Goal: Task Accomplishment & Management: Complete application form

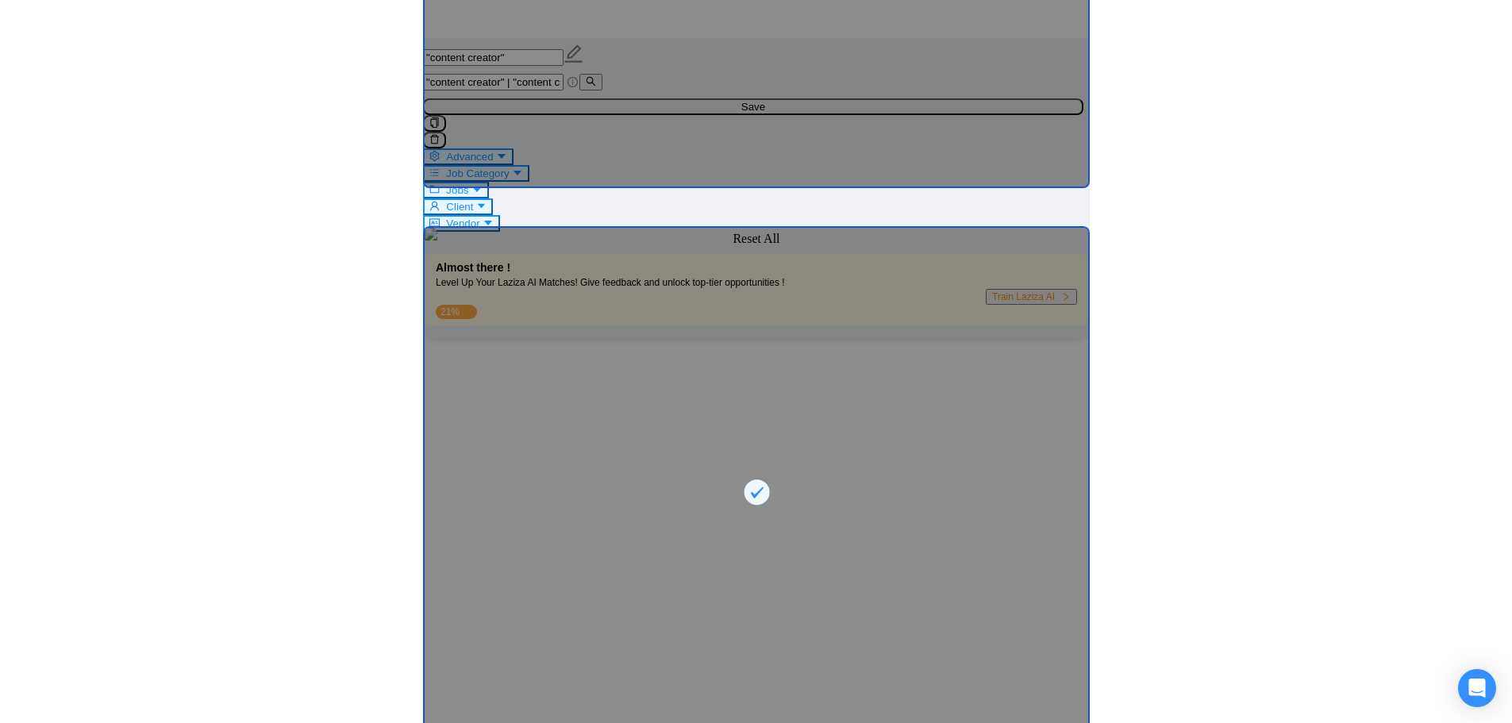
scroll to position [419, 0]
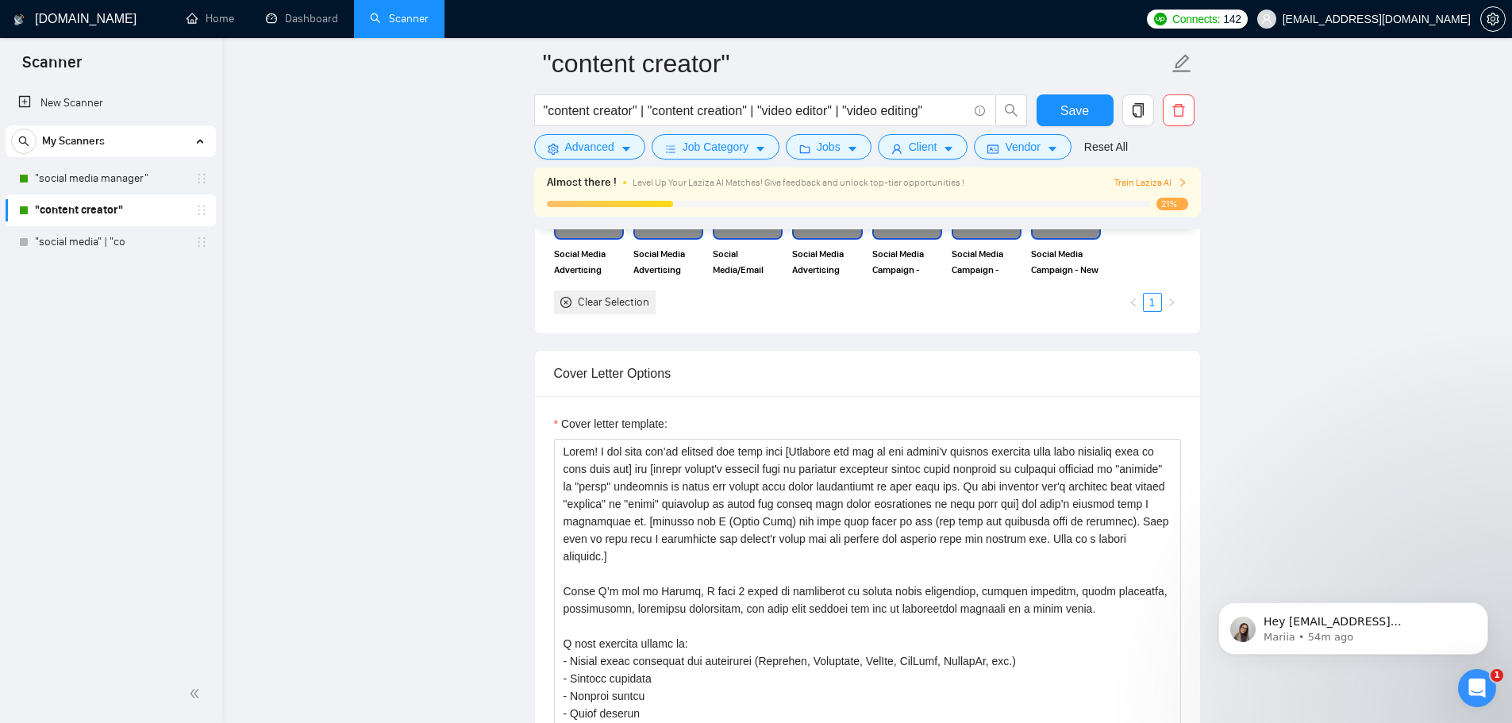
scroll to position [1746, 0]
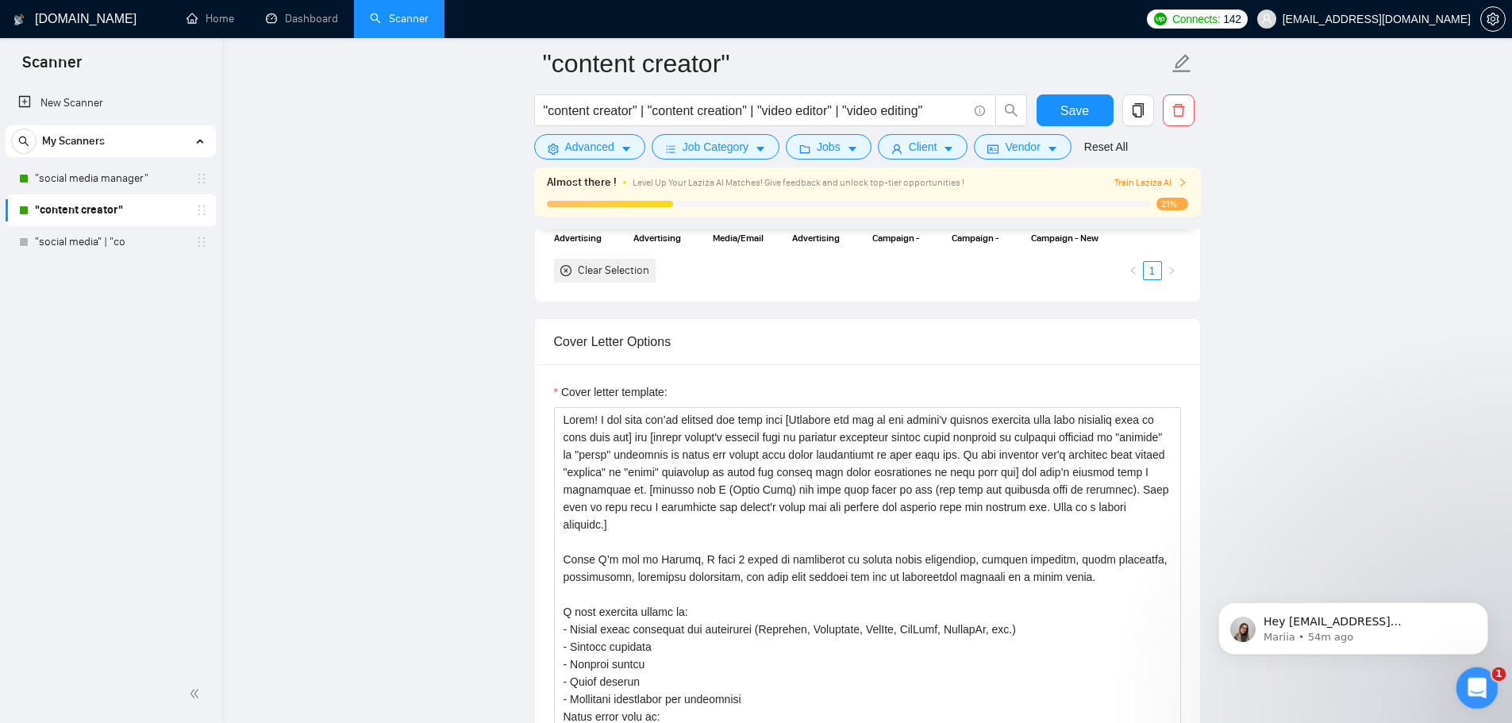
click at [1486, 671] on div "Open Intercom Messenger" at bounding box center [1474, 685] width 52 height 52
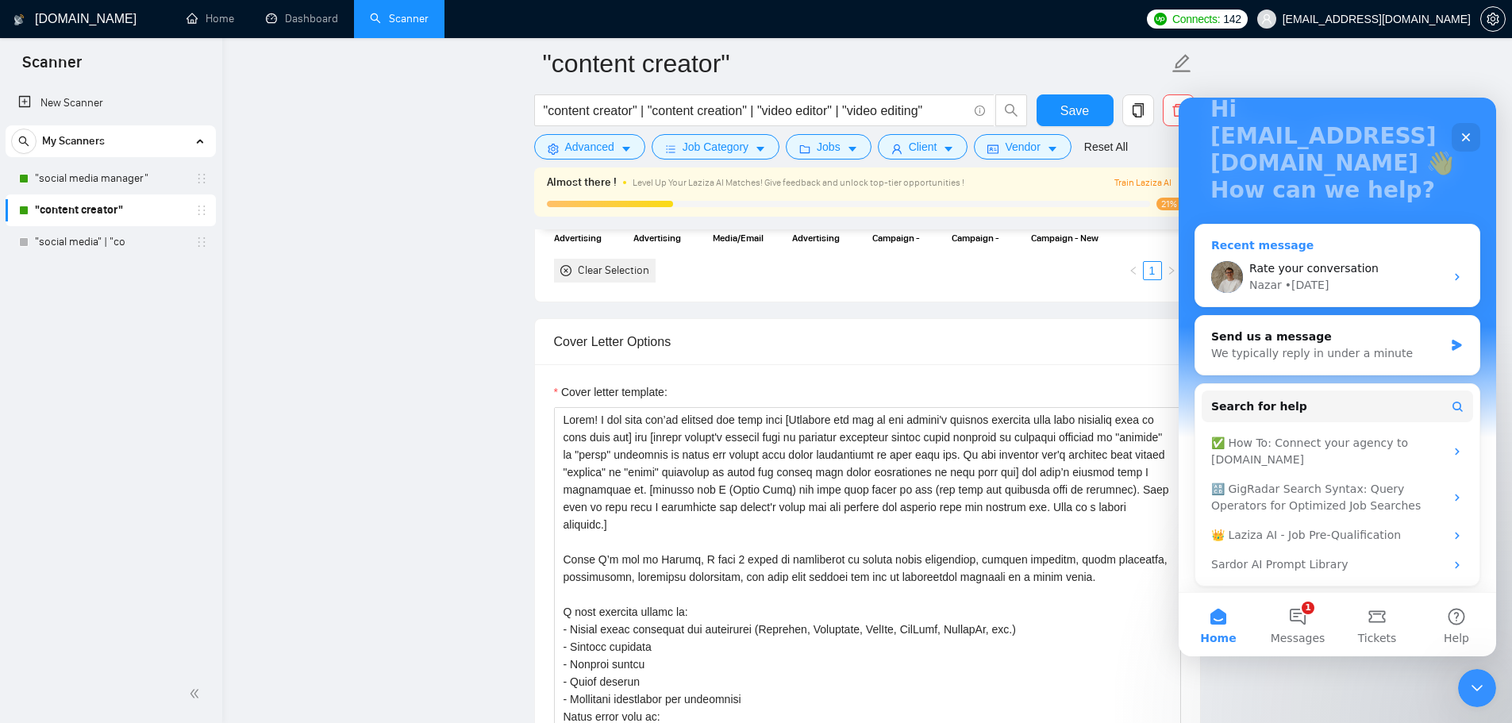
scroll to position [117, 0]
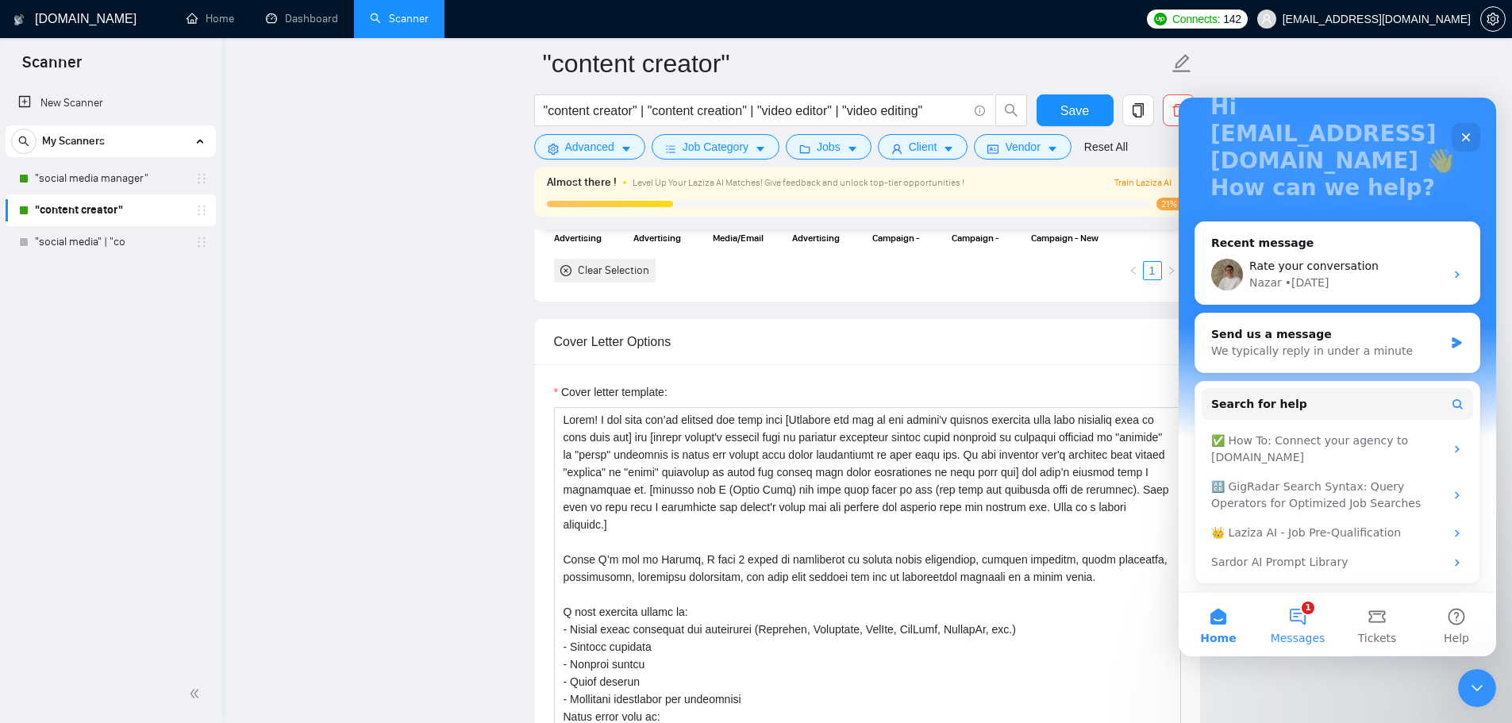
click at [1308, 623] on button "1 Messages" at bounding box center [1297, 624] width 79 height 63
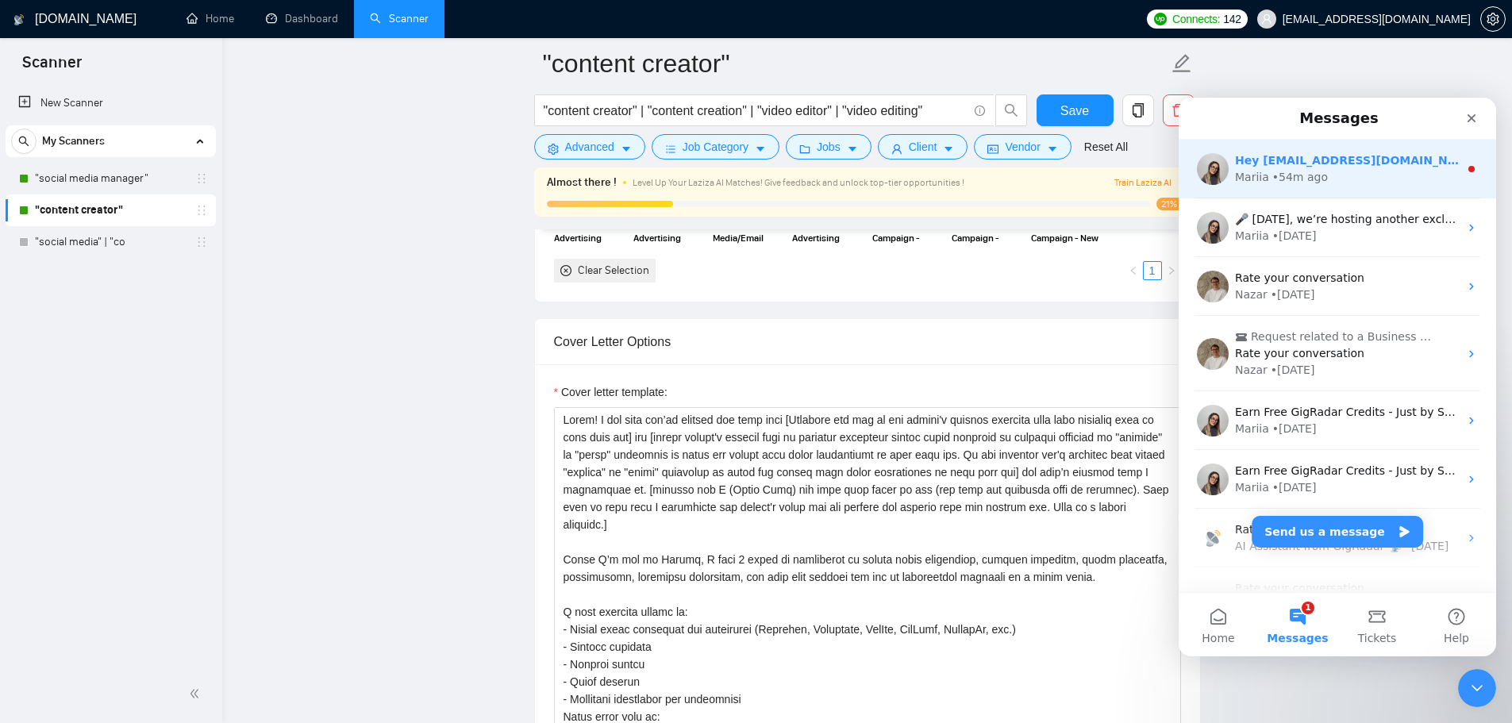
click at [1352, 172] on div "Mariia • 54m ago" at bounding box center [1347, 177] width 224 height 17
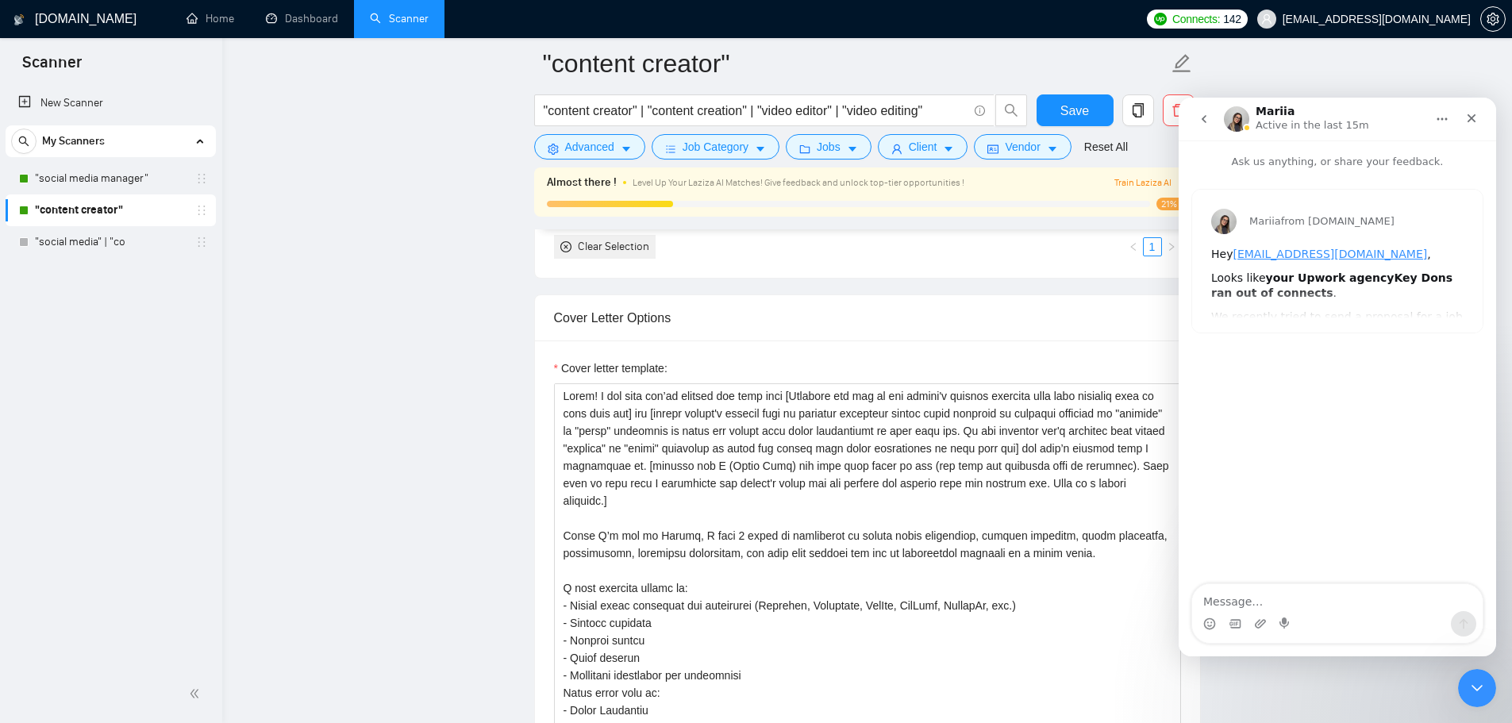
scroll to position [1746, 0]
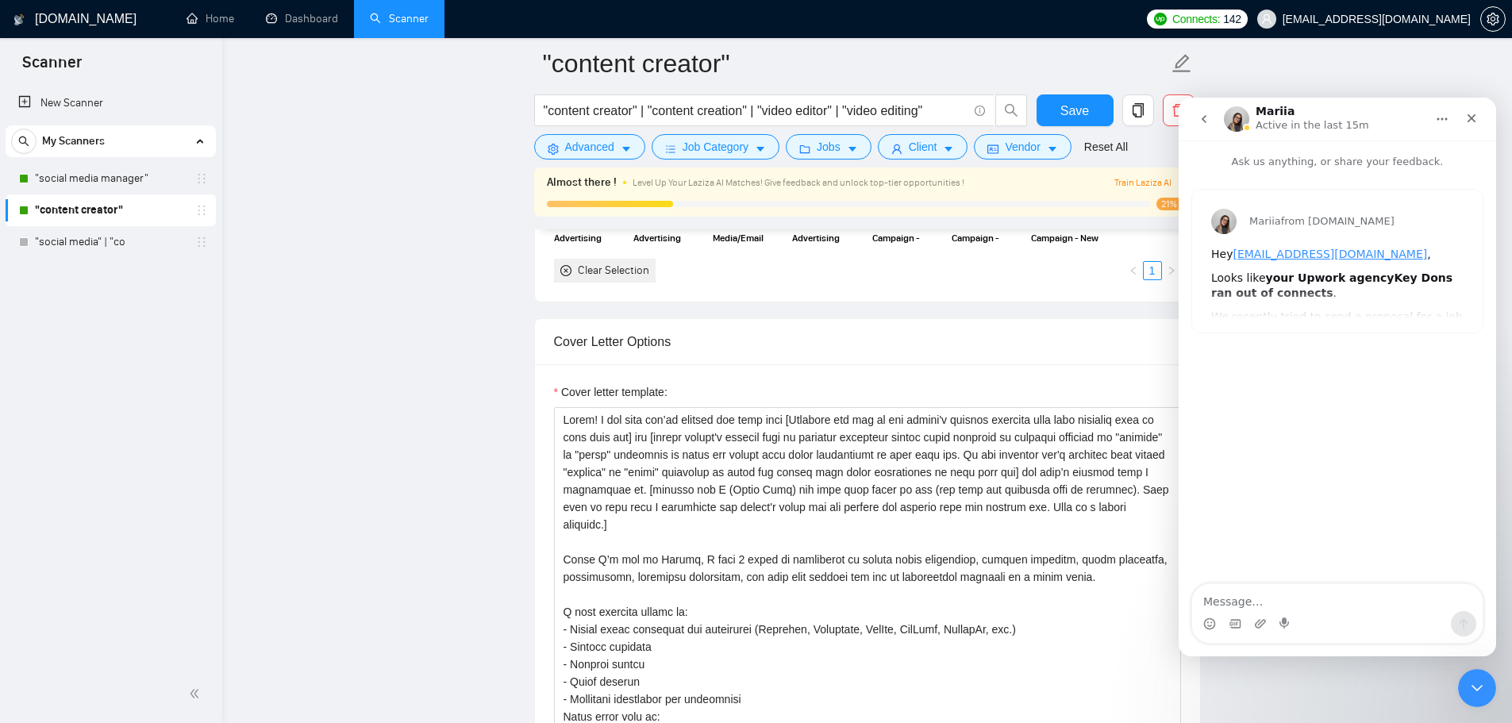
click at [1290, 303] on div "Mariia from GigRadar.io Hey sunnyh0317@gmail.com , Looks like your Upwork agenc…" at bounding box center [1337, 261] width 290 height 143
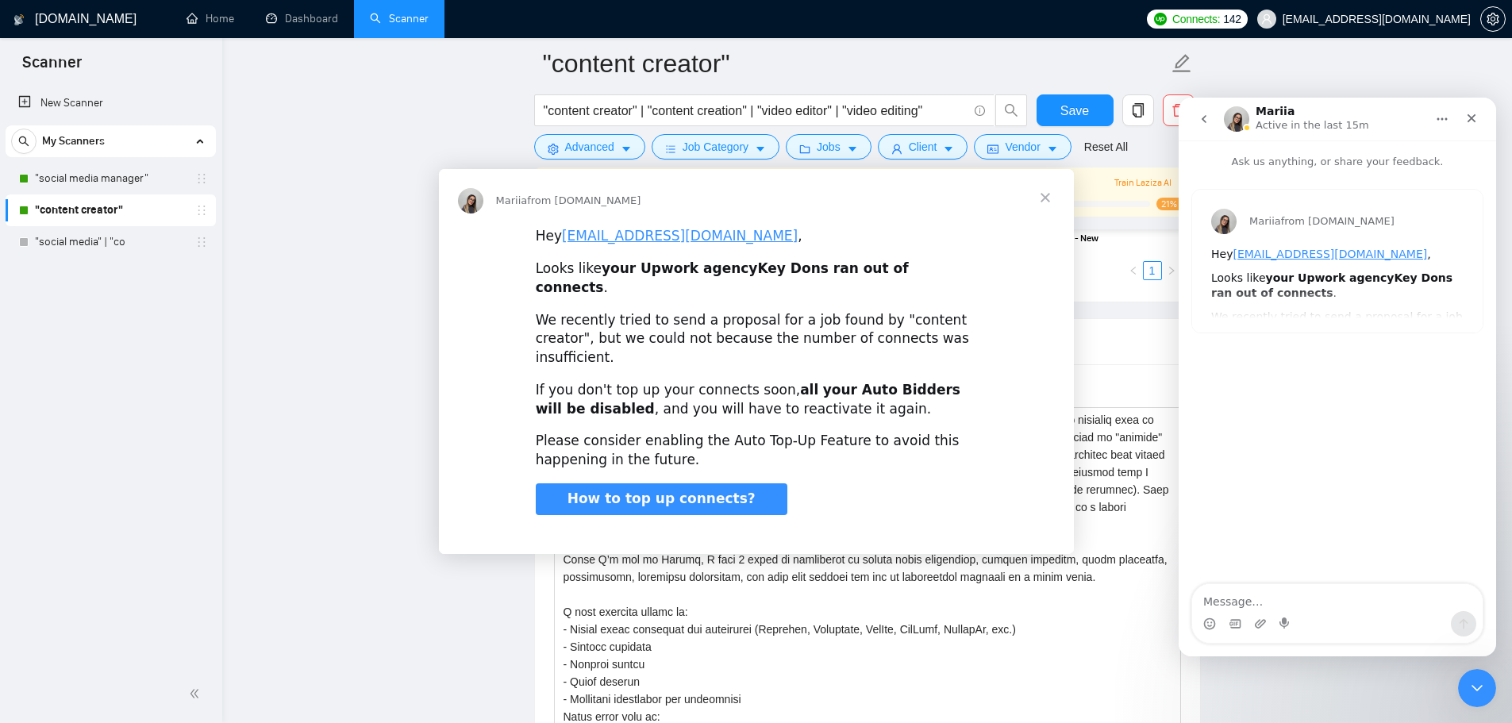
scroll to position [0, 0]
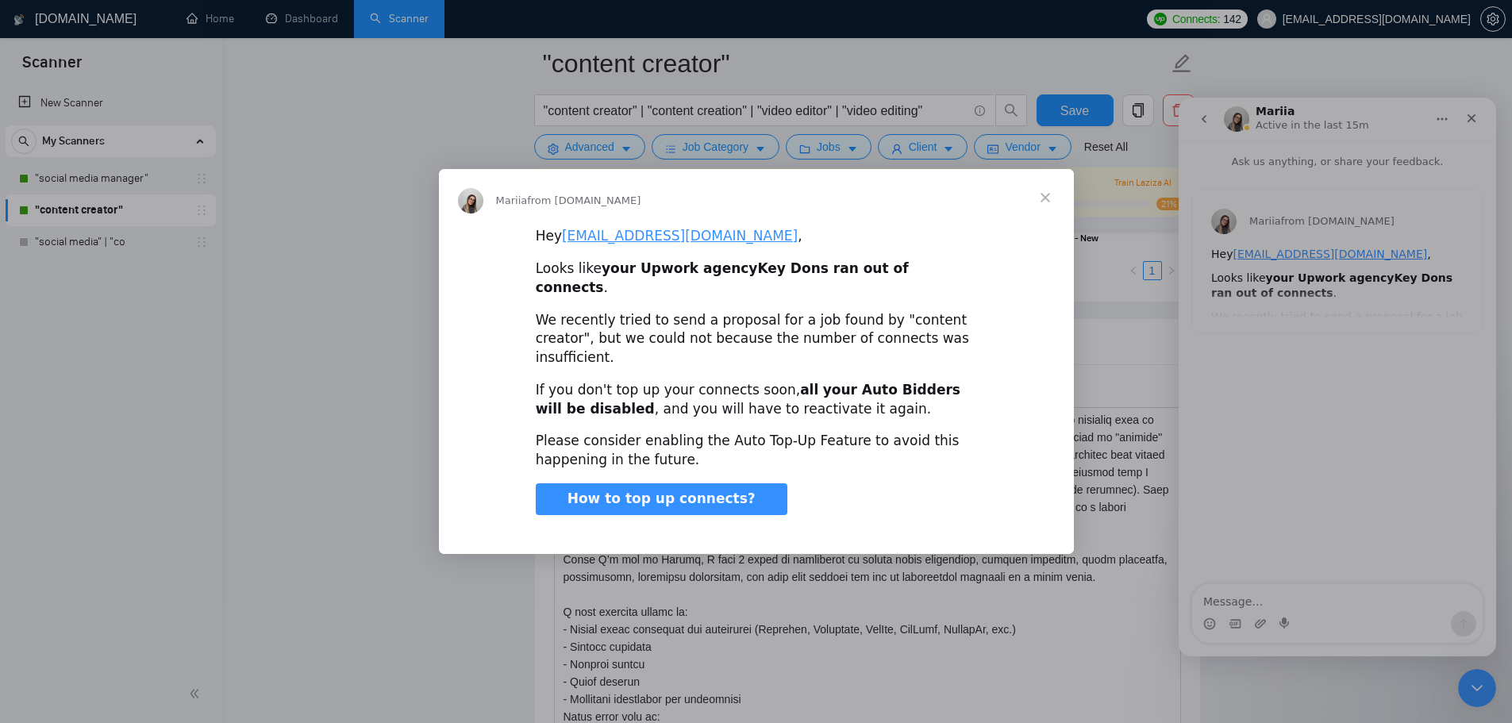
click at [1120, 444] on div "Intercom messenger" at bounding box center [756, 361] width 1512 height 723
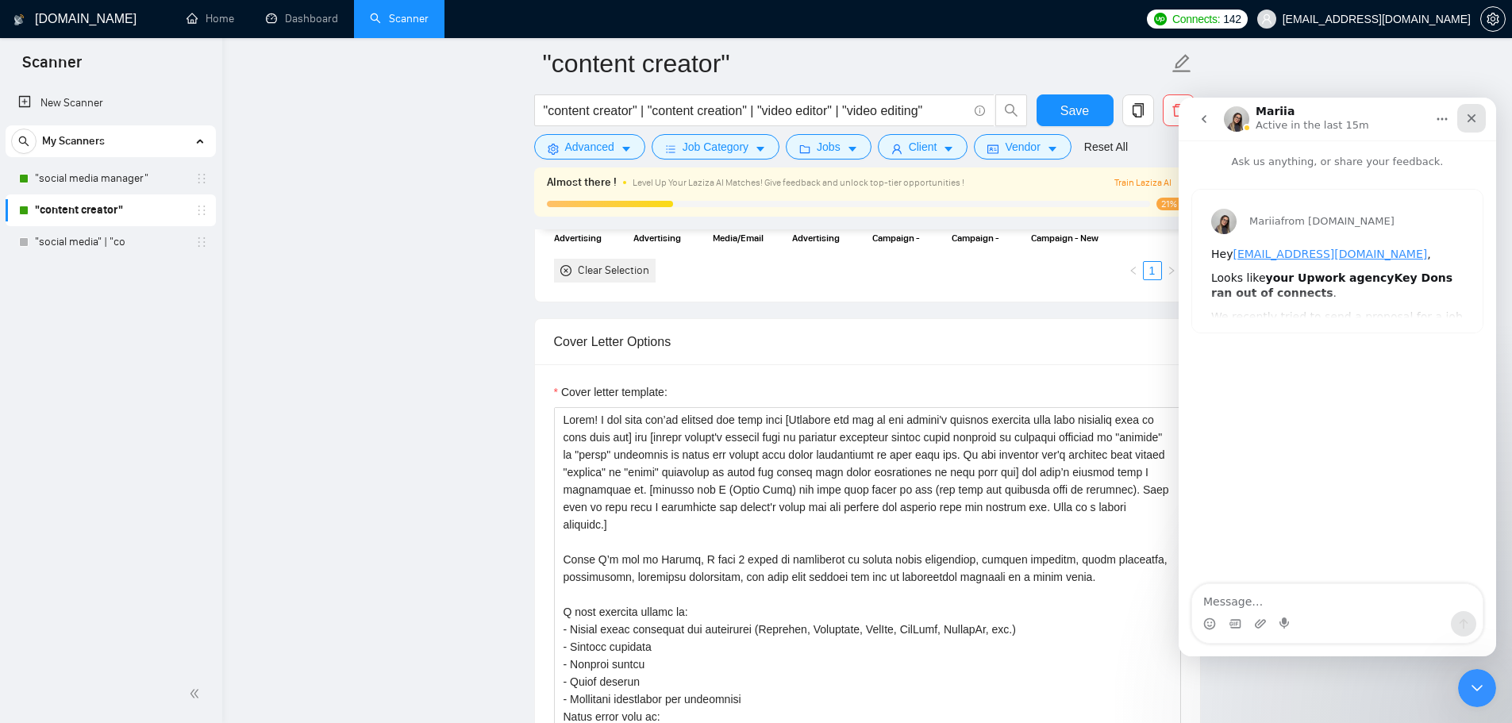
click at [1476, 121] on icon "Close" at bounding box center [1471, 118] width 13 height 13
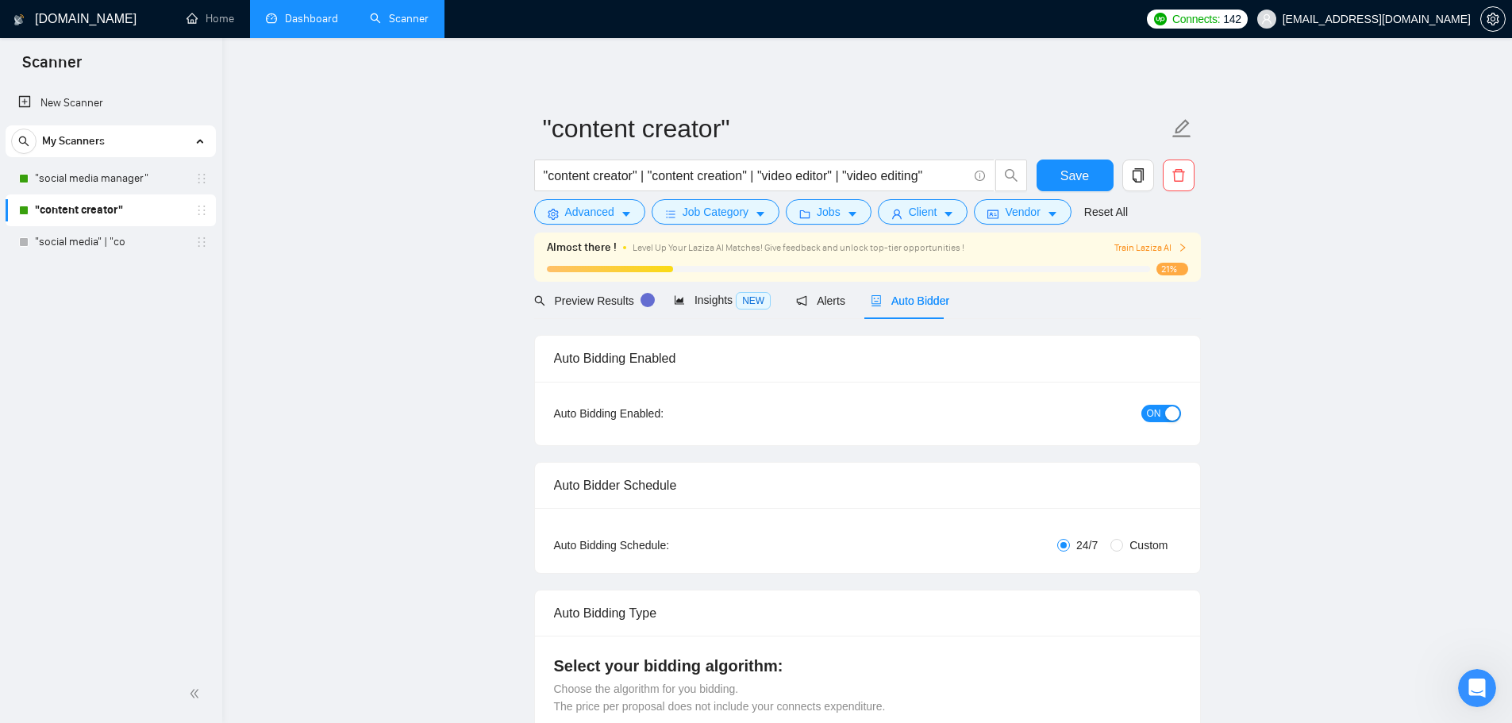
click at [319, 17] on link "Dashboard" at bounding box center [302, 18] width 72 height 13
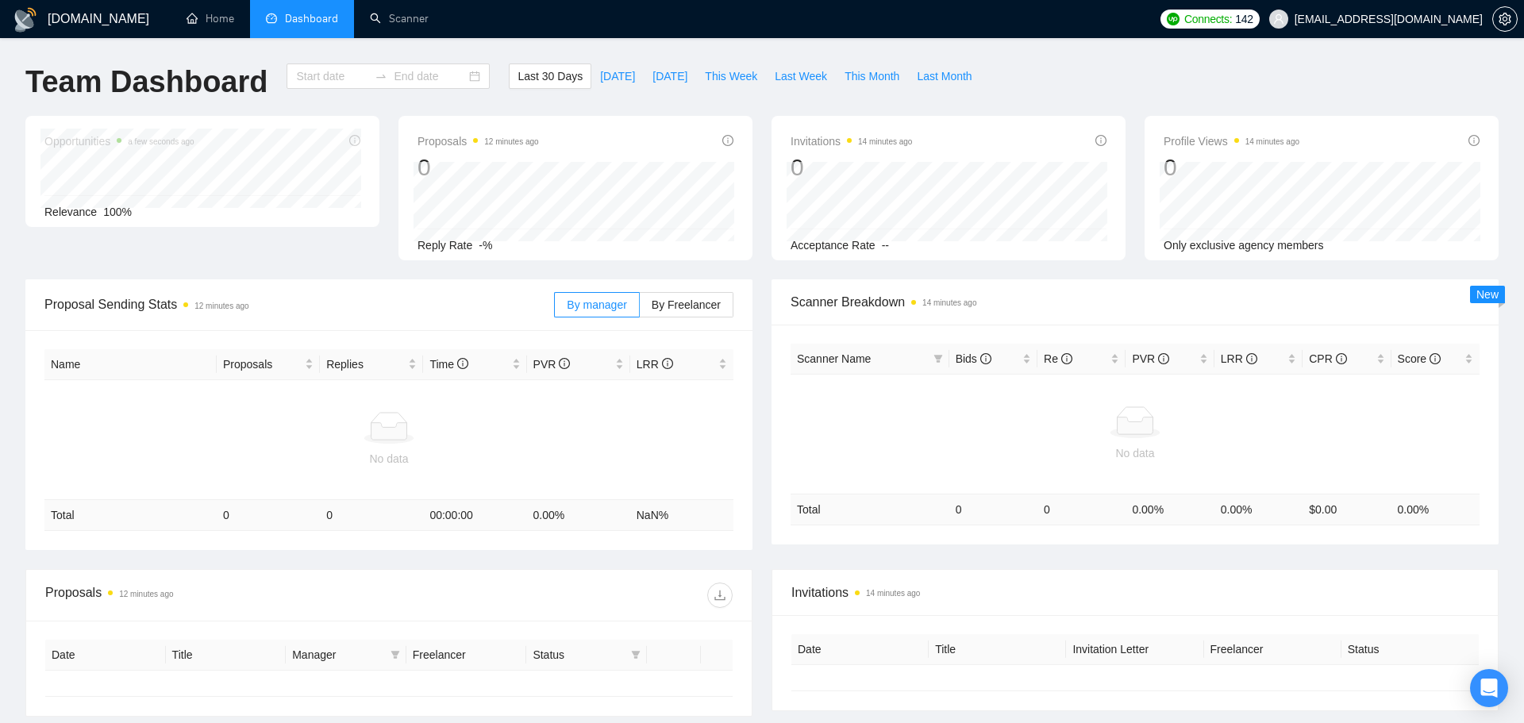
type input "[DATE]"
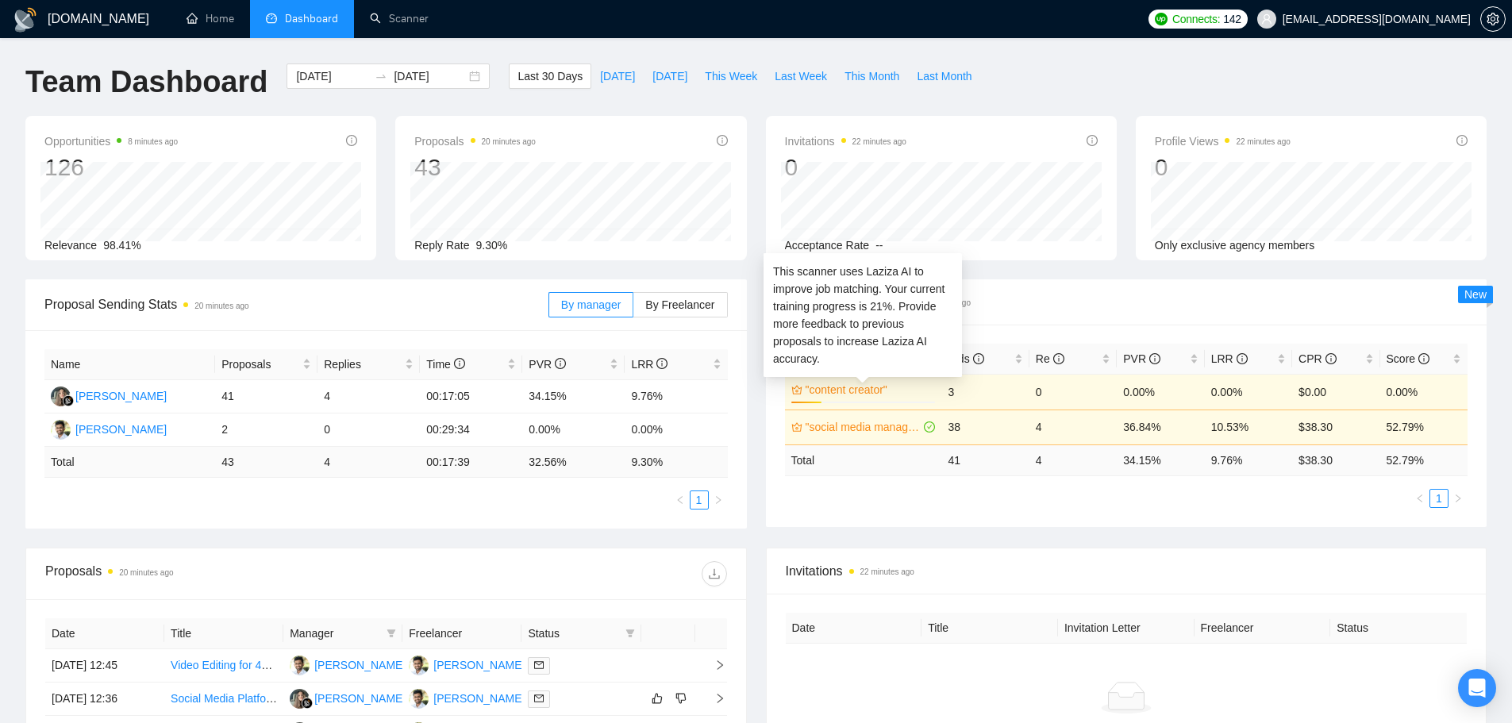
click at [929, 385] on link ""content creator"" at bounding box center [868, 389] width 127 height 17
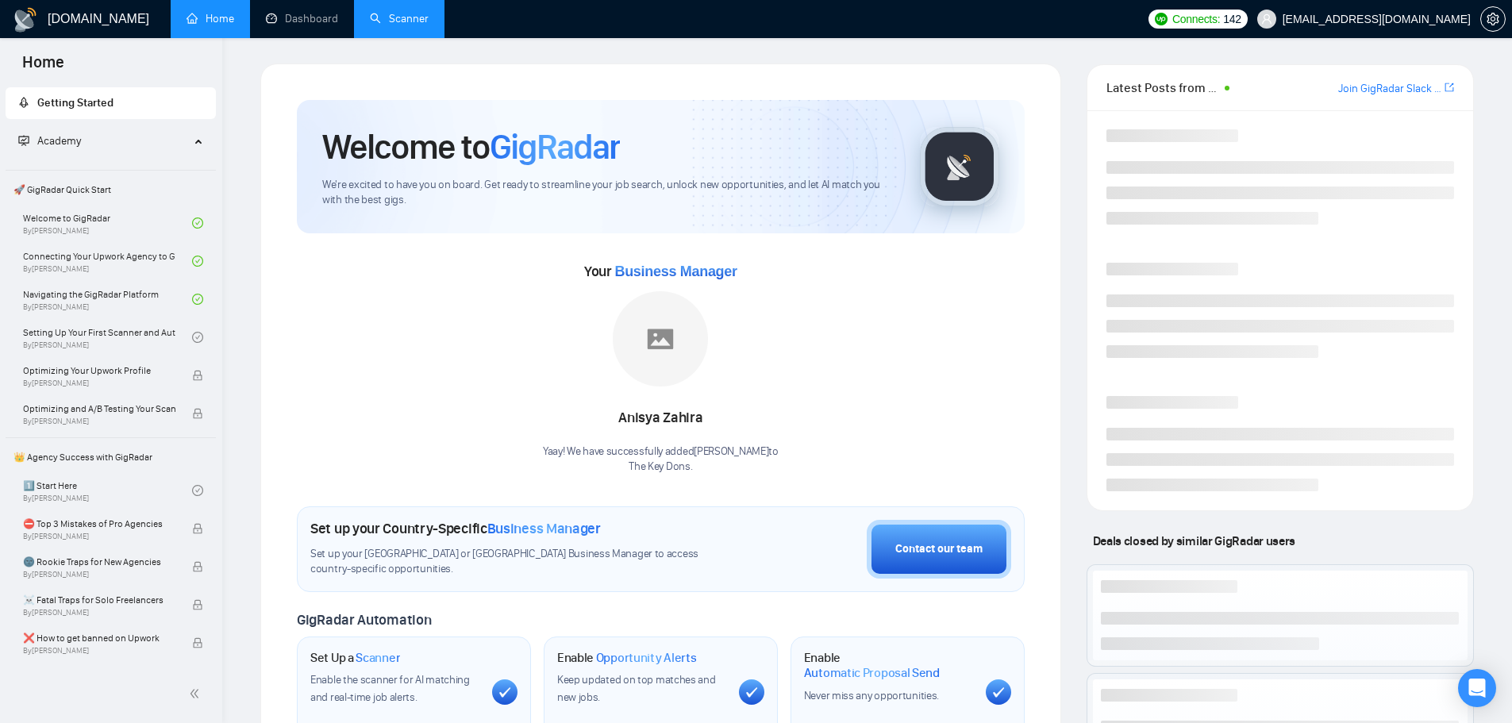
click at [371, 19] on link "Scanner" at bounding box center [399, 18] width 59 height 13
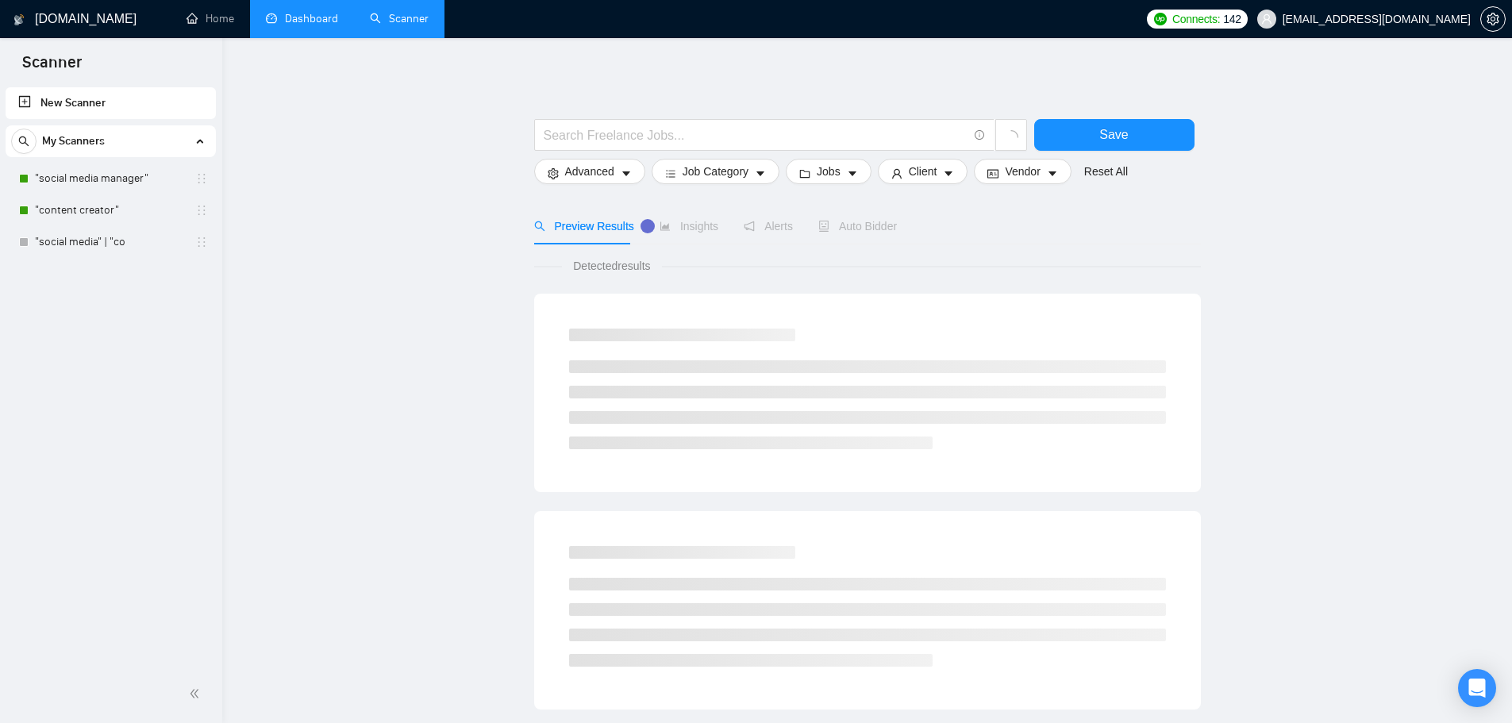
click at [306, 25] on link "Dashboard" at bounding box center [302, 18] width 72 height 13
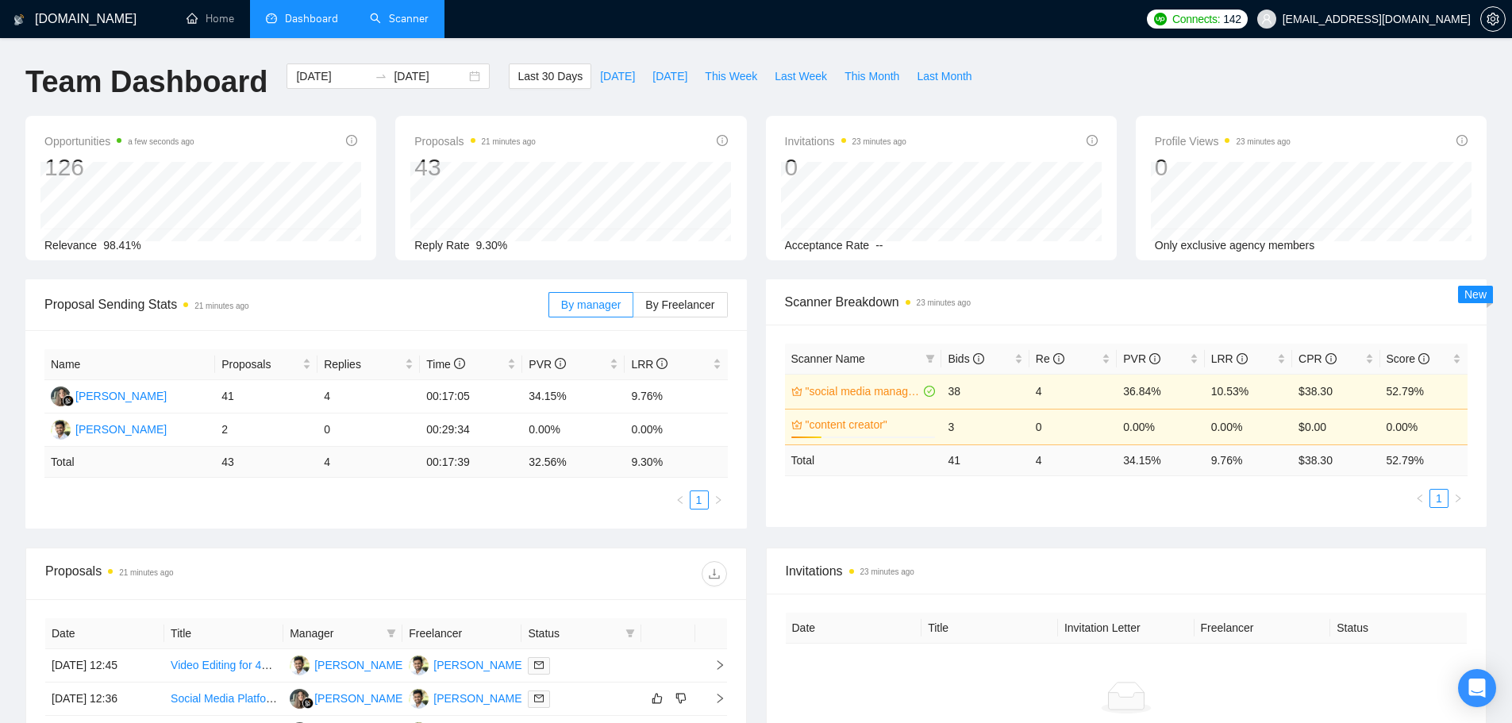
click at [417, 21] on link "Scanner" at bounding box center [399, 18] width 59 height 13
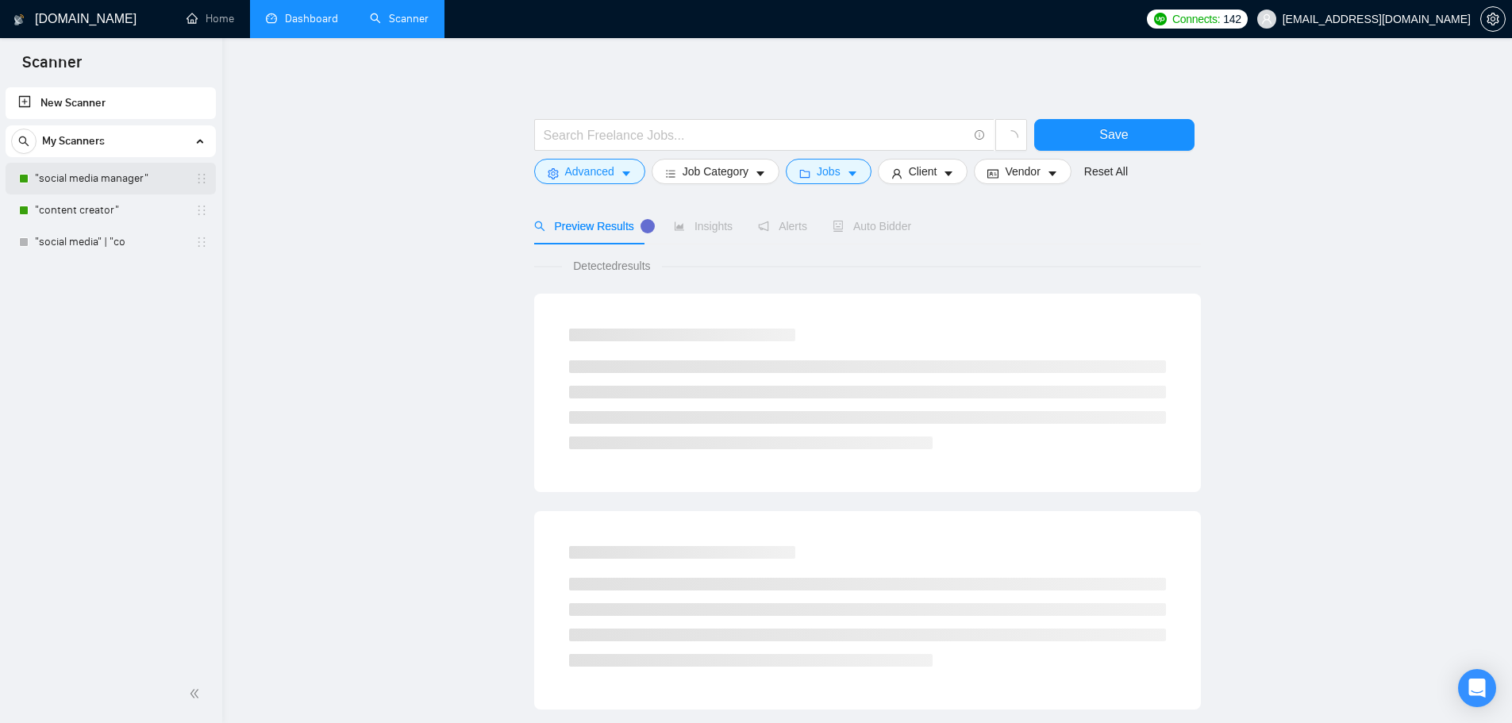
click at [140, 163] on link ""social media manager"" at bounding box center [110, 179] width 151 height 32
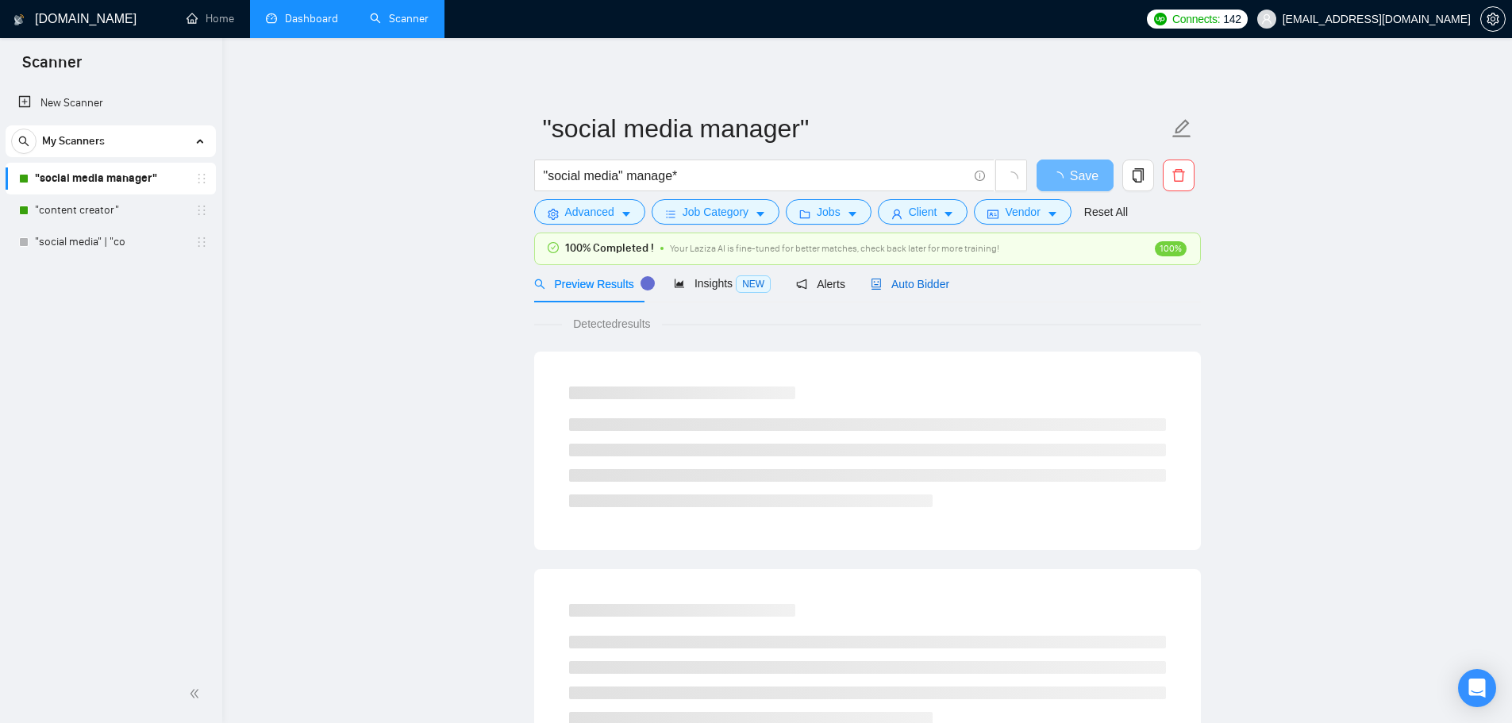
click at [912, 286] on span "Auto Bidder" at bounding box center [910, 284] width 79 height 13
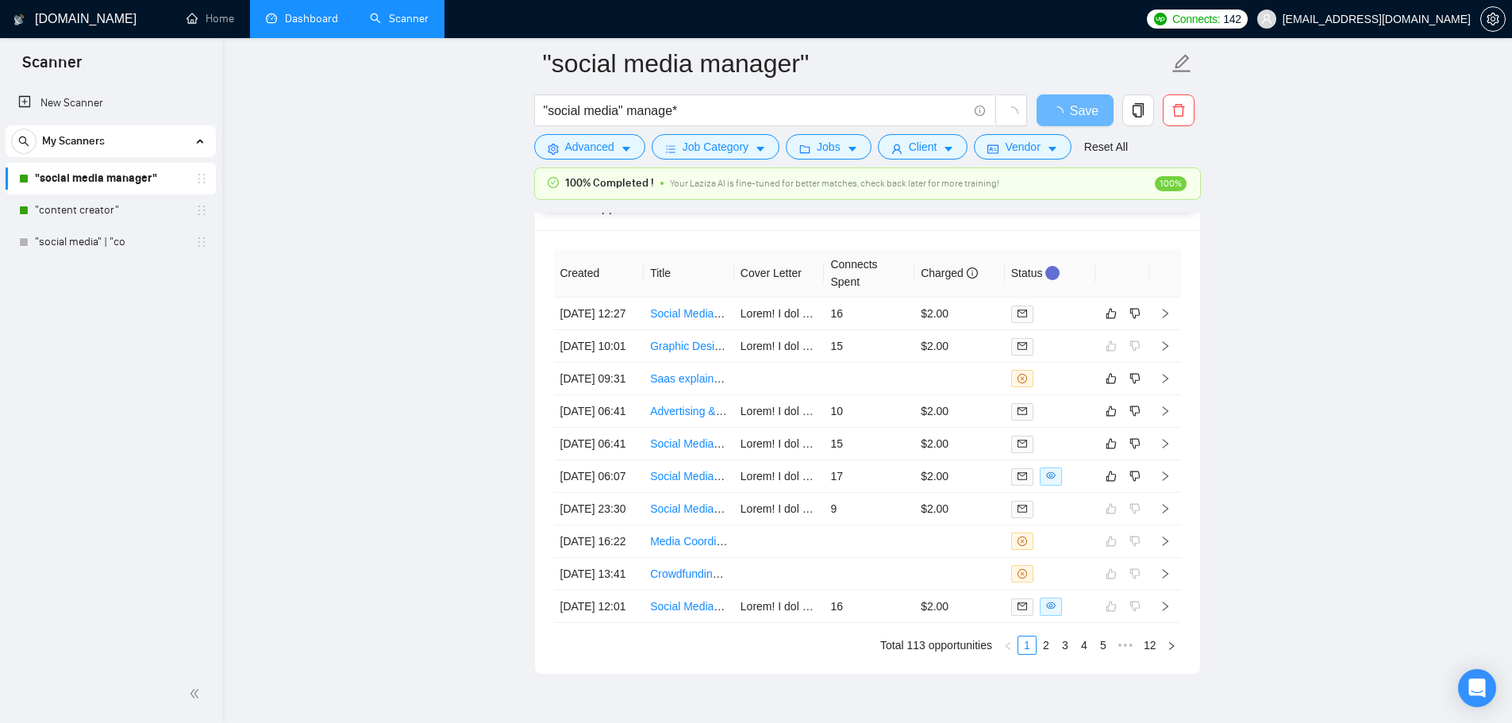
scroll to position [4066, 0]
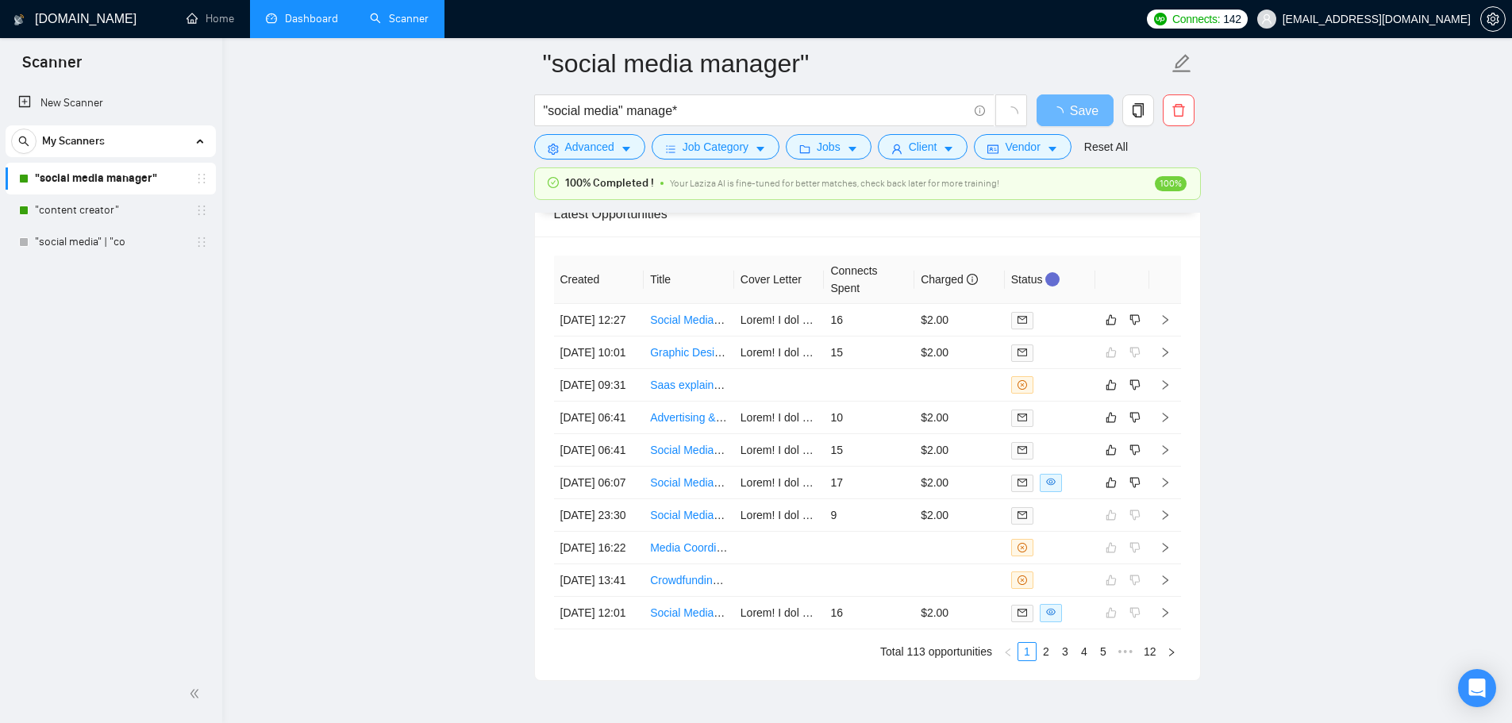
click at [1098, 171] on div "100% Completed ! Your Laziza AI is fine-tuned for better matches, check back la…" at bounding box center [867, 183] width 665 height 31
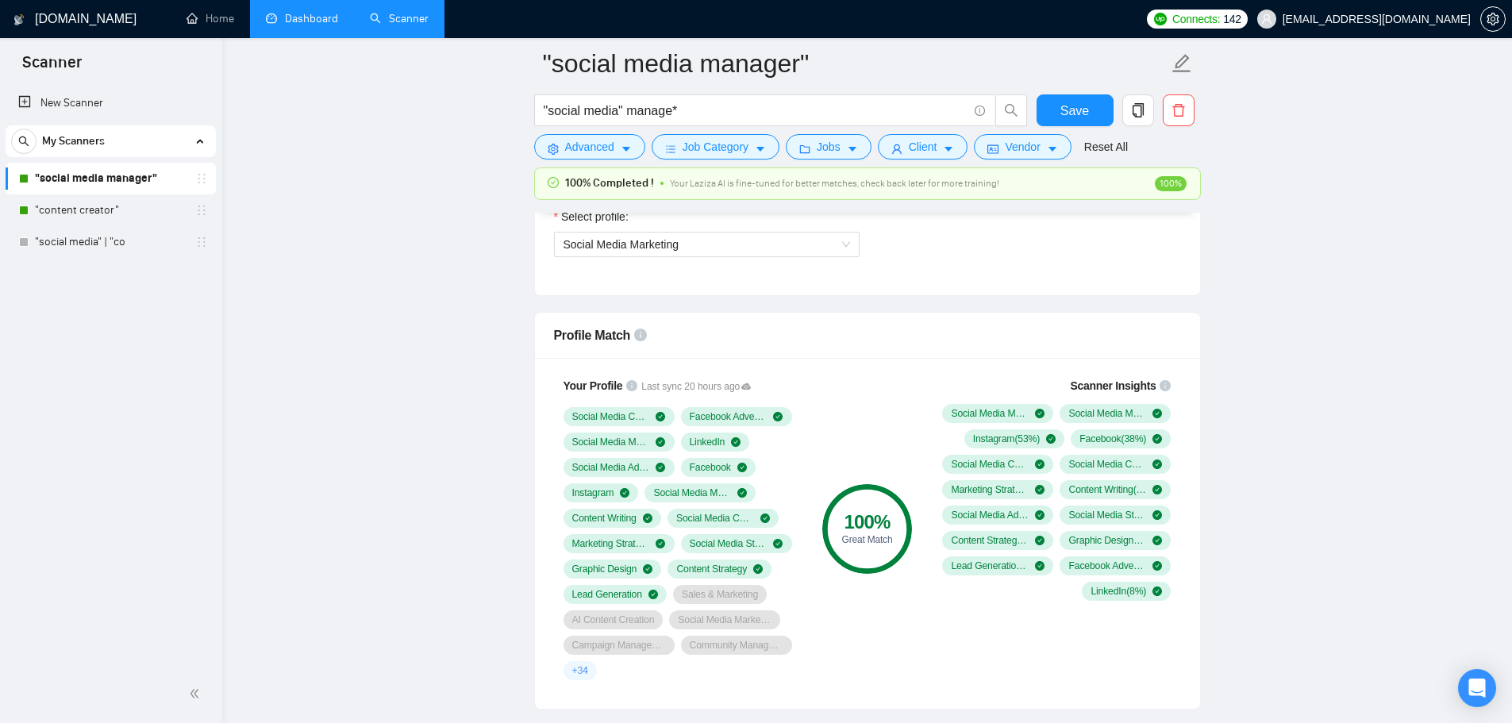
scroll to position [1190, 0]
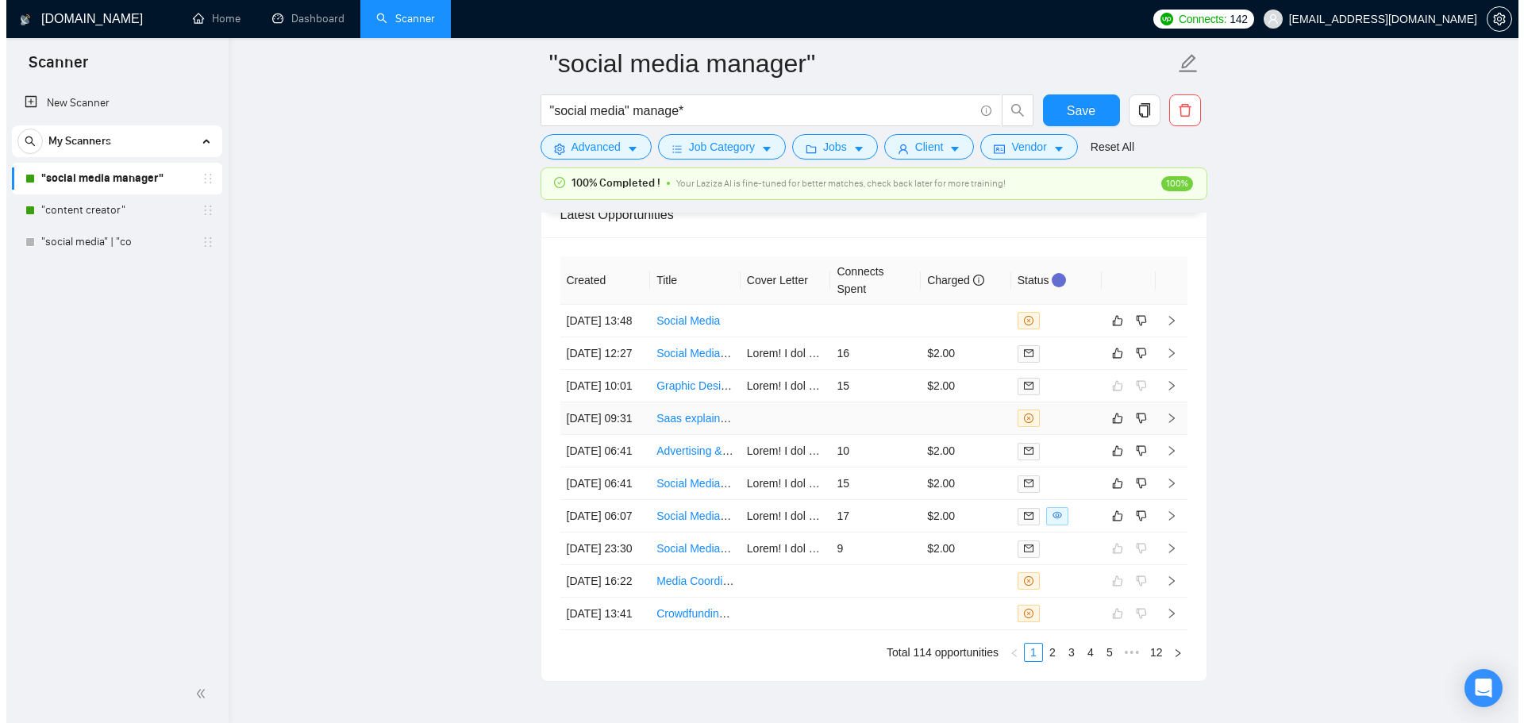
scroll to position [4289, 0]
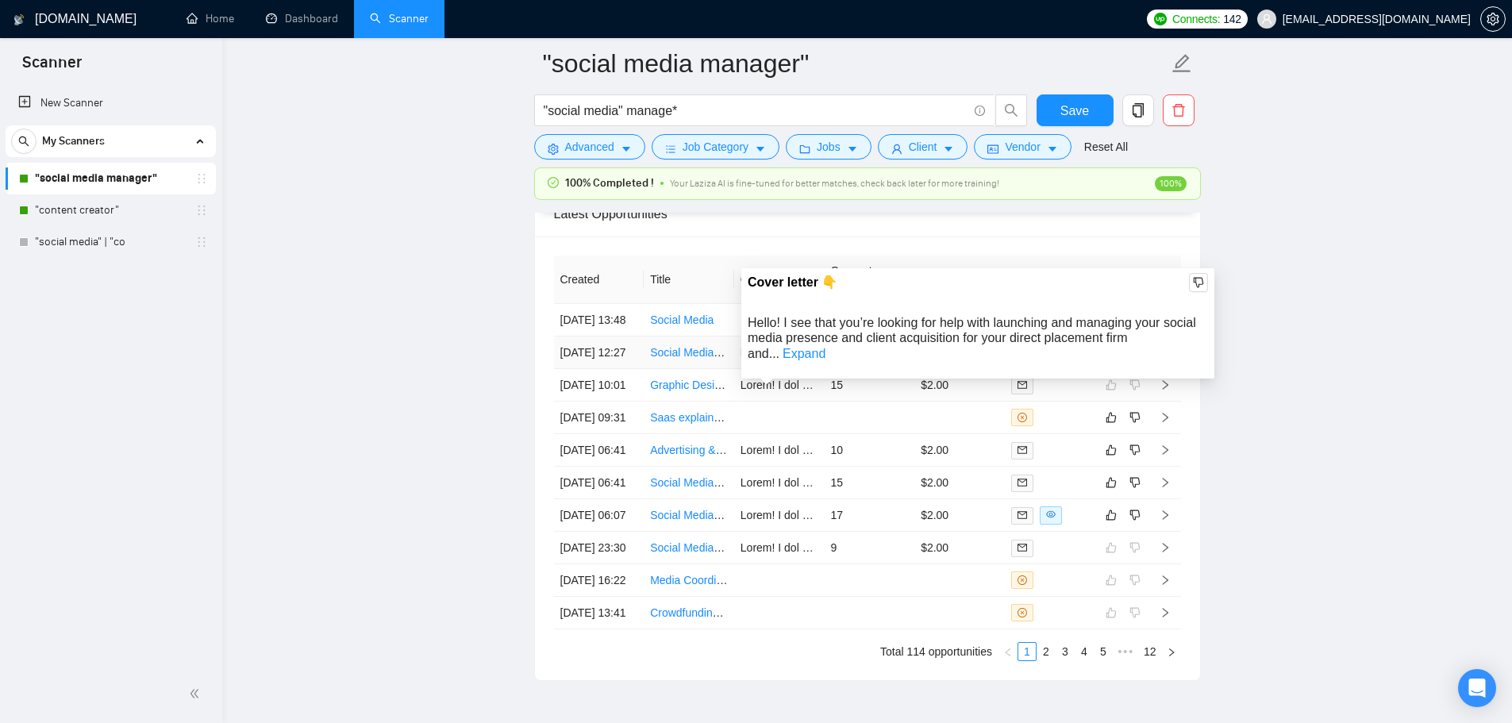
click at [746, 318] on div "Cover letter 👇 Hello! I see that you’re looking for help with launching and man…" at bounding box center [977, 323] width 473 height 110
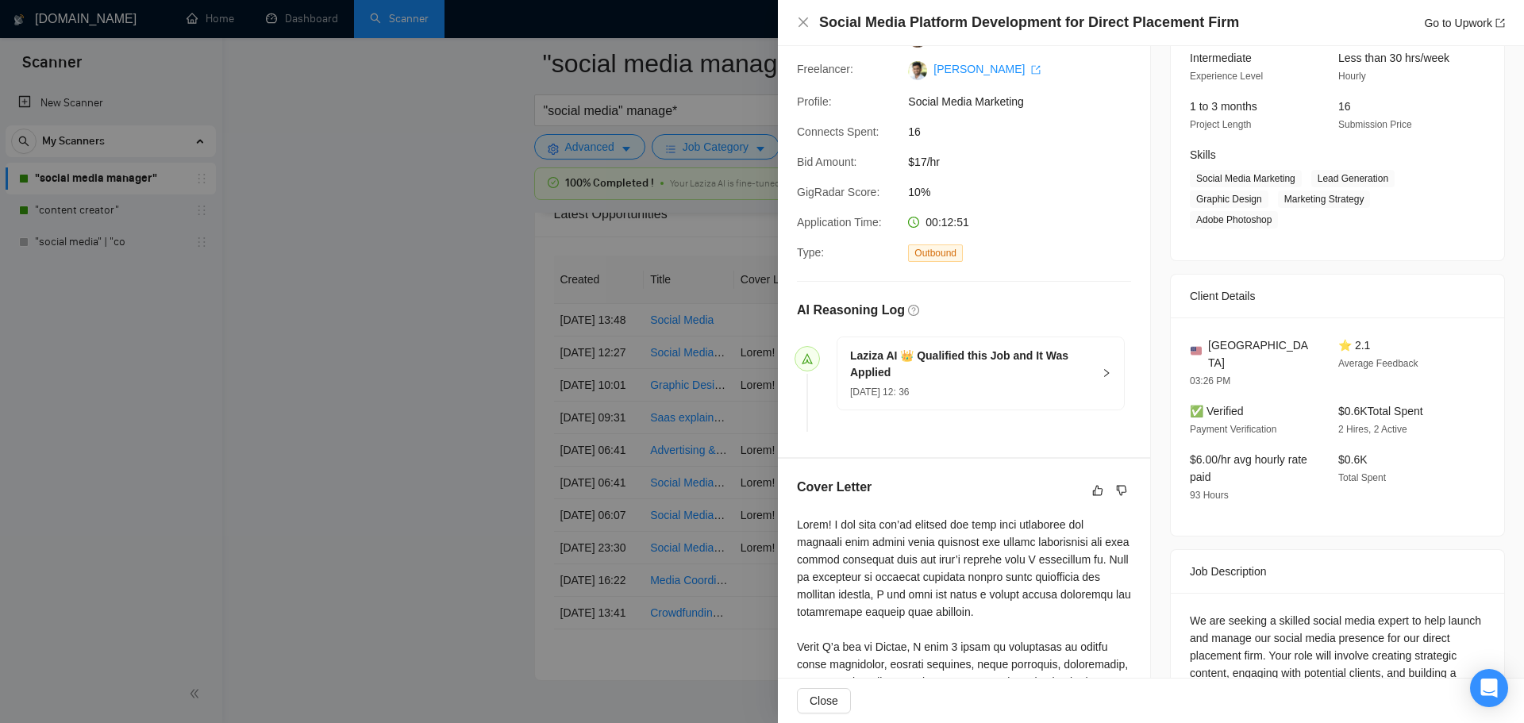
scroll to position [159, 0]
click at [1021, 389] on div "08 Sep, 2025 12: 36" at bounding box center [971, 394] width 242 height 17
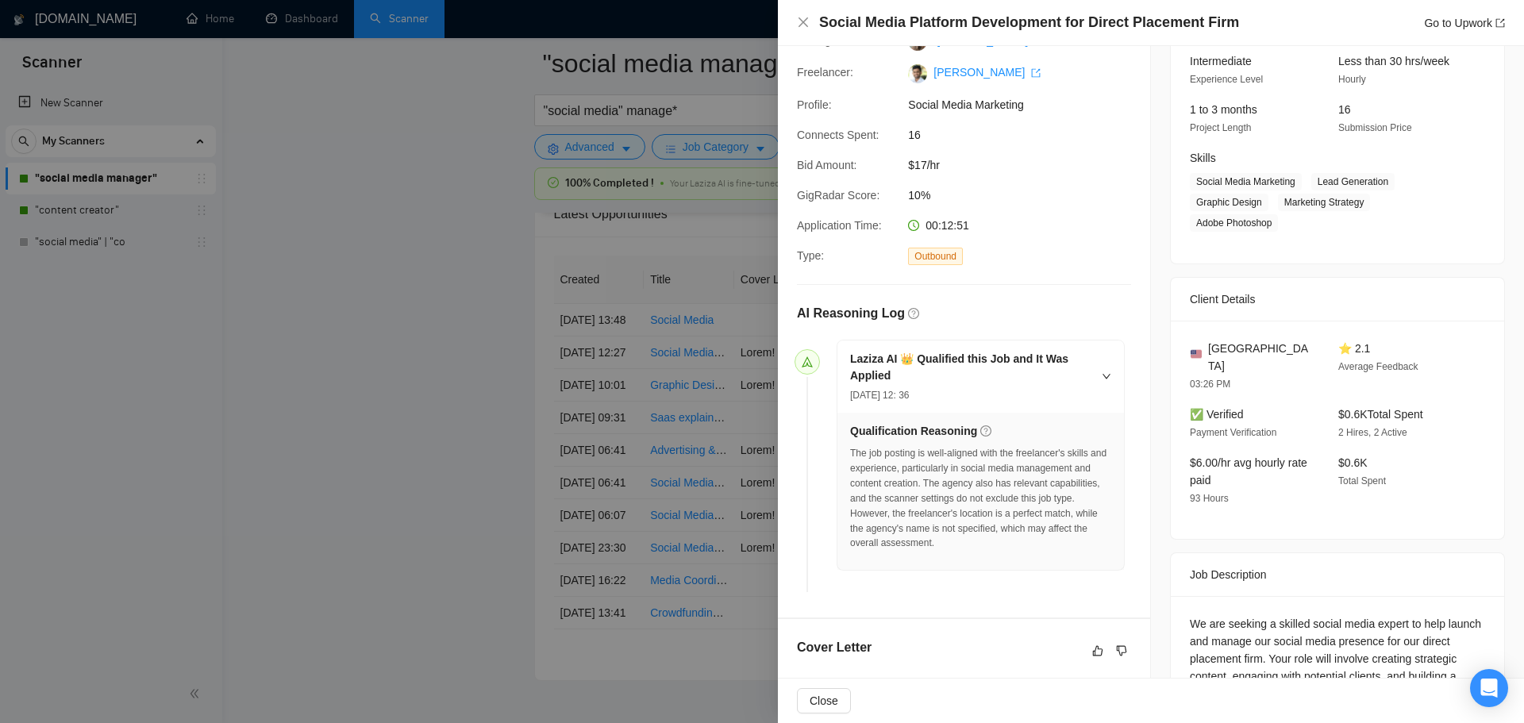
scroll to position [0, 0]
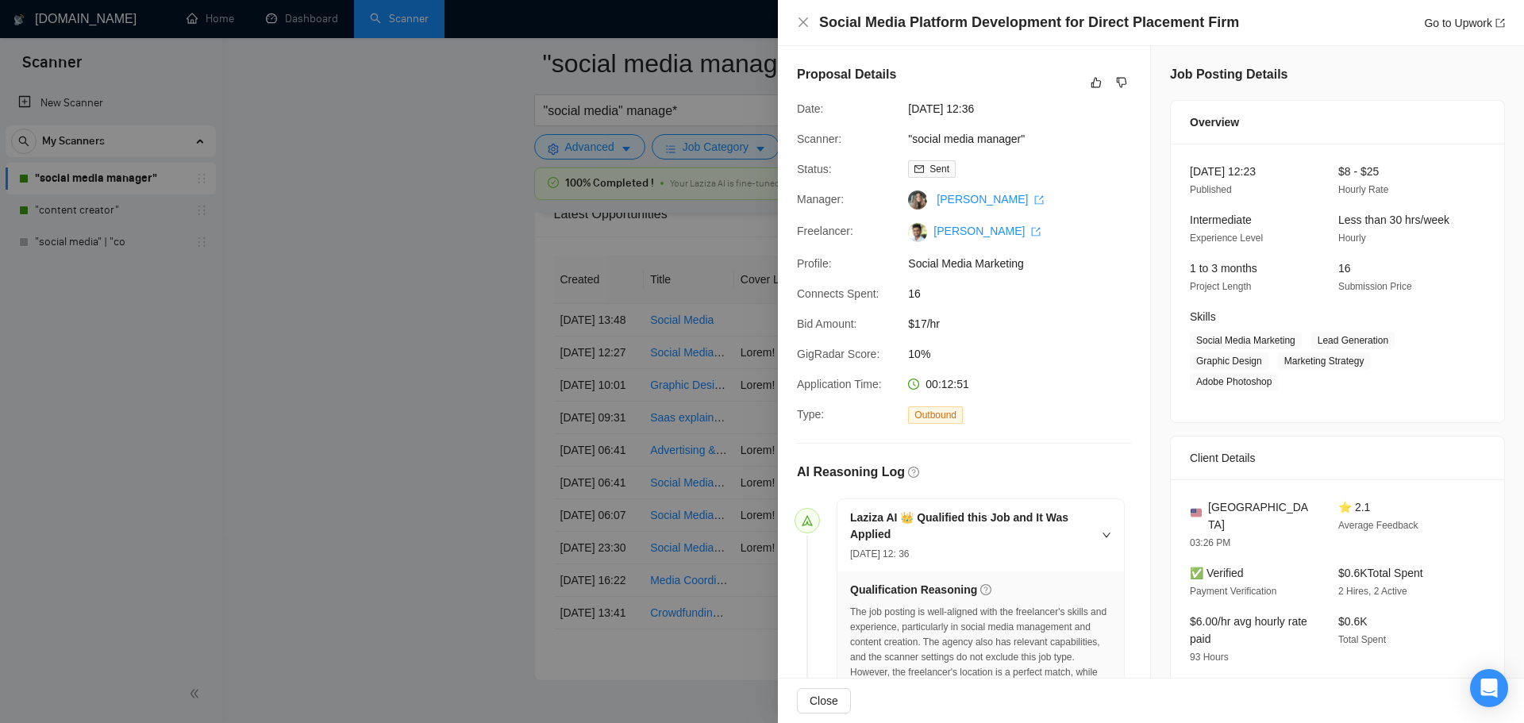
click at [467, 394] on div at bounding box center [762, 361] width 1524 height 723
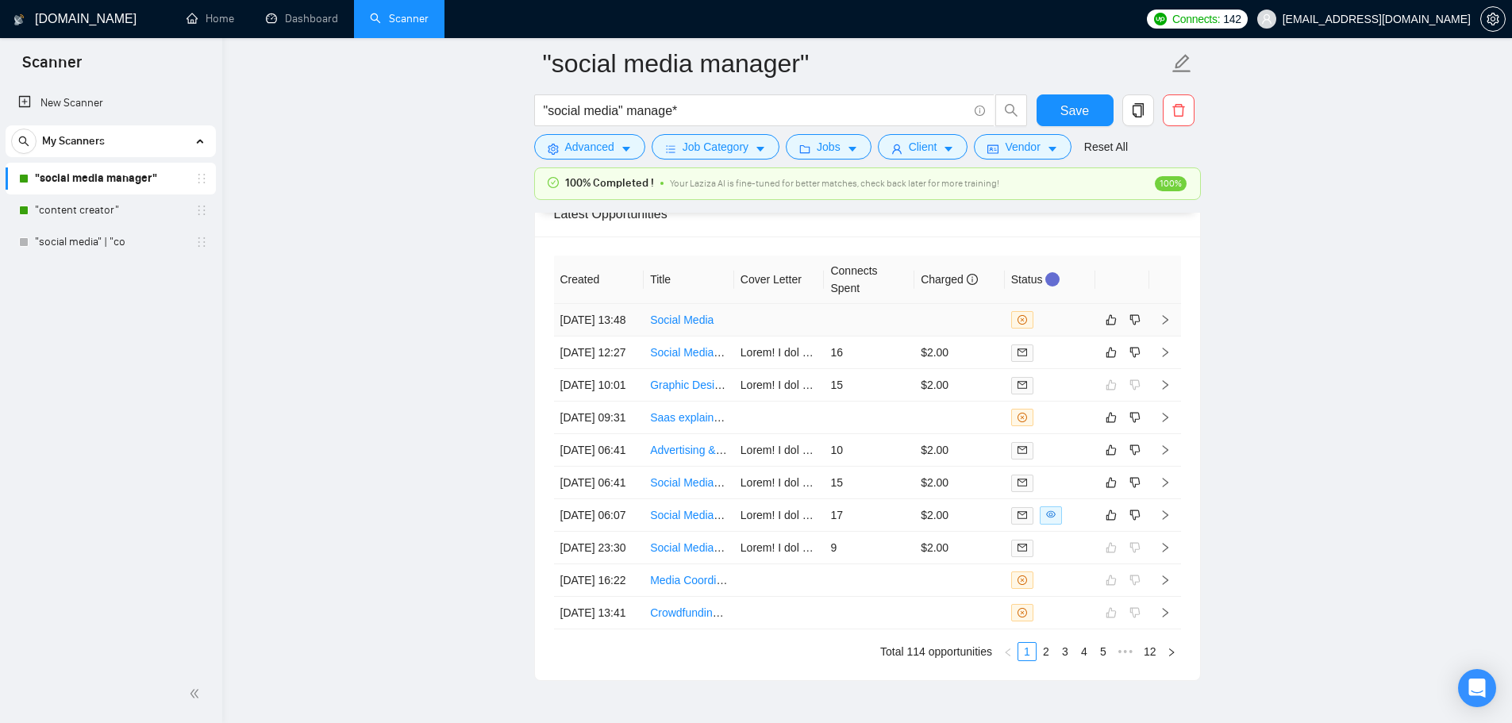
click at [684, 326] on link "Social Media" at bounding box center [681, 319] width 63 height 13
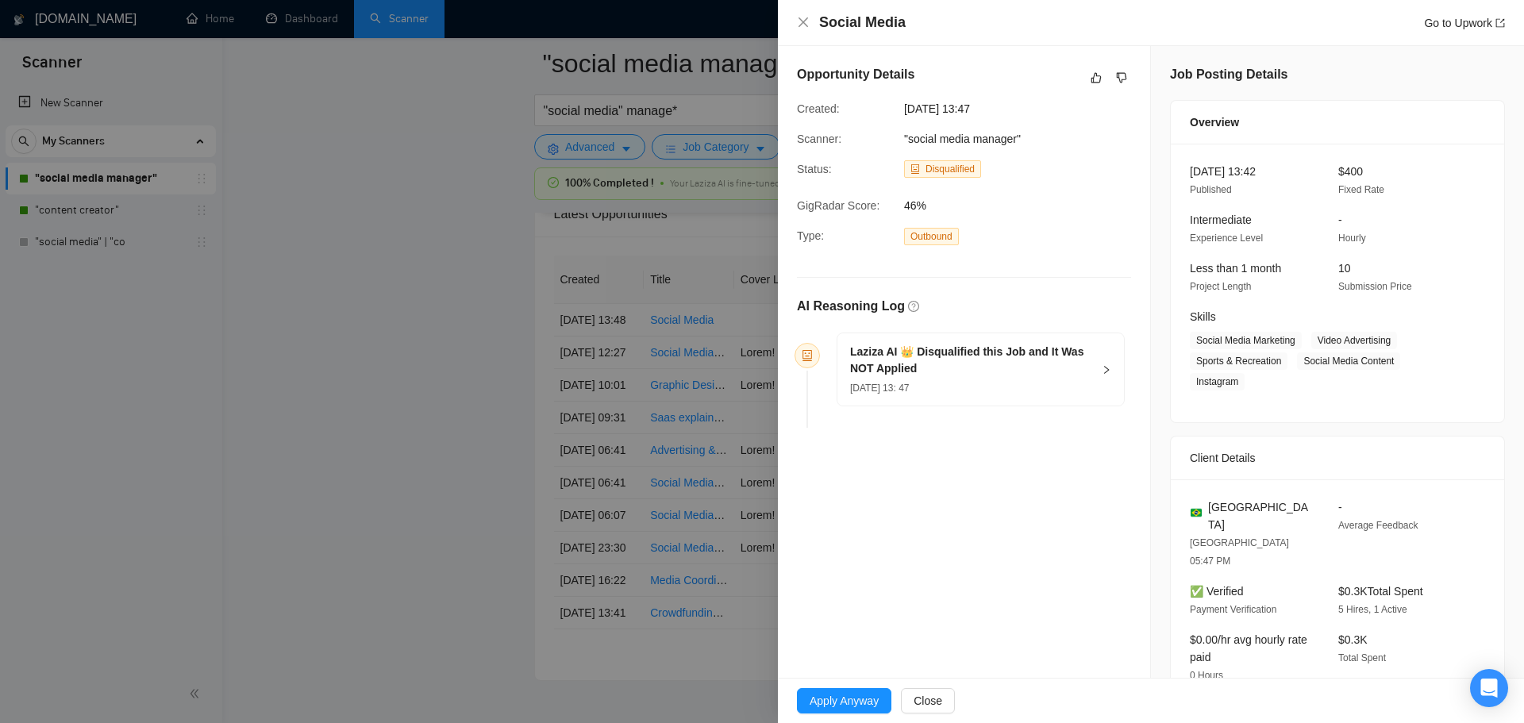
click at [743, 372] on div at bounding box center [762, 361] width 1524 height 723
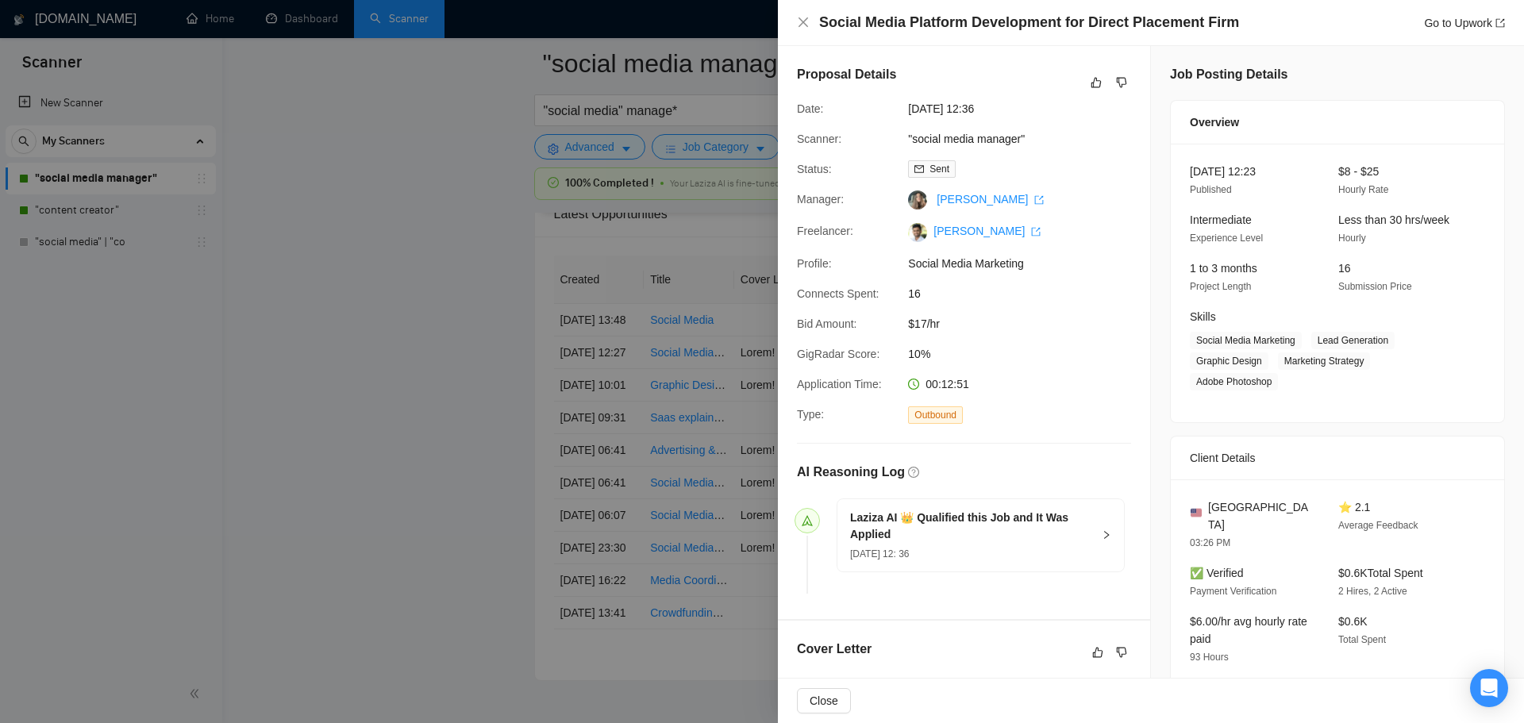
scroll to position [397, 0]
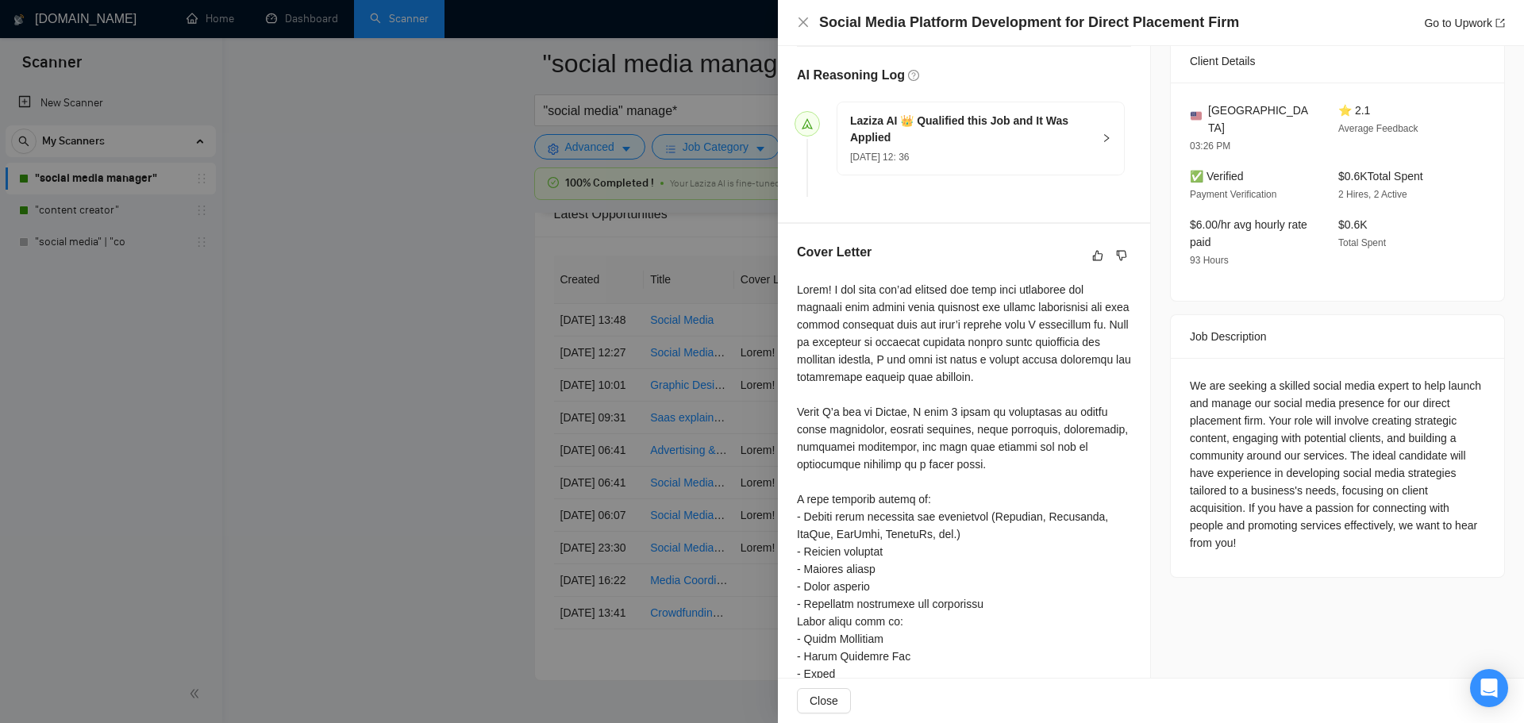
click at [419, 446] on div at bounding box center [762, 361] width 1524 height 723
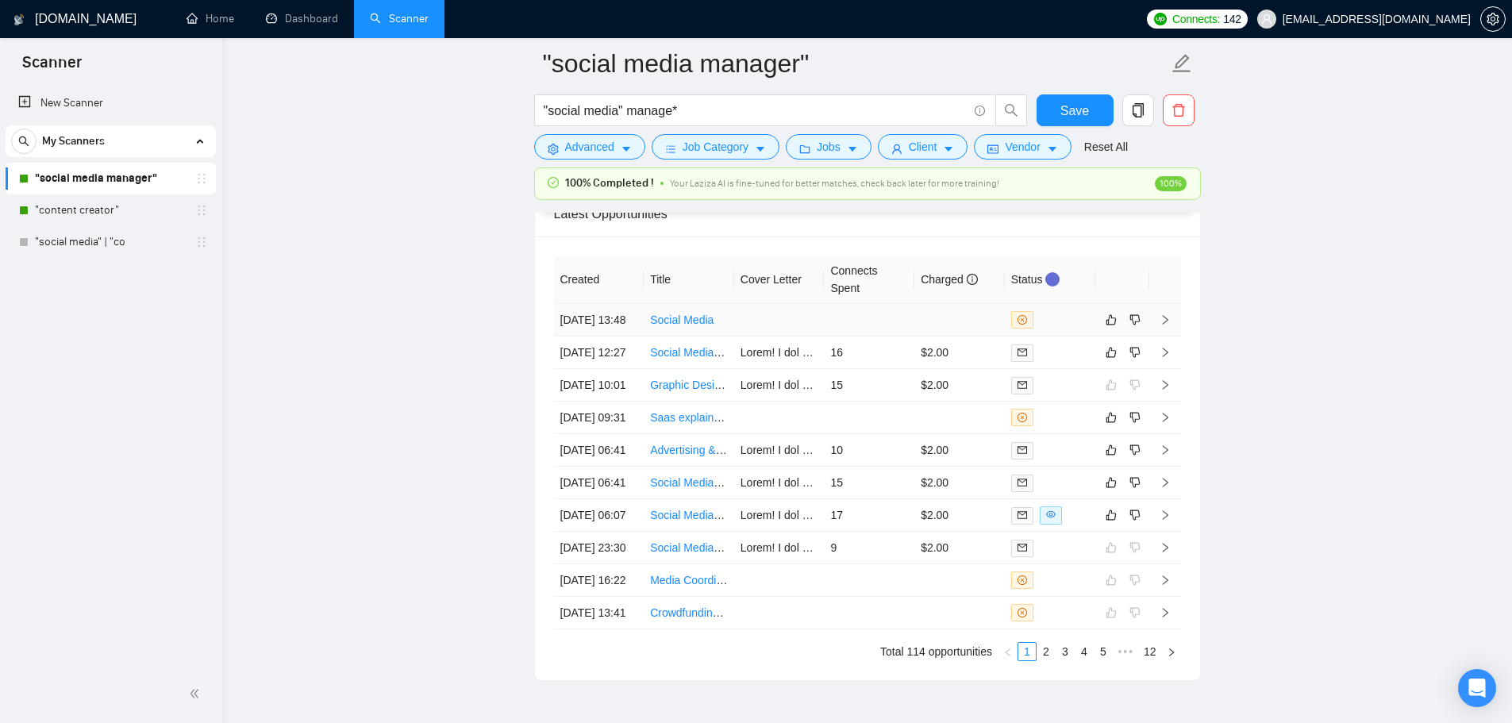
click at [693, 326] on link "Social Media" at bounding box center [681, 319] width 63 height 13
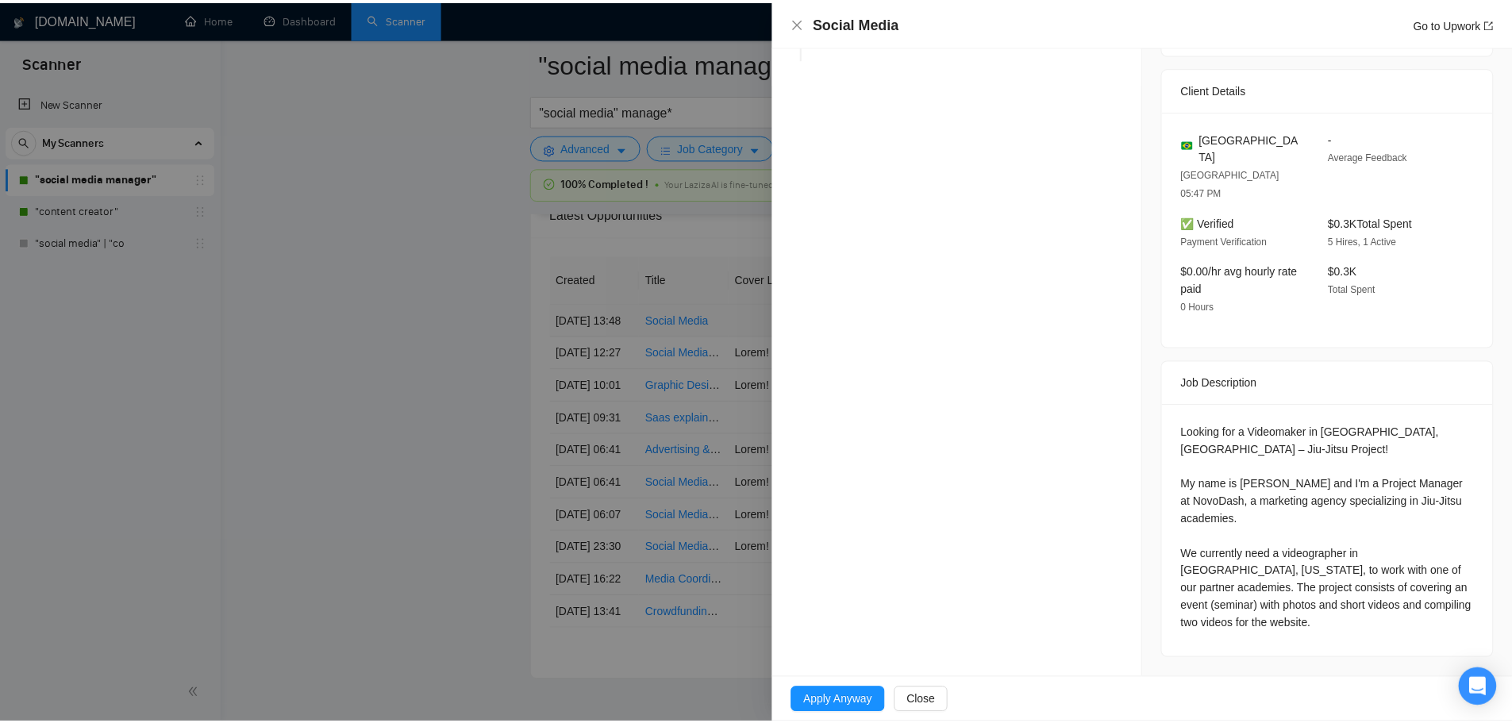
scroll to position [294, 0]
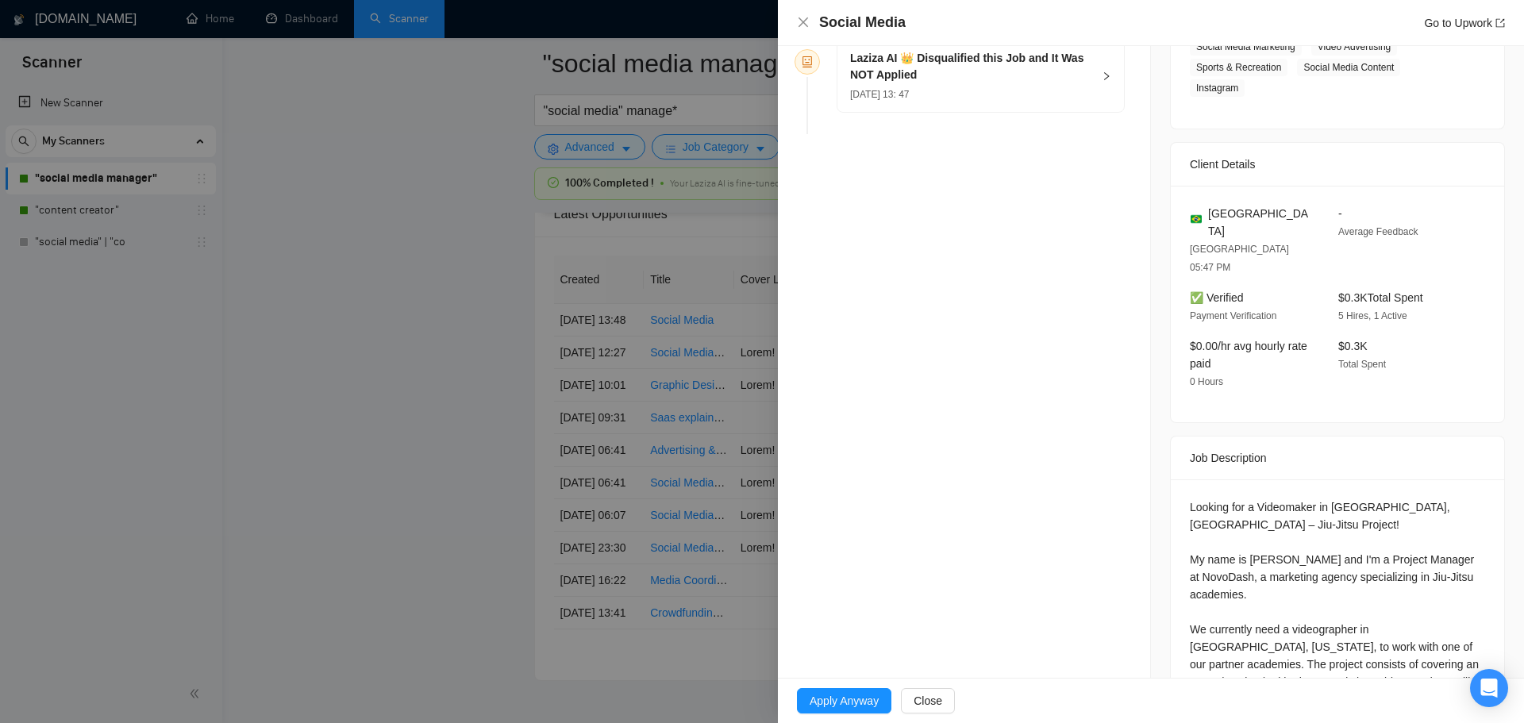
click at [740, 406] on div at bounding box center [762, 361] width 1524 height 723
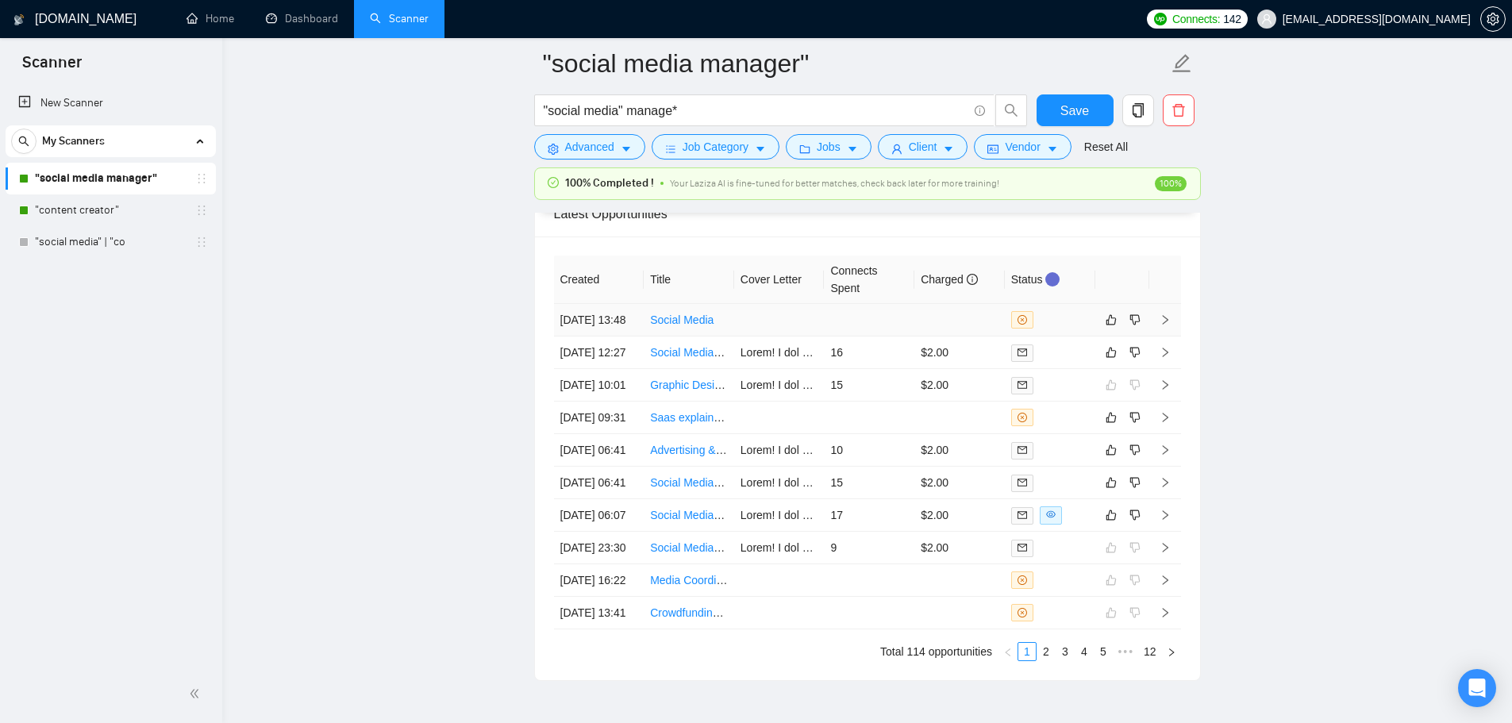
click at [759, 322] on td at bounding box center [779, 320] width 90 height 33
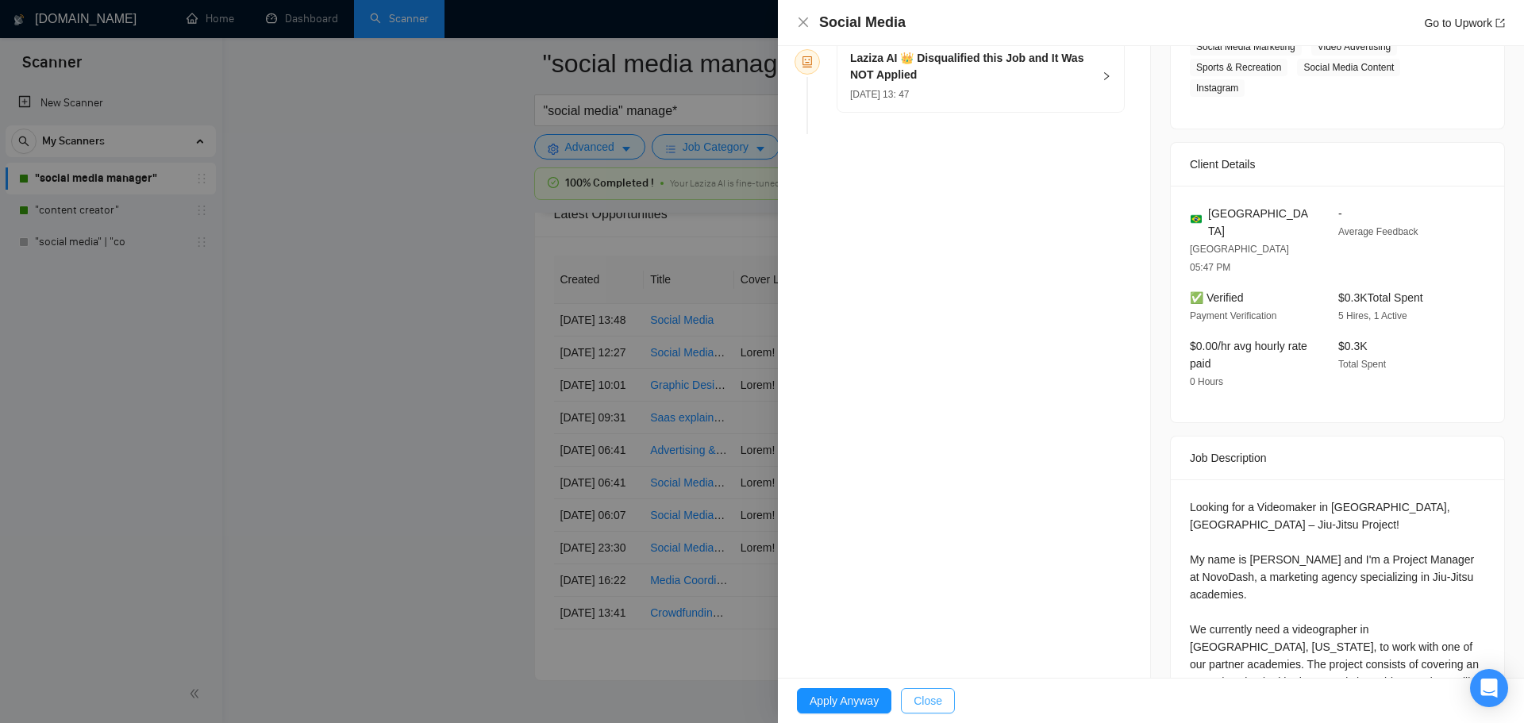
click at [925, 706] on span "Close" at bounding box center [927, 700] width 29 height 17
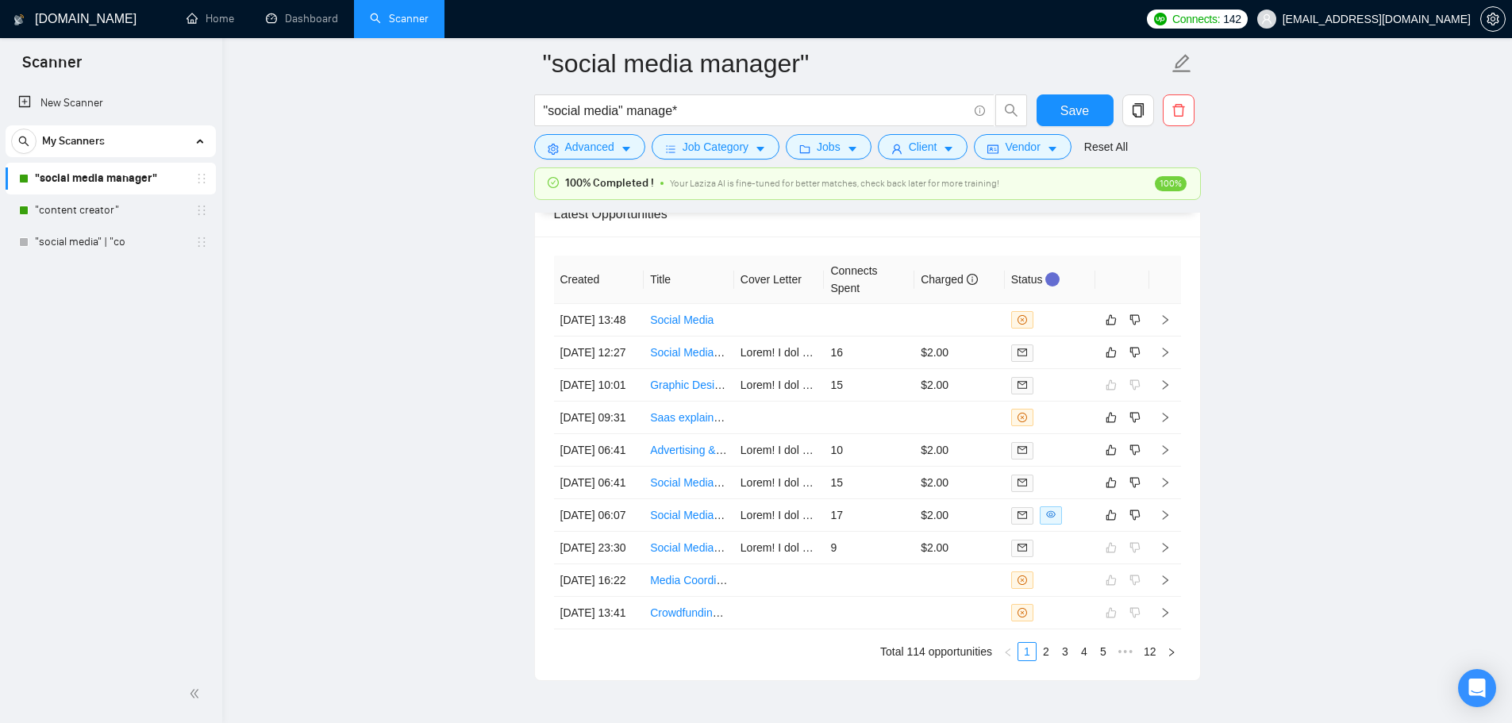
drag, startPoint x: 96, startPoint y: 210, endPoint x: 533, endPoint y: 429, distance: 488.7
click at [96, 210] on link ""content creator"" at bounding box center [110, 210] width 151 height 32
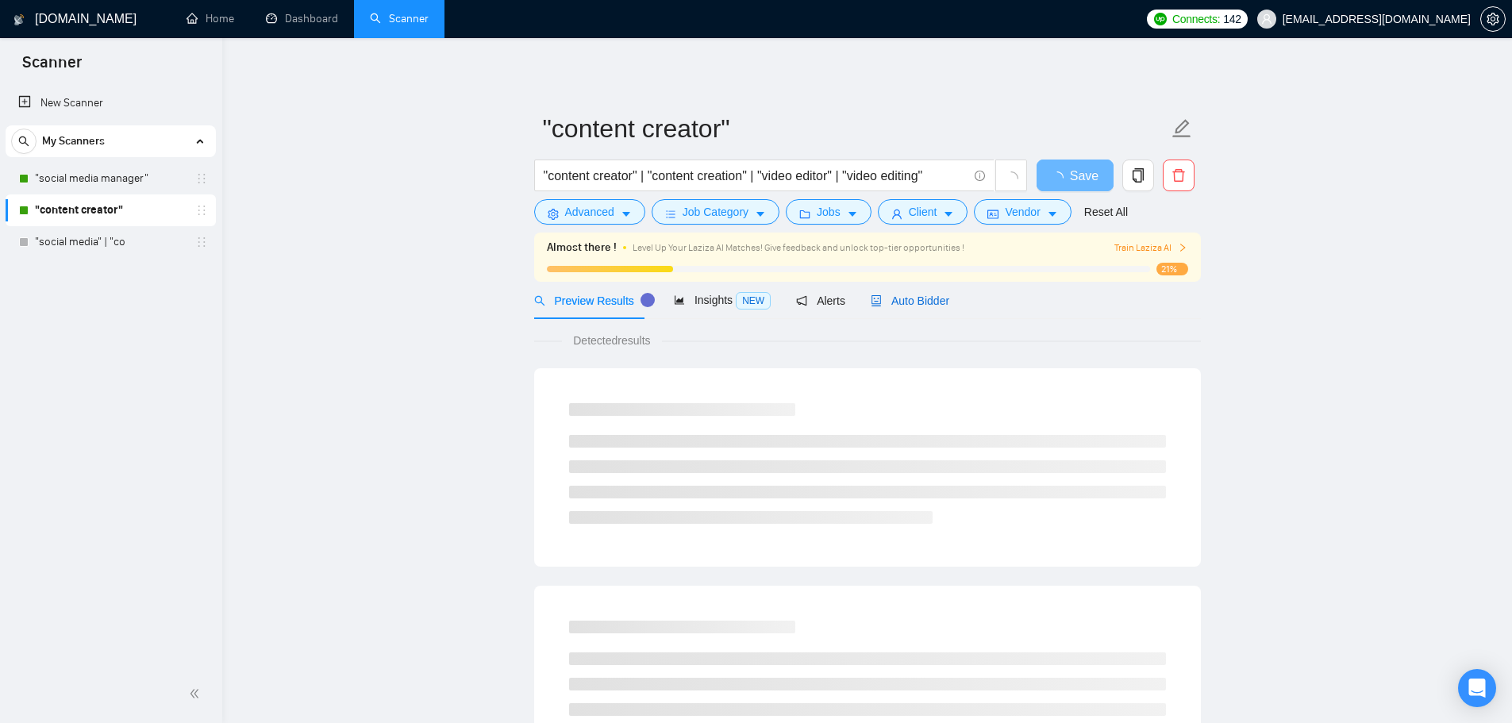
click at [913, 302] on span "Auto Bidder" at bounding box center [910, 300] width 79 height 13
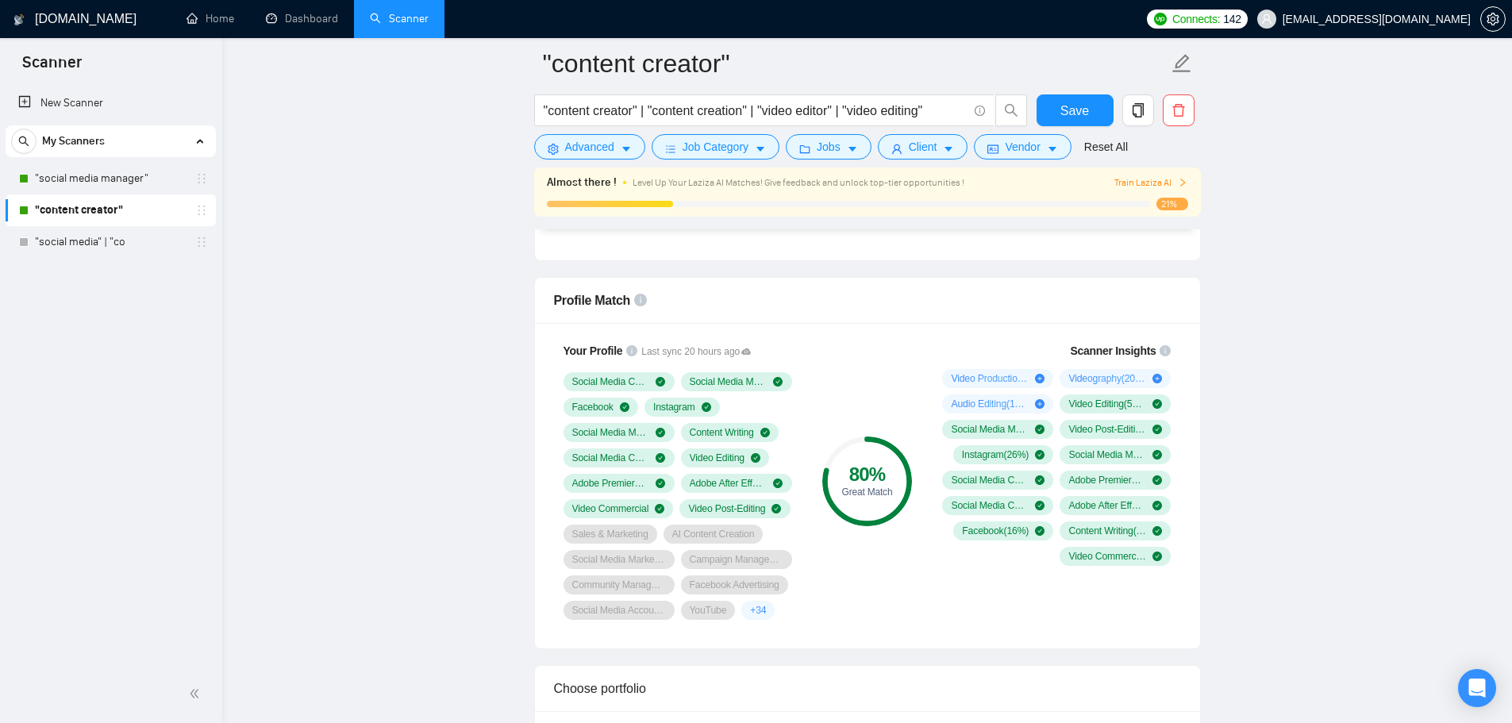
scroll to position [794, 0]
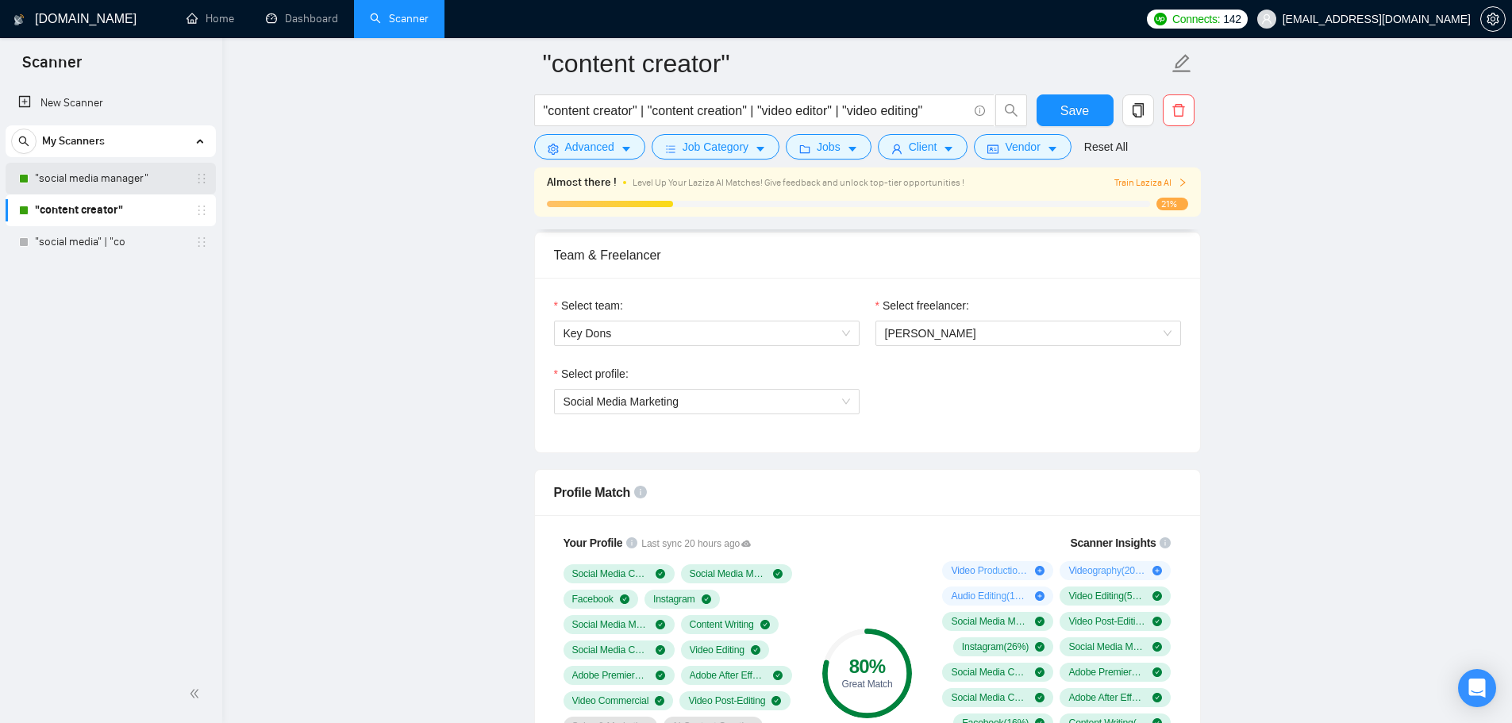
click at [76, 179] on link ""social media manager"" at bounding box center [110, 179] width 151 height 32
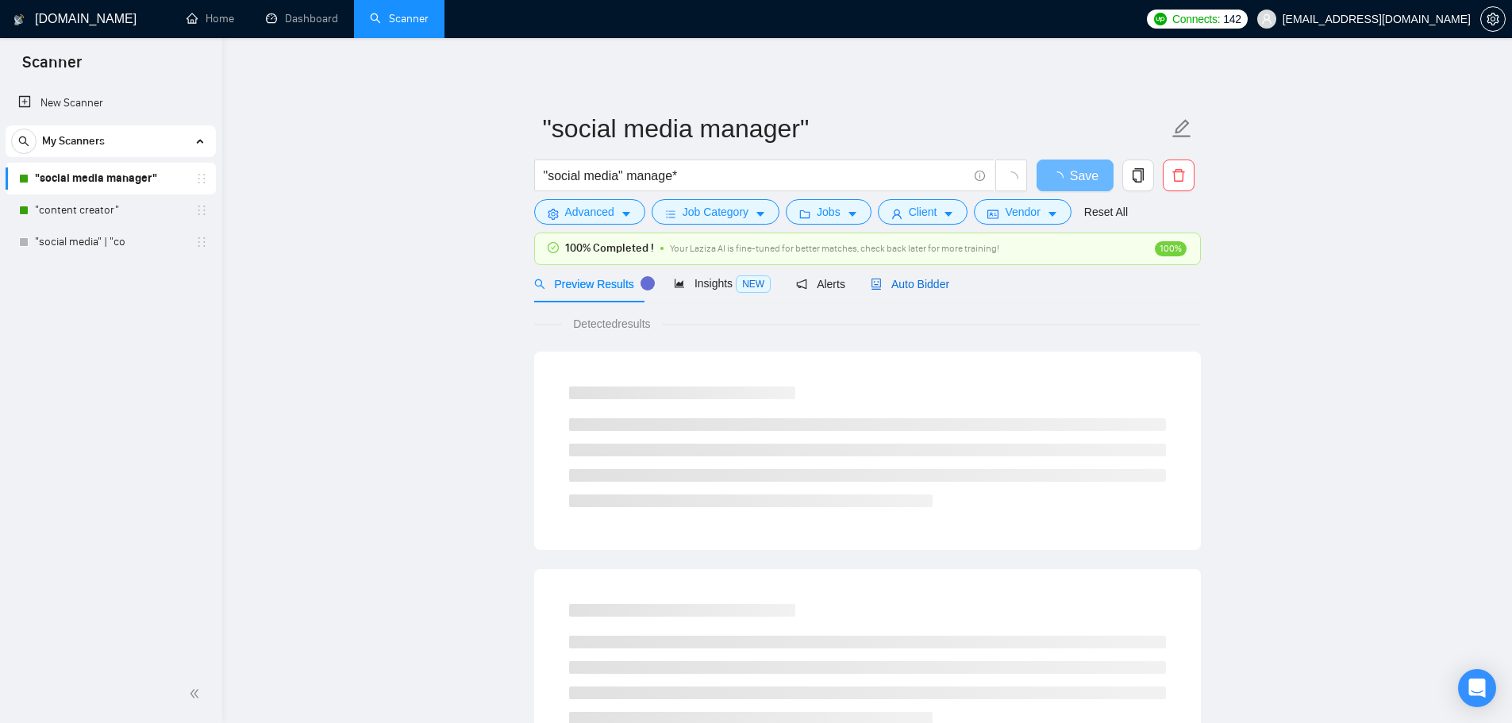
click at [905, 283] on span "Auto Bidder" at bounding box center [910, 284] width 79 height 13
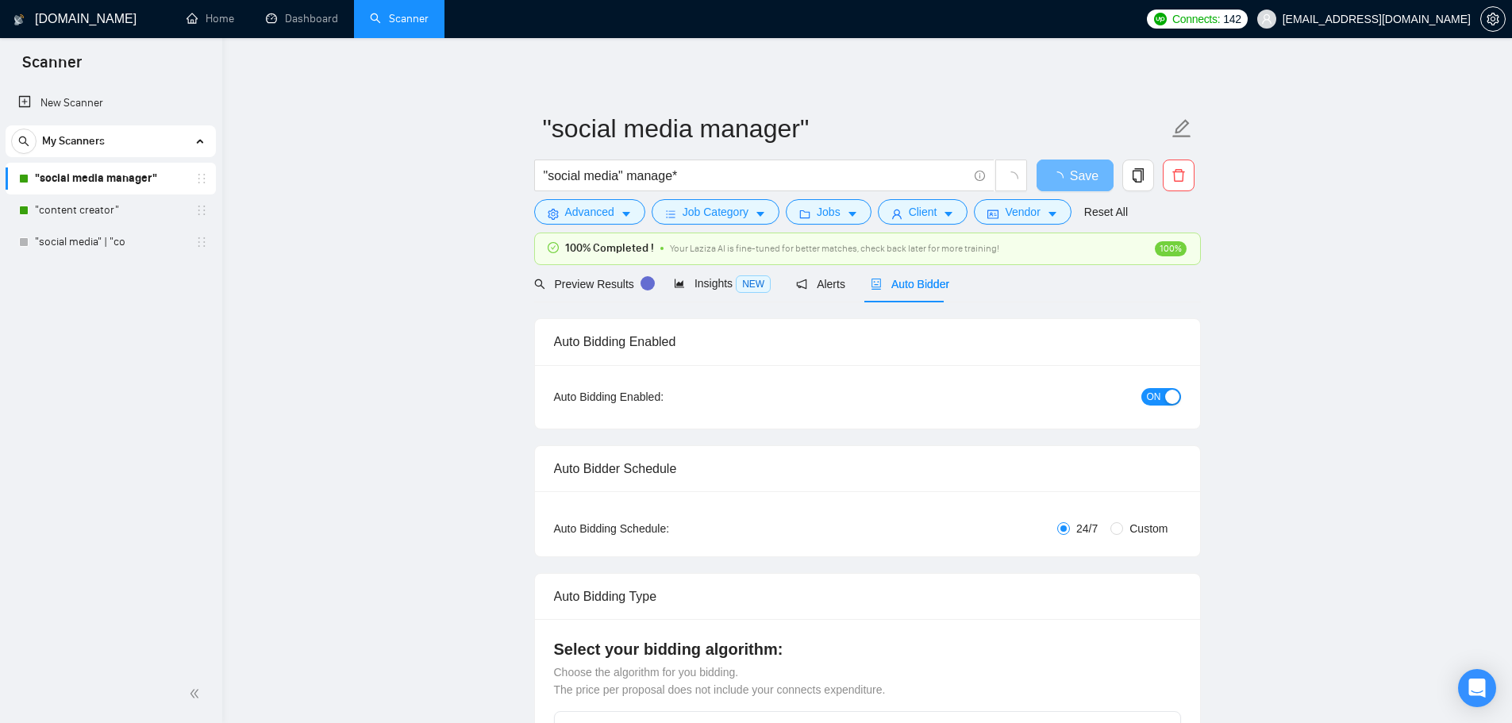
checkbox input "true"
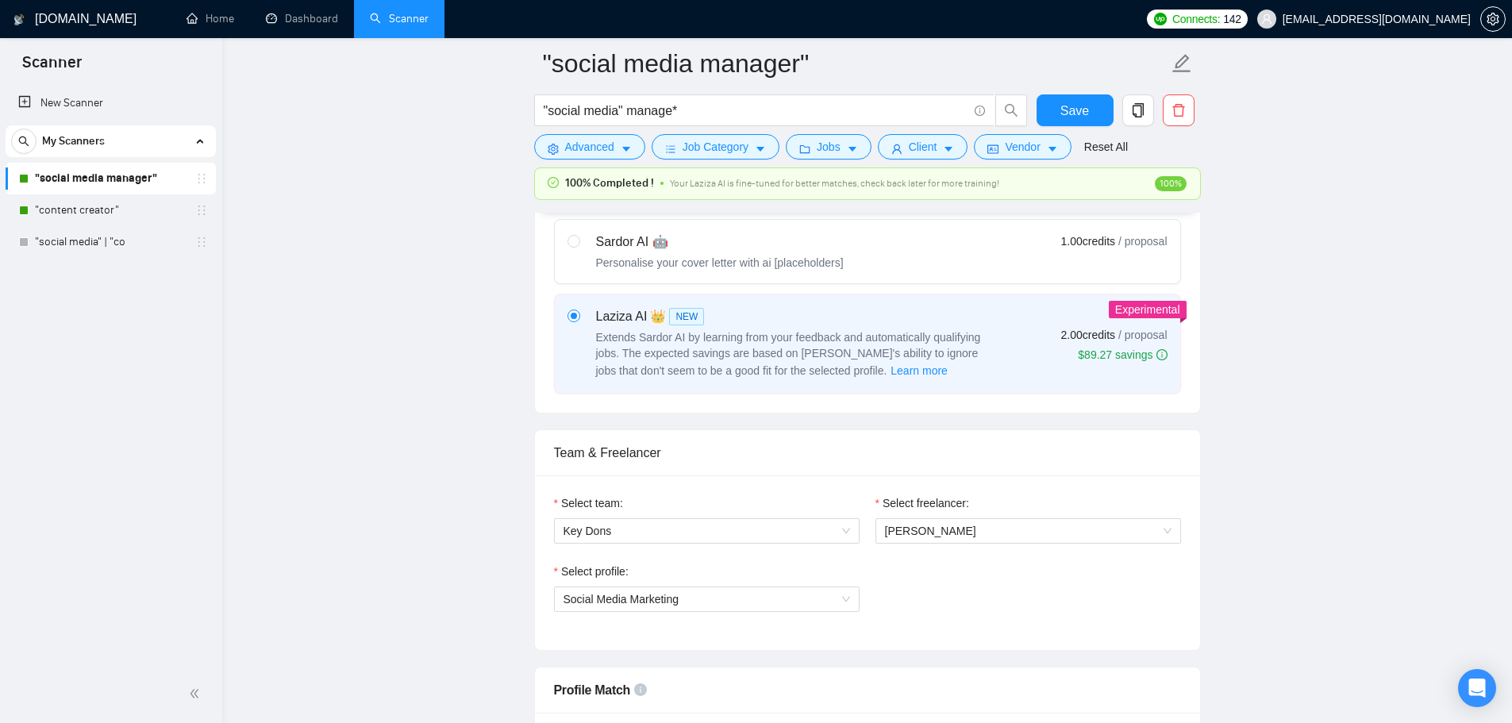
scroll to position [794, 0]
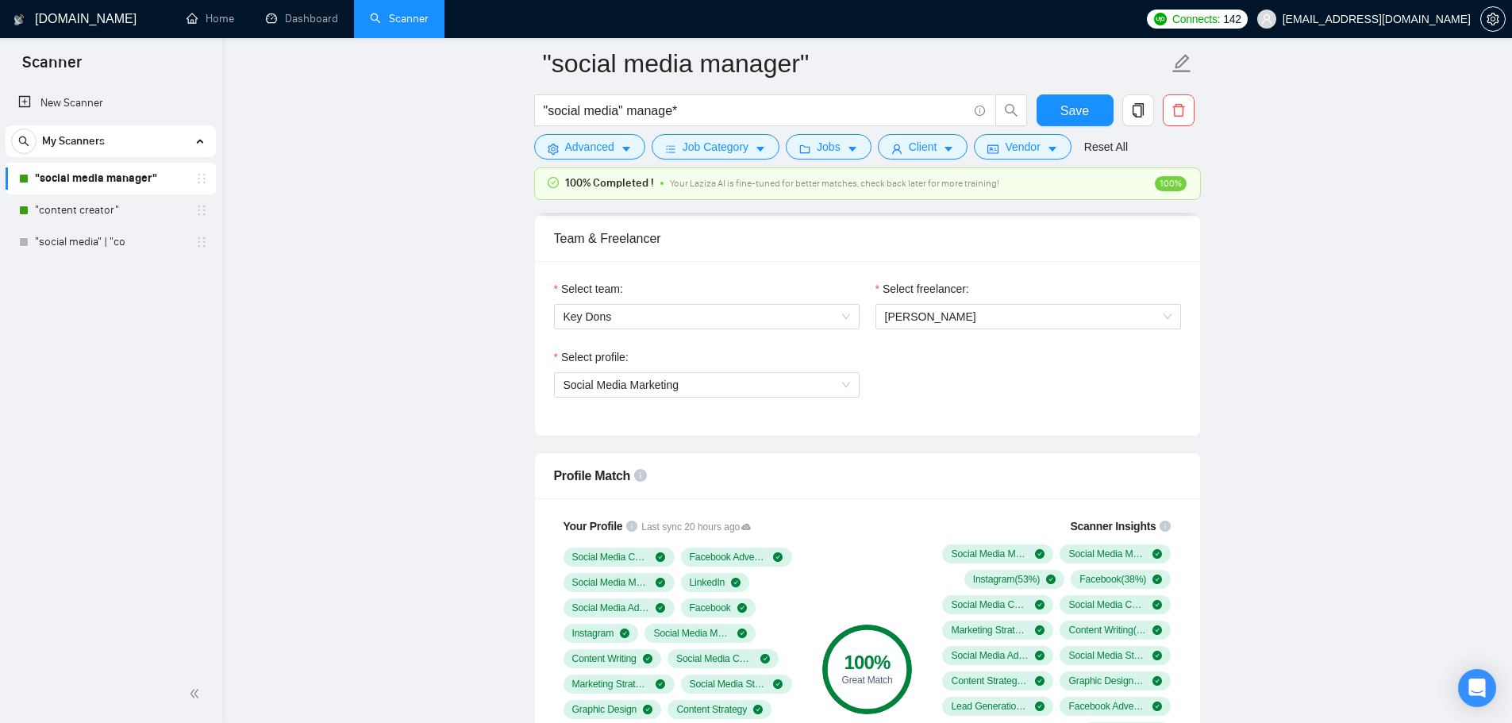
click at [97, 221] on link ""content creator"" at bounding box center [110, 210] width 151 height 32
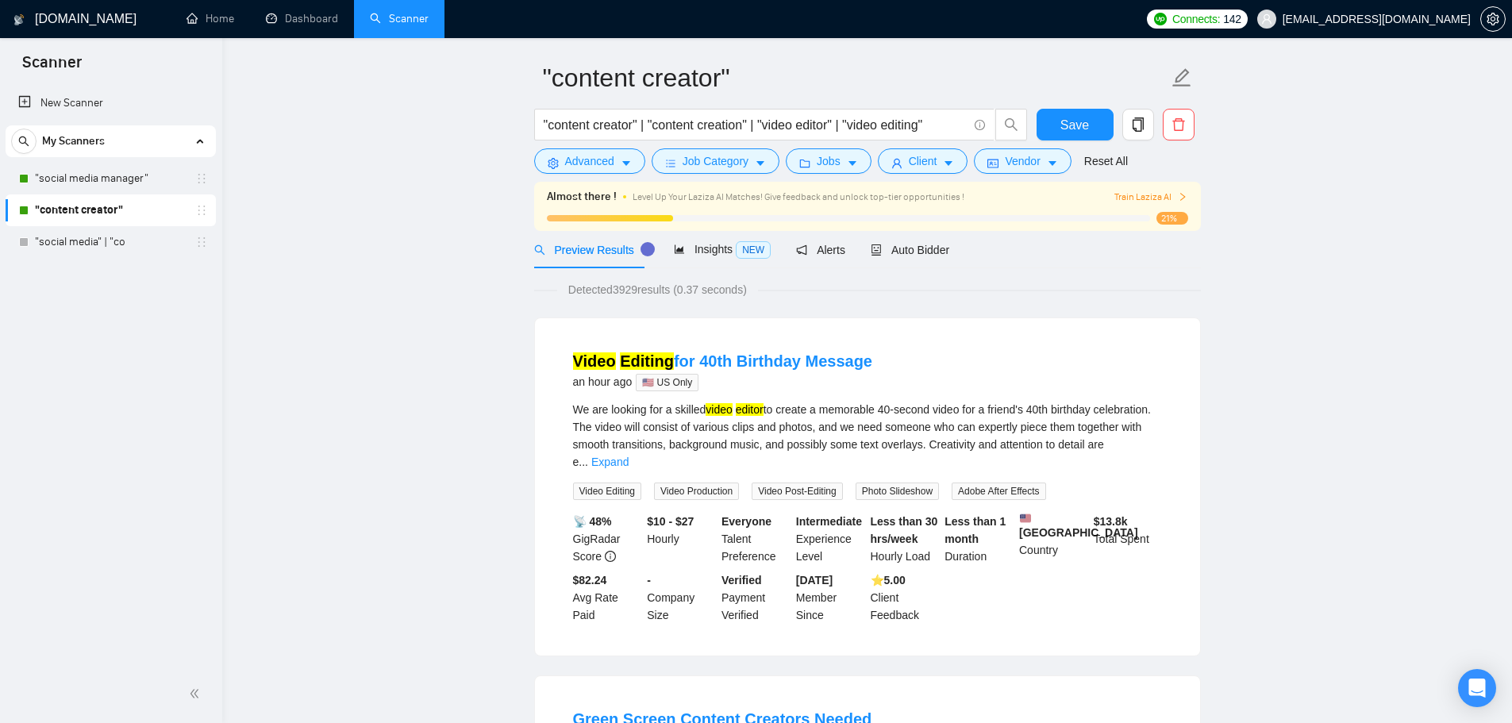
scroll to position [79, 0]
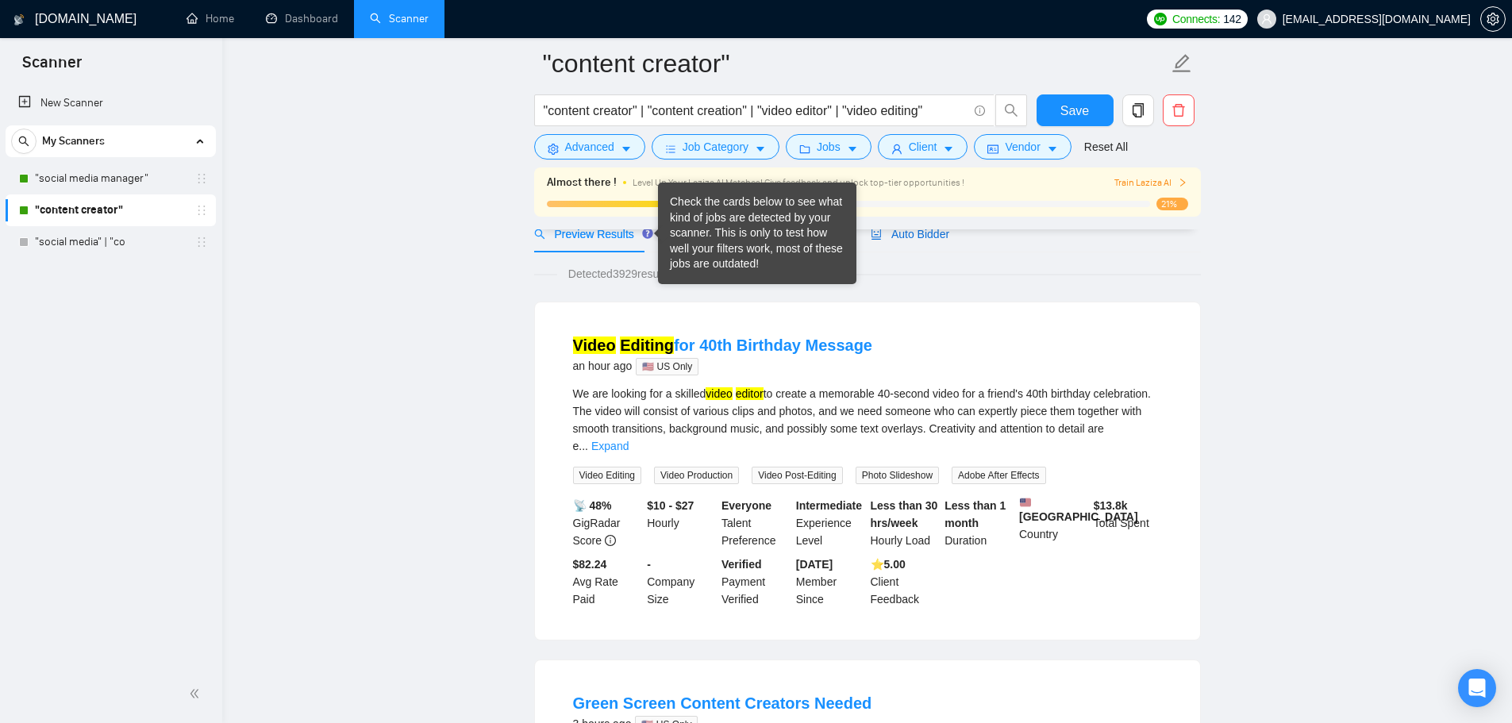
click at [915, 239] on span "Auto Bidder" at bounding box center [910, 234] width 79 height 13
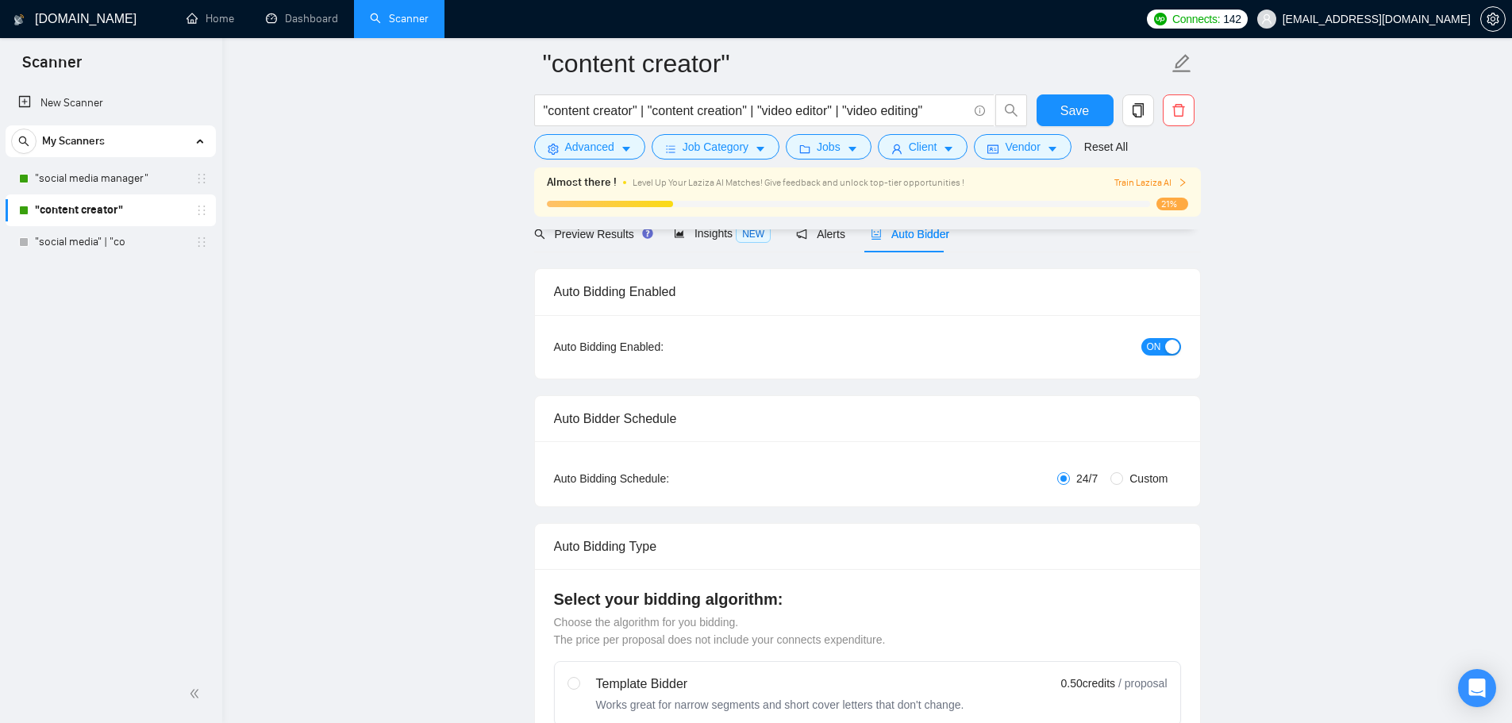
checkbox input "true"
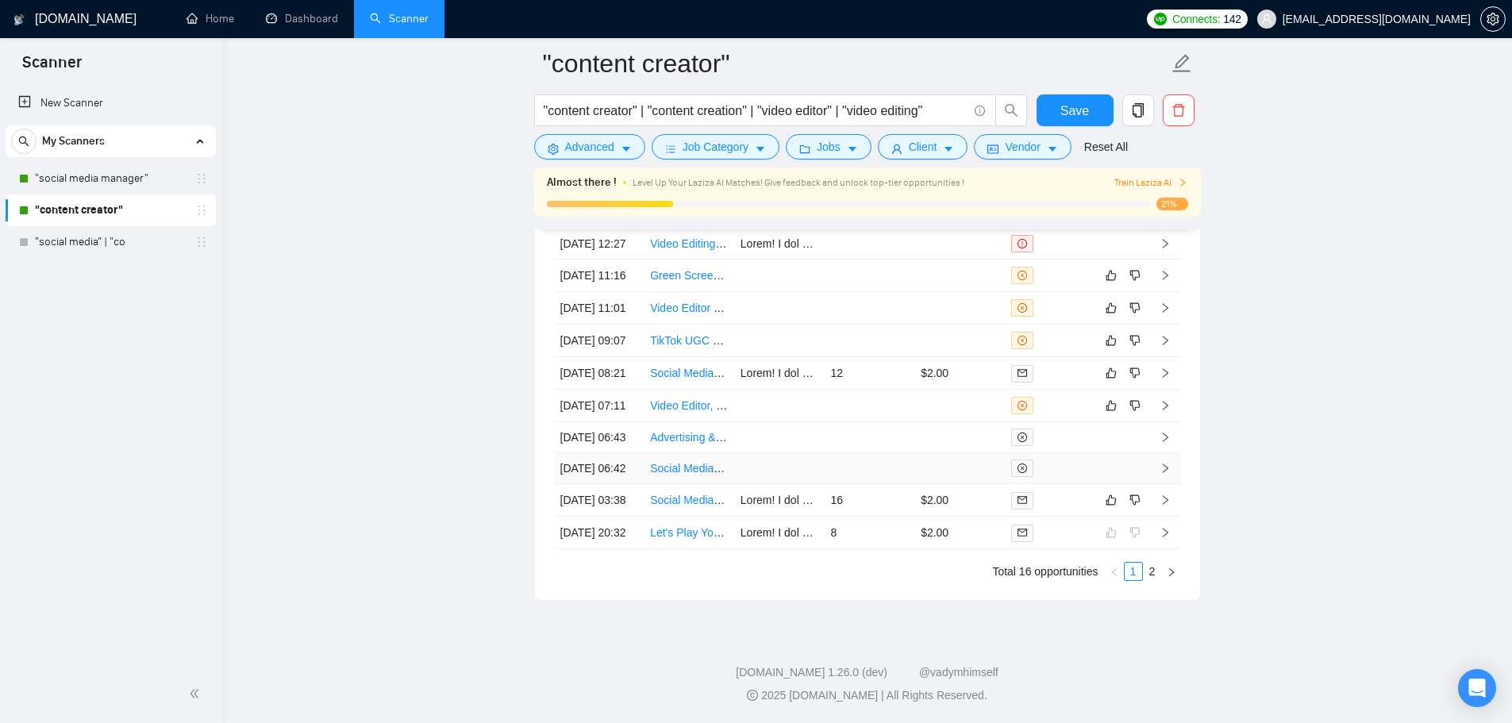
scroll to position [4519, 0]
click at [1148, 572] on link "2" at bounding box center [1152, 571] width 17 height 17
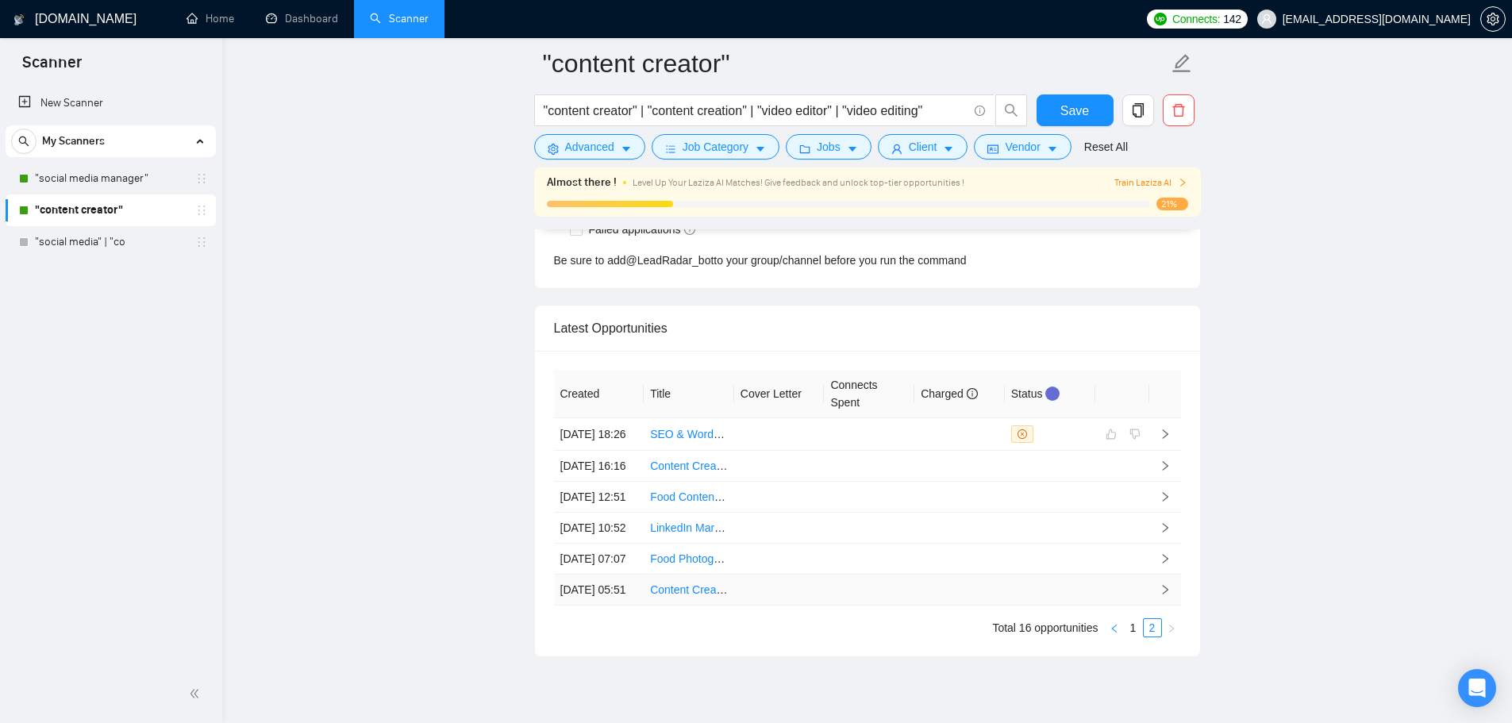
scroll to position [4325, 0]
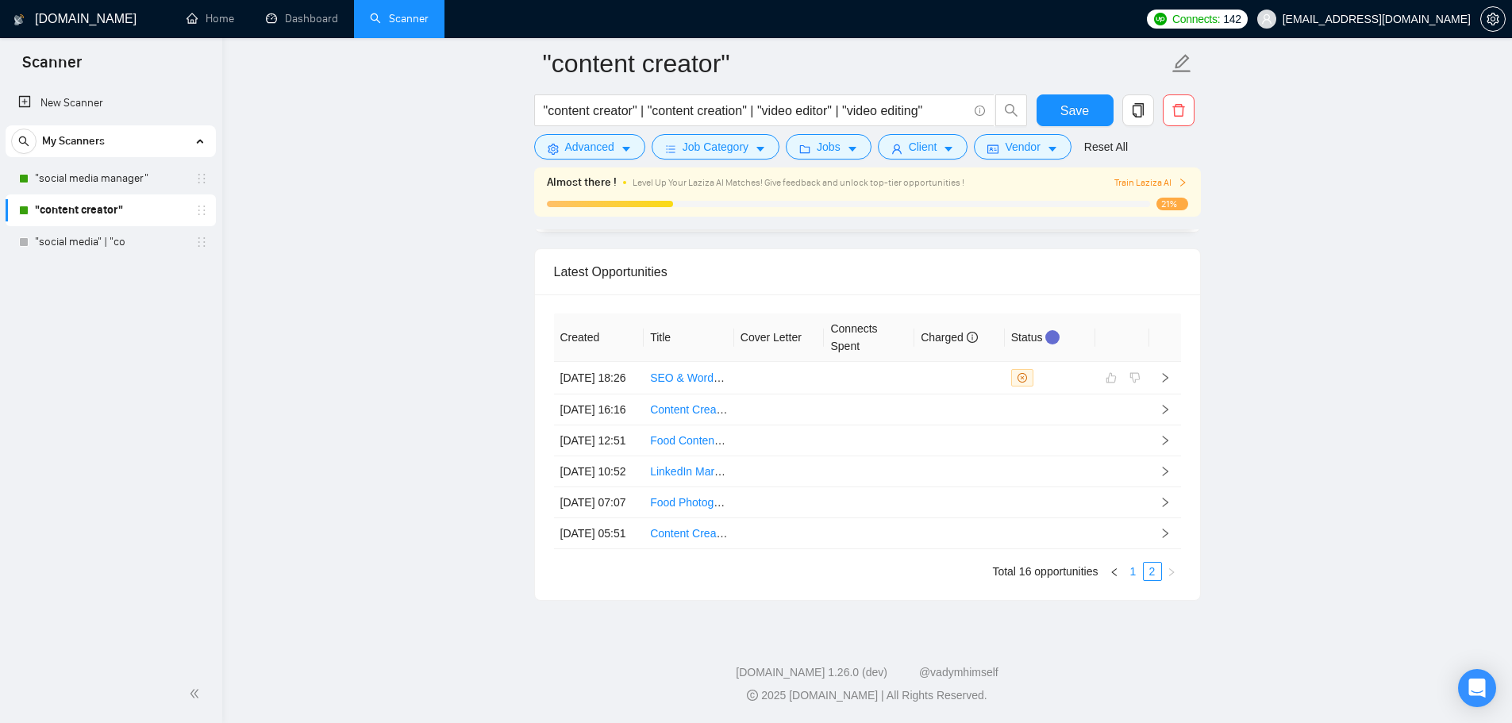
click at [1137, 577] on link "1" at bounding box center [1133, 571] width 17 height 17
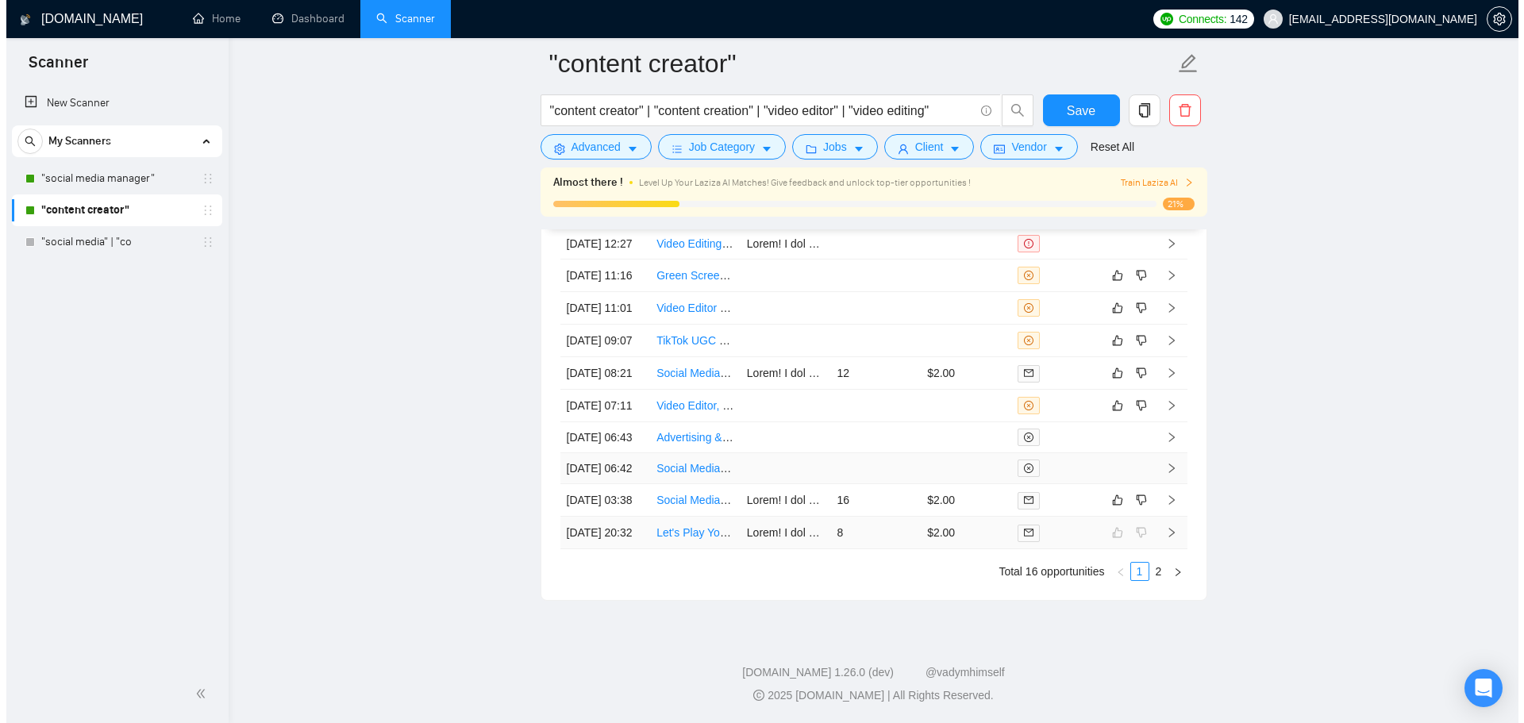
scroll to position [4519, 0]
click at [851, 484] on td "16" at bounding box center [869, 500] width 90 height 33
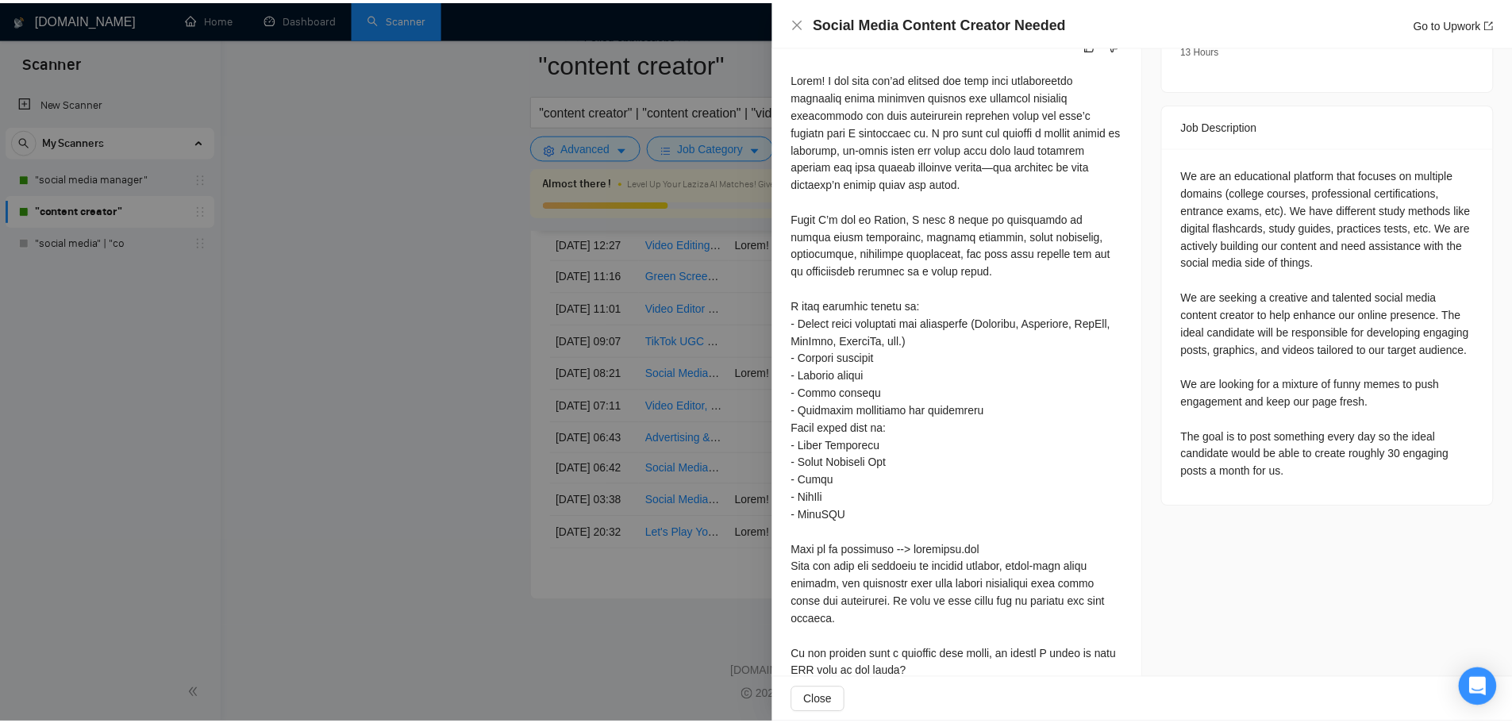
scroll to position [687, 0]
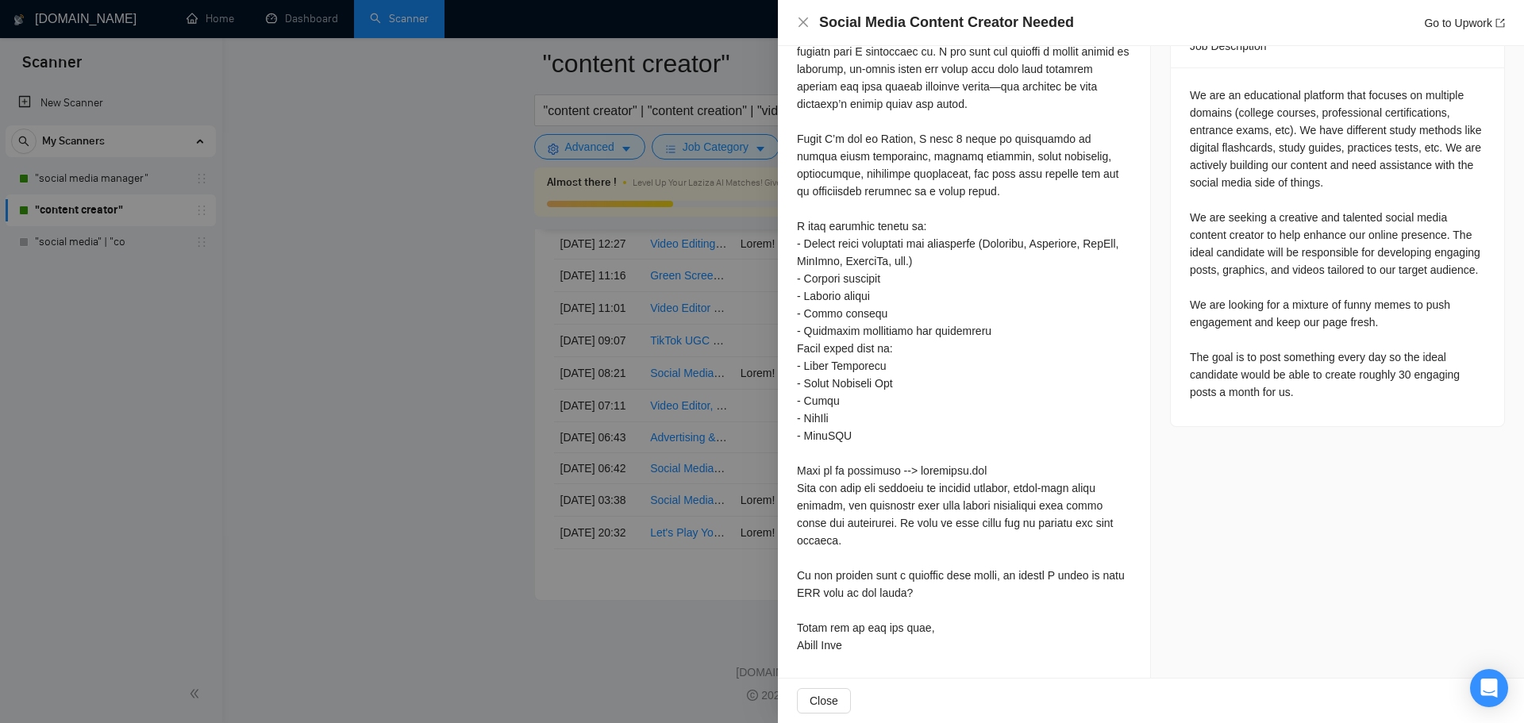
click at [810, 27] on div "Social Media Content Creator Needed Go to Upwork" at bounding box center [1151, 23] width 708 height 20
click at [802, 25] on icon "close" at bounding box center [803, 22] width 13 height 13
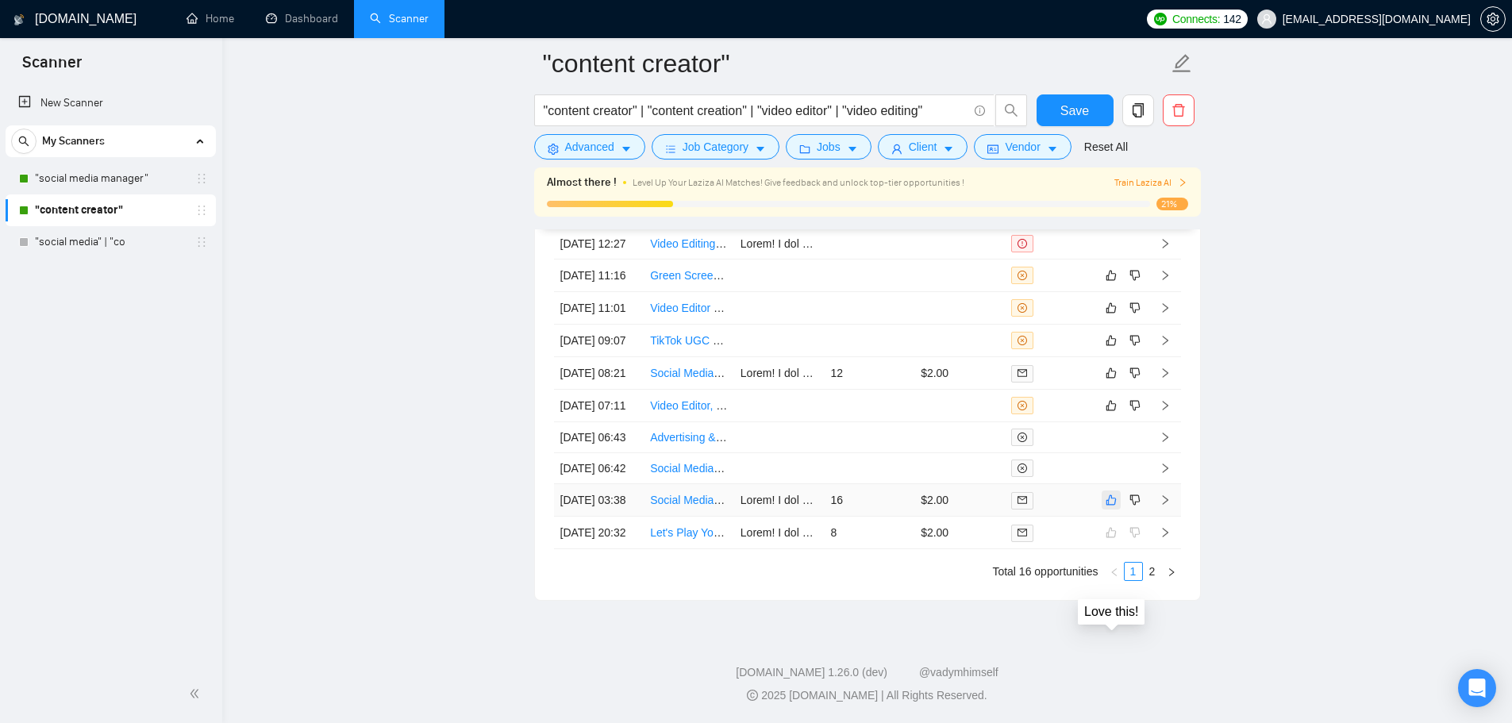
click at [1109, 494] on icon "like" at bounding box center [1110, 500] width 11 height 13
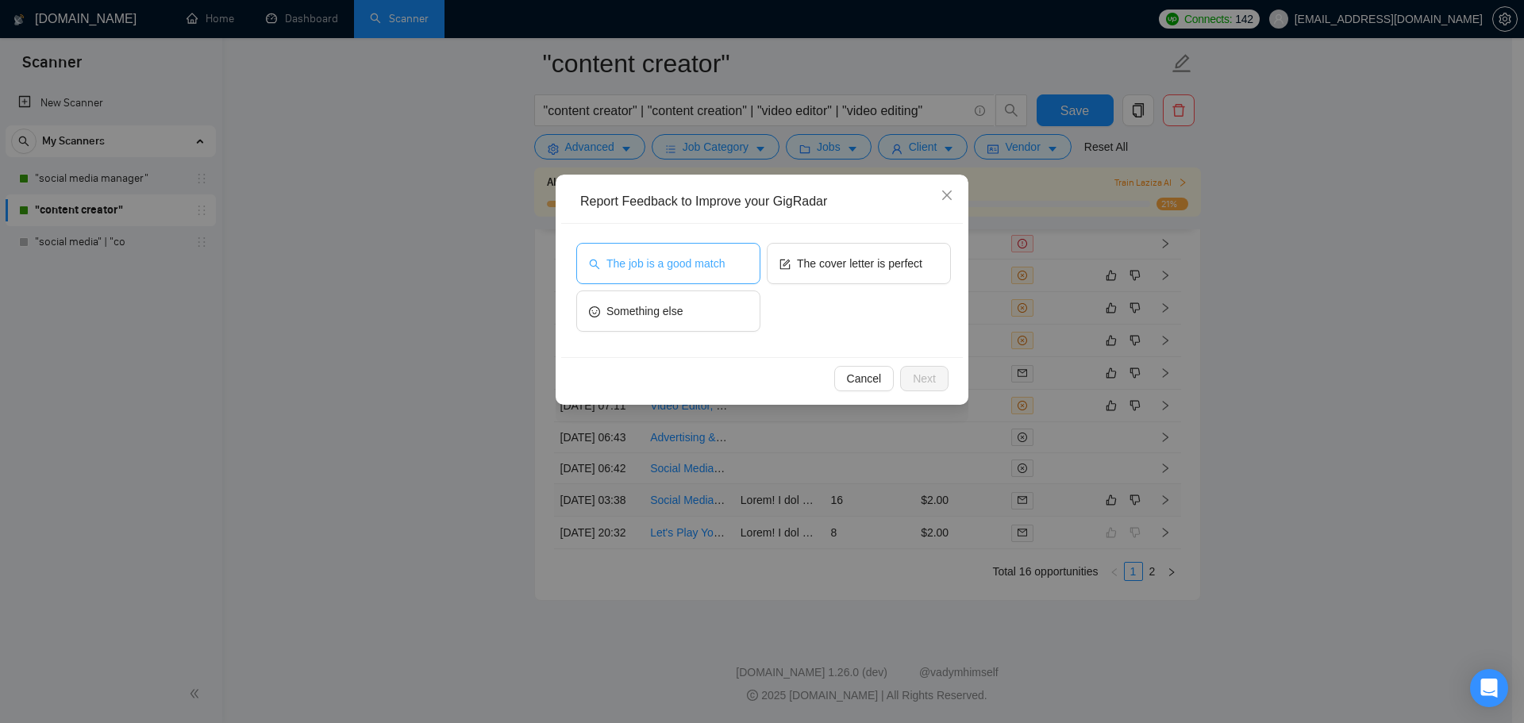
click at [722, 271] on span "The job is a good match" at bounding box center [665, 263] width 118 height 17
click at [924, 375] on span "Next" at bounding box center [924, 378] width 23 height 17
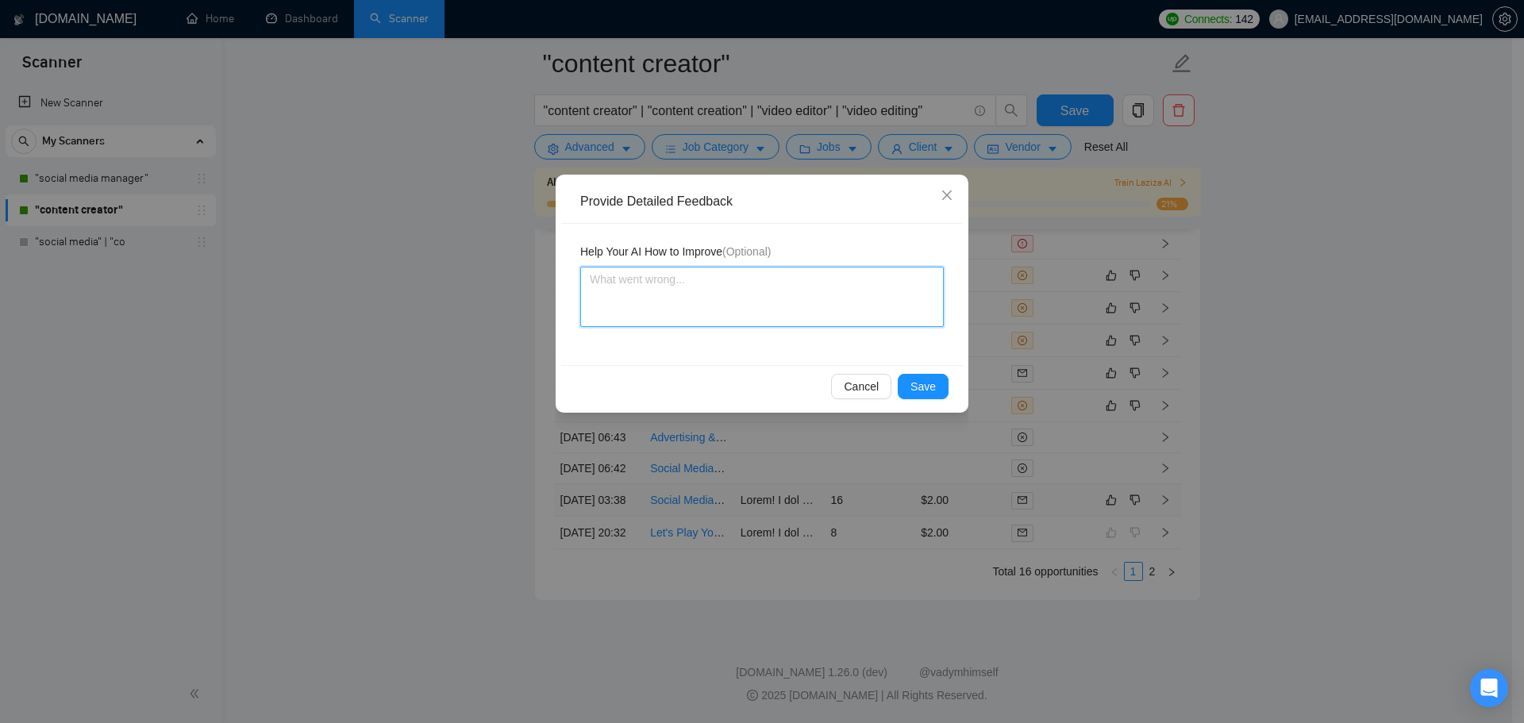
click at [724, 296] on textarea at bounding box center [761, 297] width 363 height 60
type textarea "D"
type textarea "Do"
type textarea "Do n"
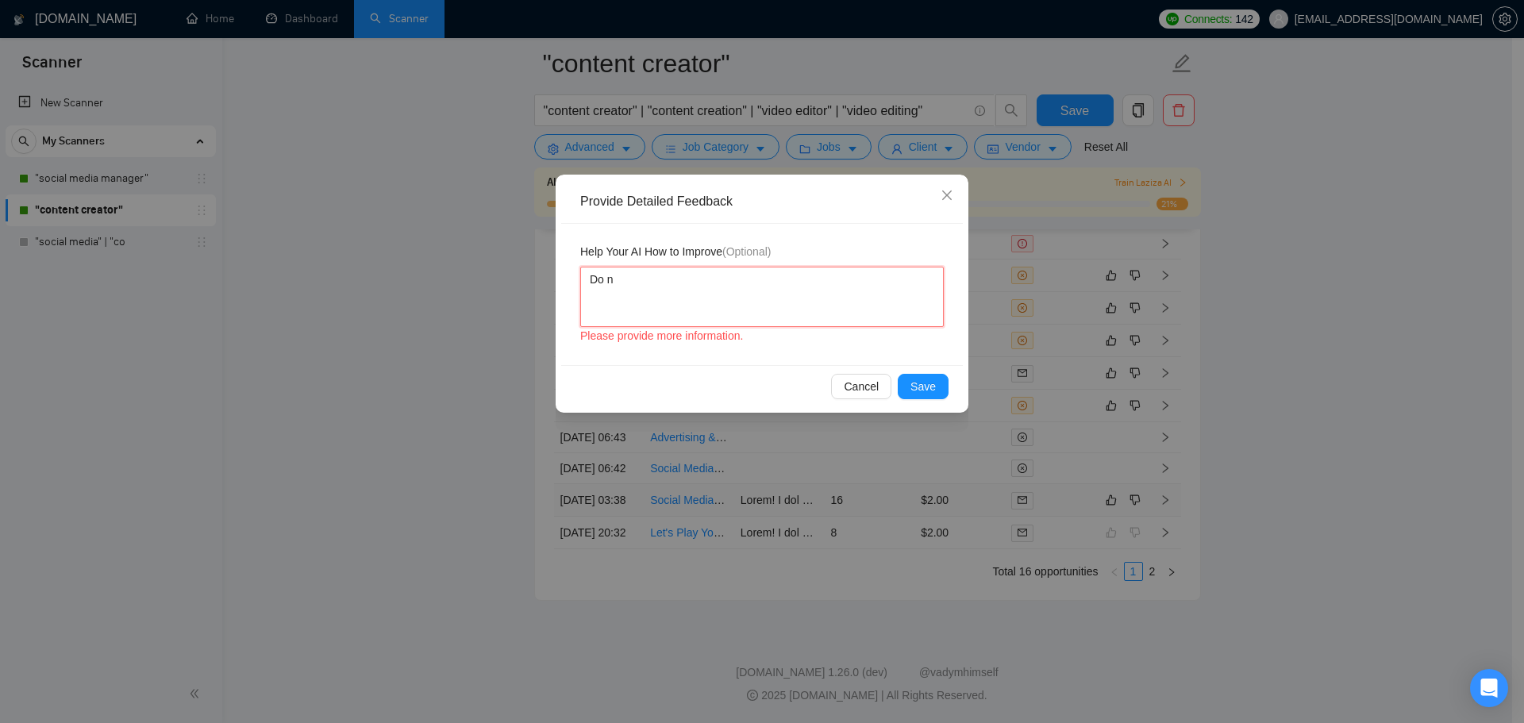
type textarea "Do no"
type textarea "Do no i"
type textarea "Do no inv"
type textarea "Do no invc"
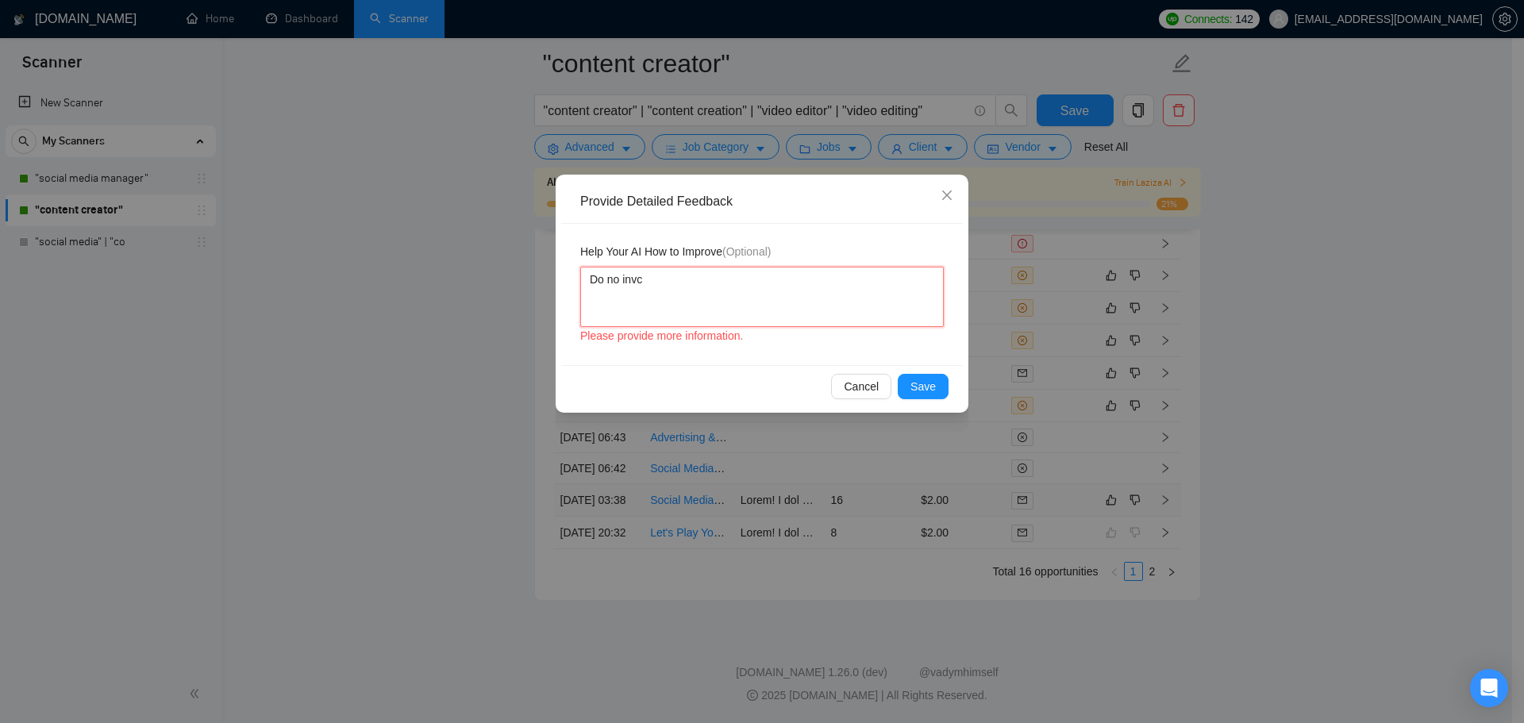
type textarea "Do no invcl"
type textarea "Do no invc"
type textarea "Do no inv"
type textarea "Do no in"
type textarea "Do no incl"
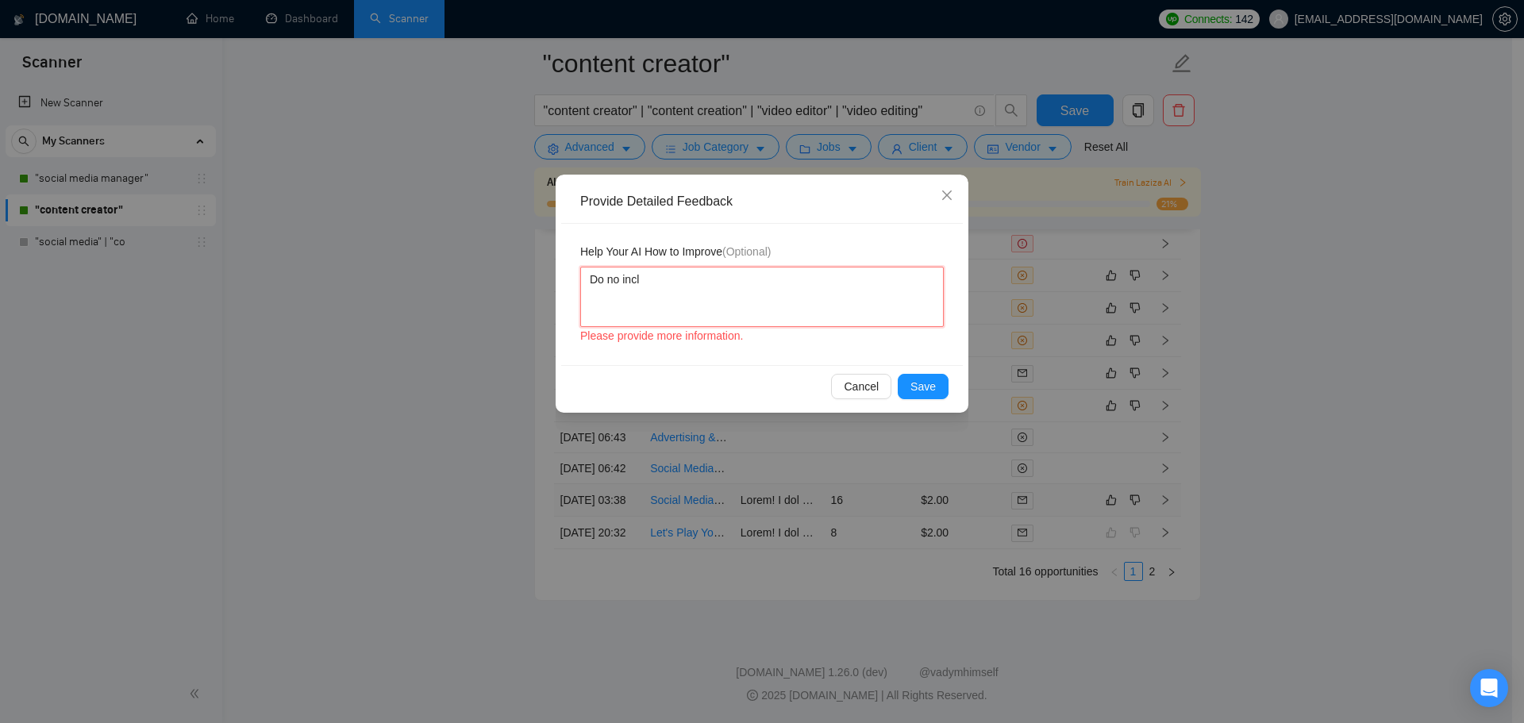
type textarea "Do no inclk"
type textarea "Do no incl"
type textarea "Do no inclu"
type textarea "Do no includ"
type textarea "Do no include"
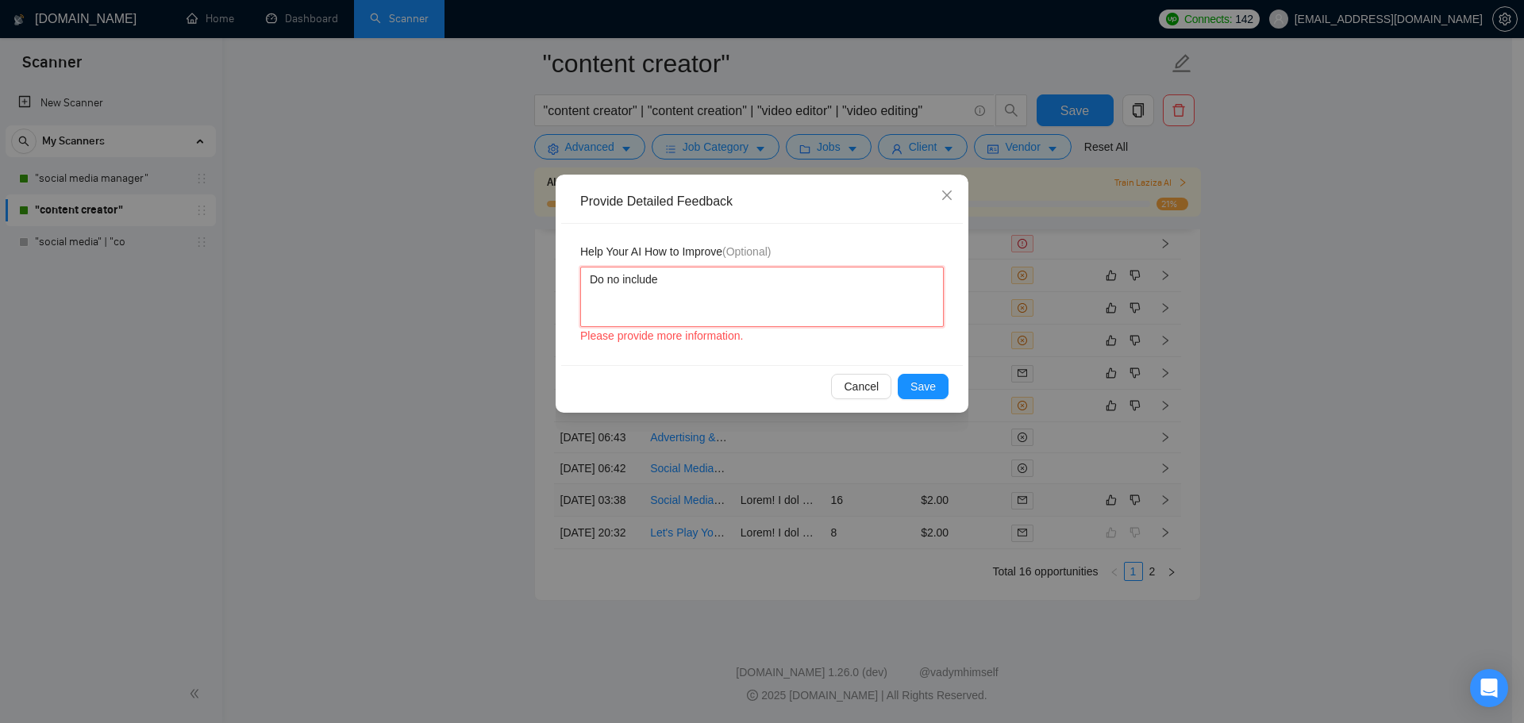
type textarea "Do no include"
type textarea "Do no include a"
type textarea "Do no include an"
type textarea "Do no include any"
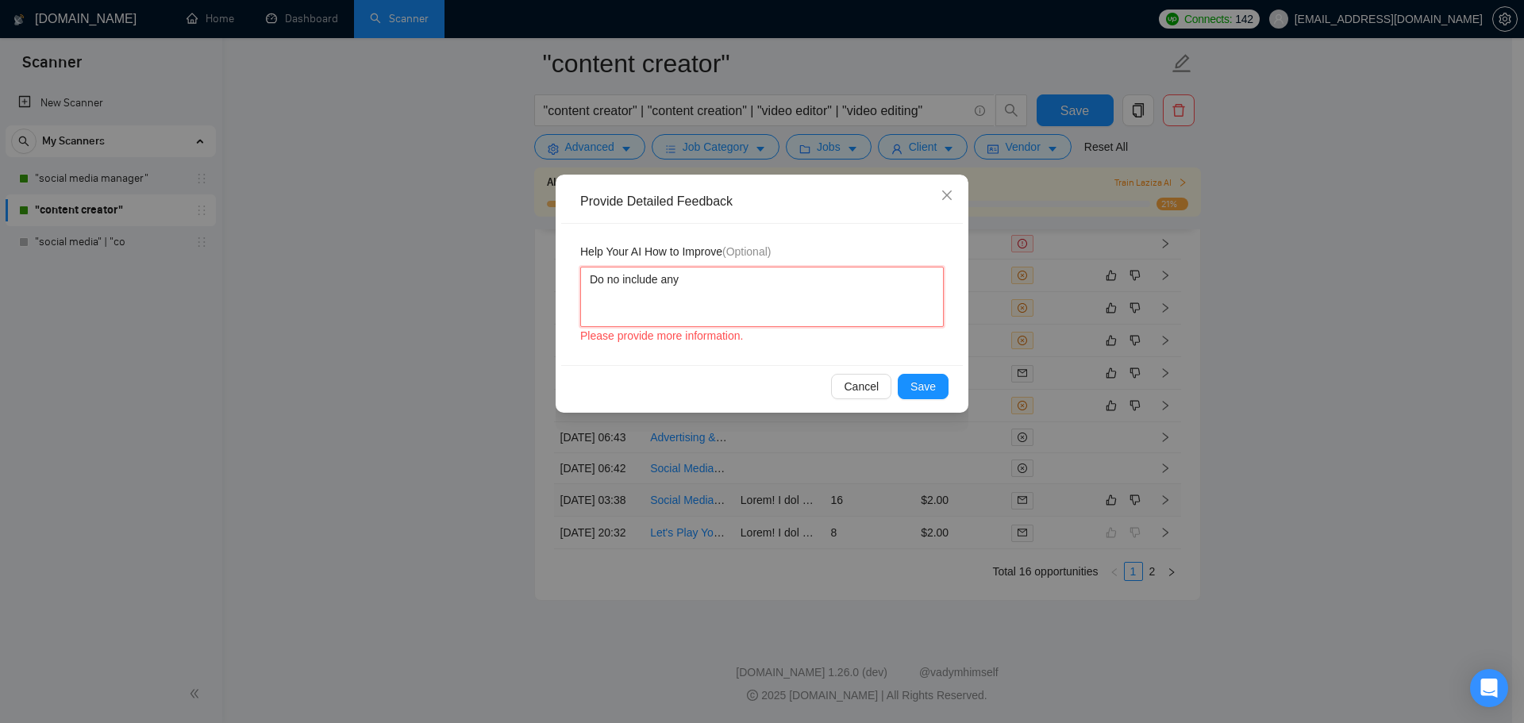
click at [767, 289] on textarea "Do no include any" at bounding box center [761, 297] width 363 height 60
type textarea "Do no include any e"
type textarea "Do no include any em"
type textarea "Do no include any em d"
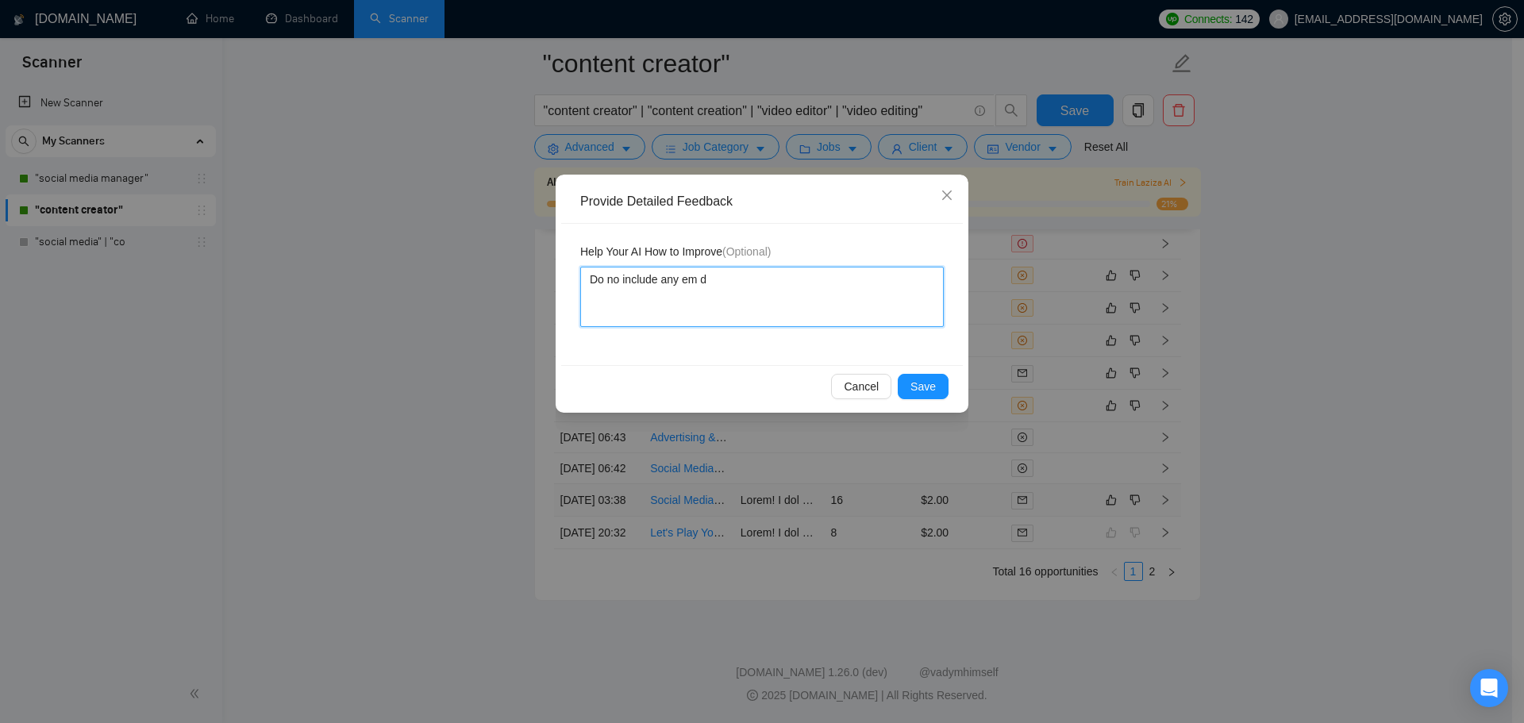
type textarea "Do no include any em da"
type textarea "Do no include any em das"
type textarea "Do no include any em dash"
type textarea "Do no include any em dashe"
type textarea "Do no include any em dashes"
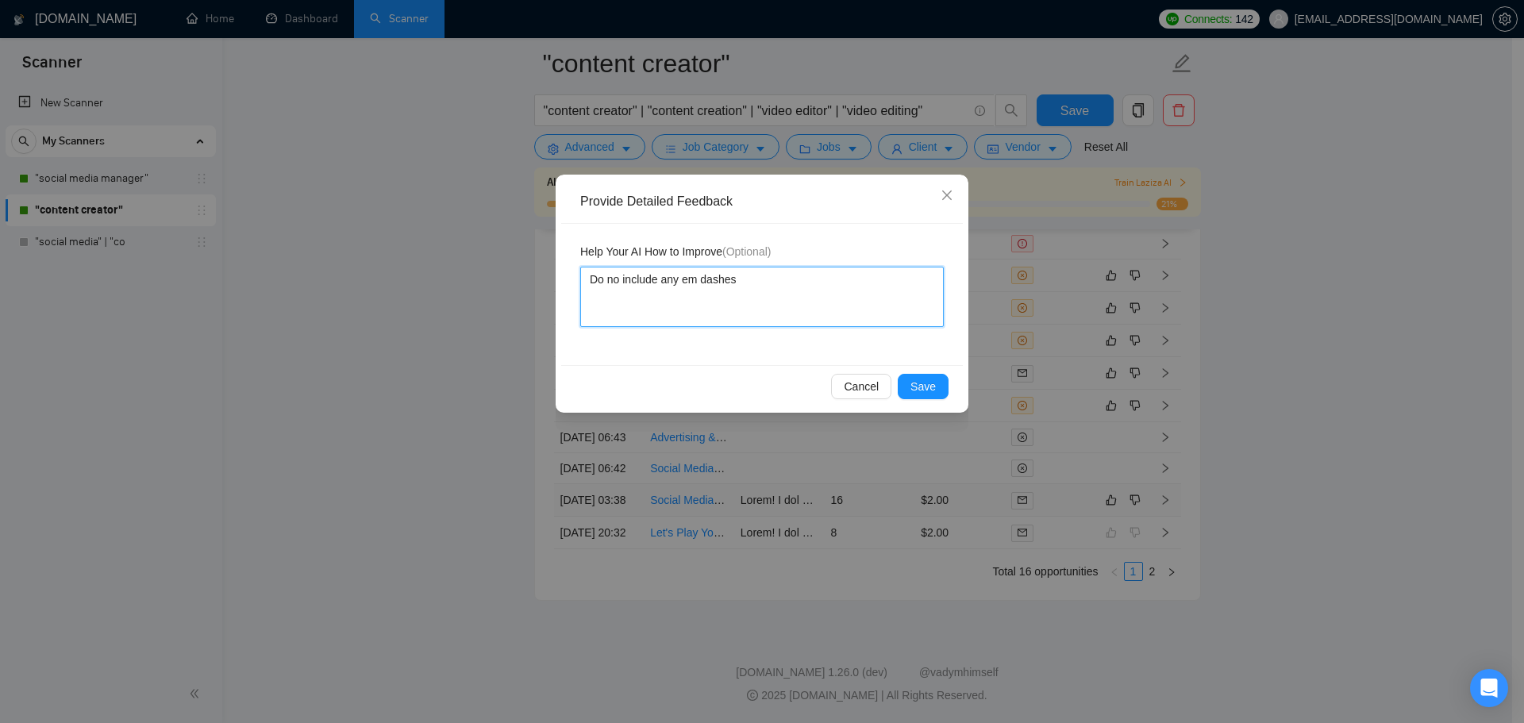
type textarea "Do no include any em dashes"
type textarea "Do no include any em dashes i"
type textarea "Do no include any em dashes in"
type textarea "Do no include any em dashes in t"
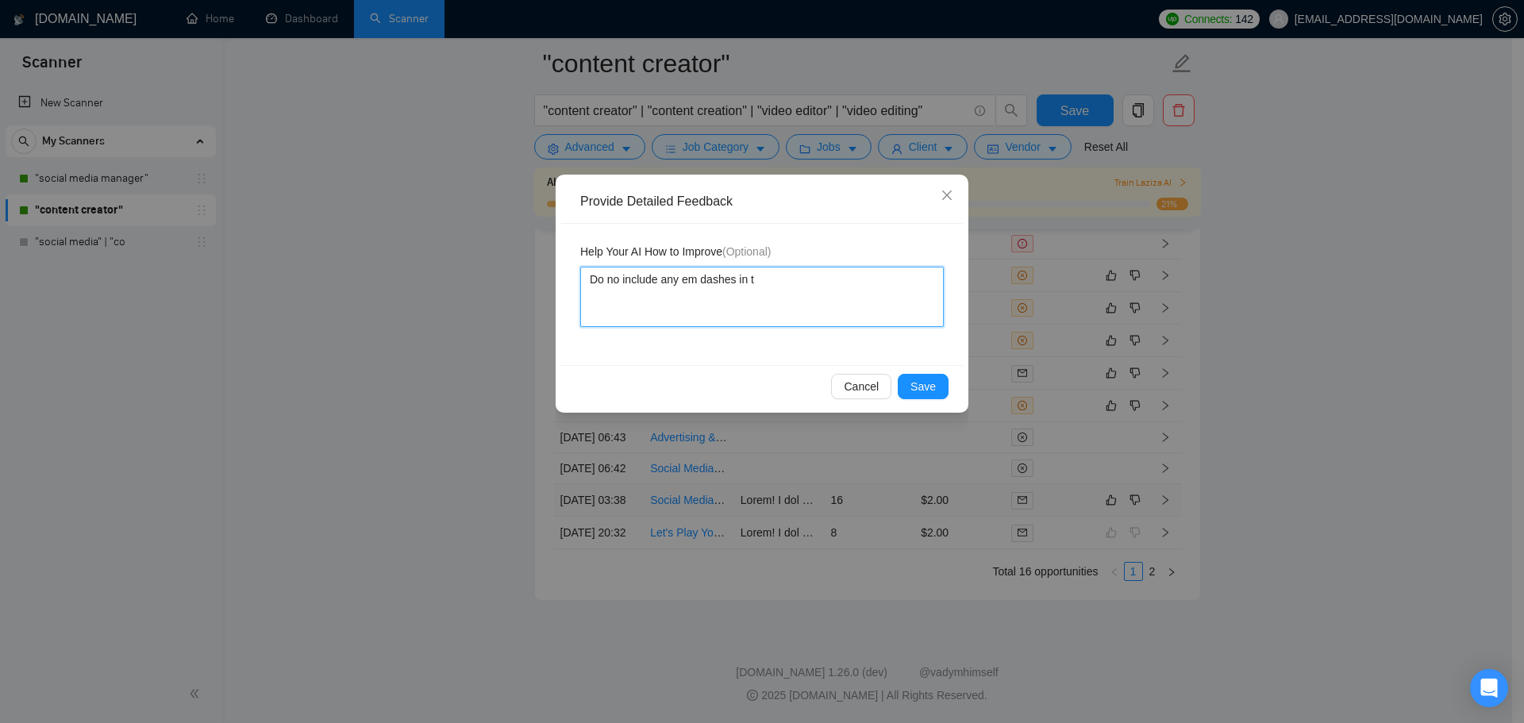
type textarea "Do no include any em dashes in th"
type textarea "Do no include any em dashes in the"
type textarea "Do no include any em dashes in the c"
type textarea "Do no include any em dashes in the co"
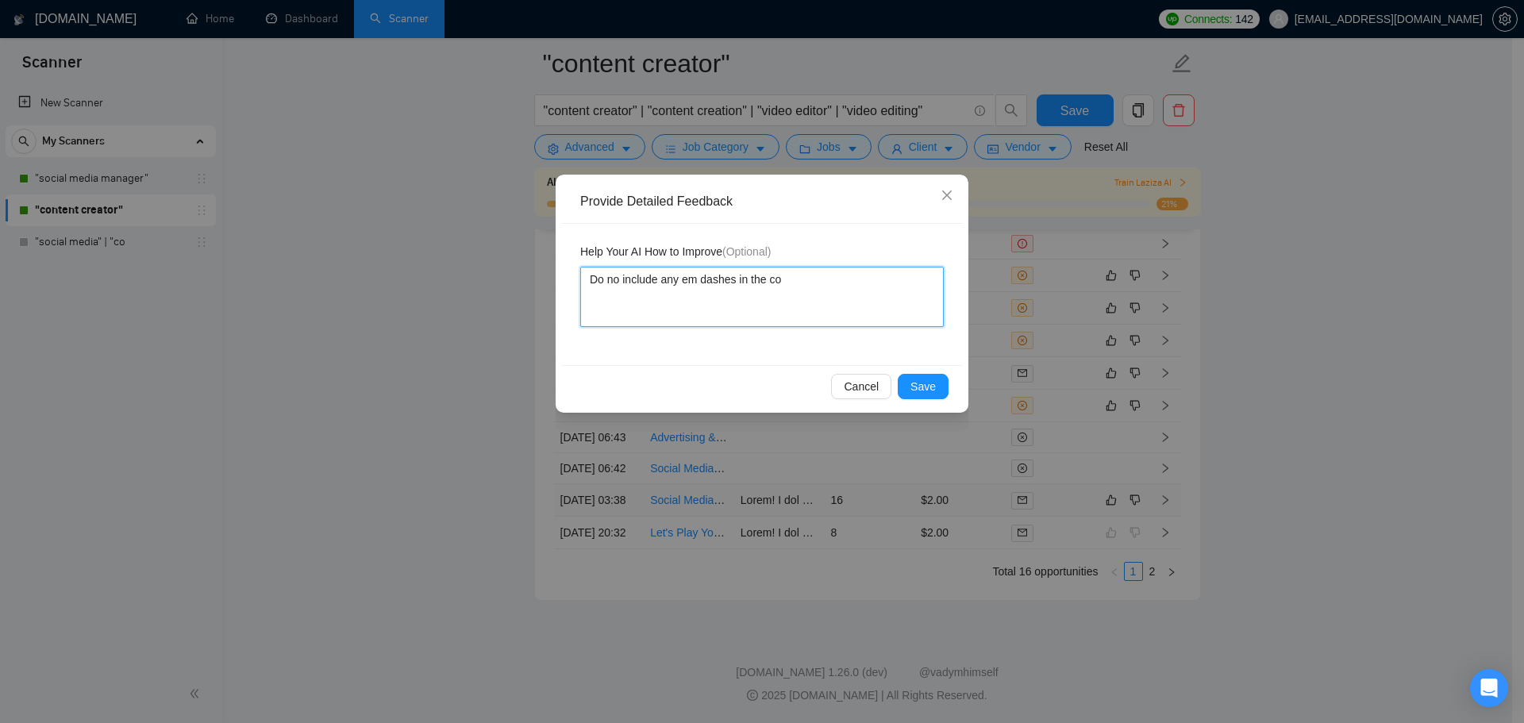
type textarea "Do no include any em dashes in the cov"
type textarea "Do no include any em dashes in the co"
type textarea "Do no include any em dashes in the c"
type textarea "Do no include any em dashes in the"
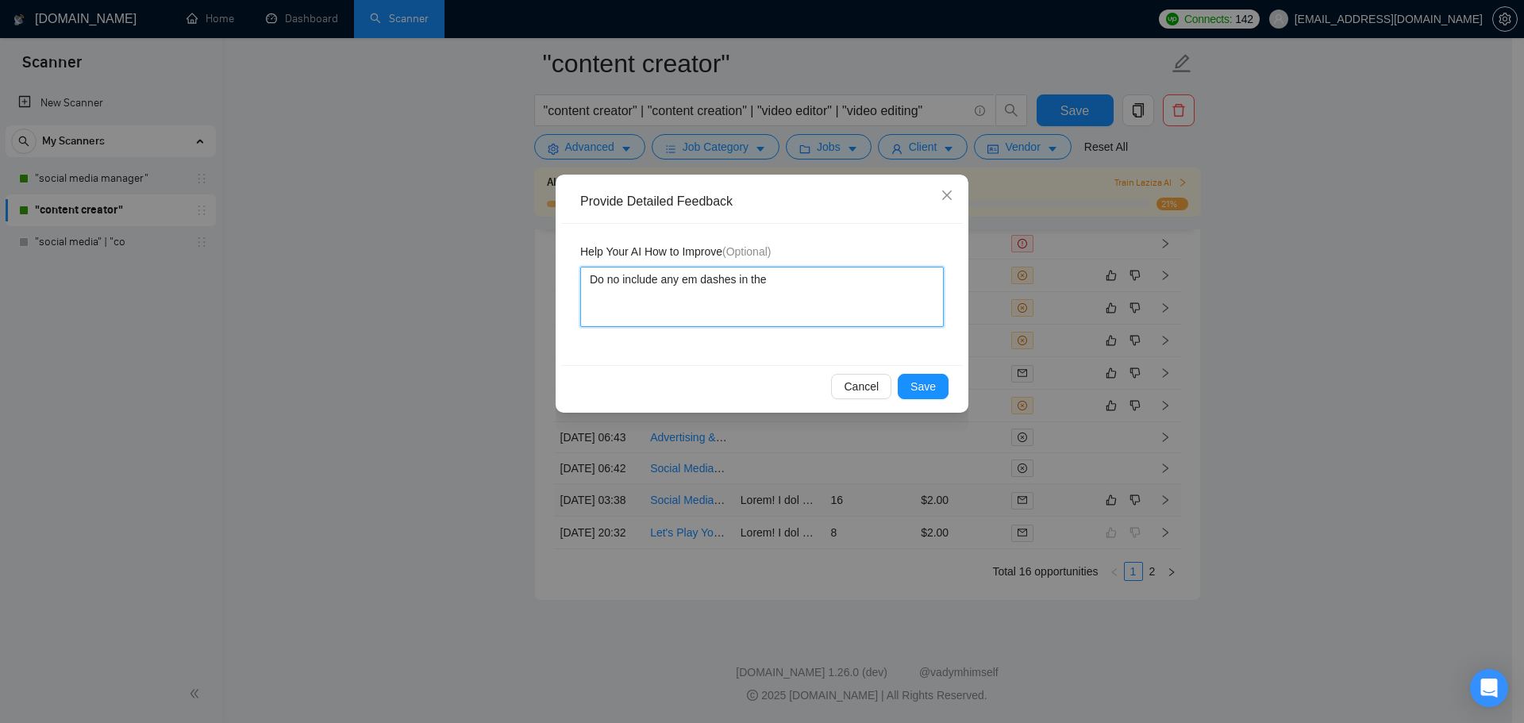
type textarea "Do no include any em dashes in th"
type textarea "Do no include any em dashes in t"
type textarea "Do no include any em dashes in"
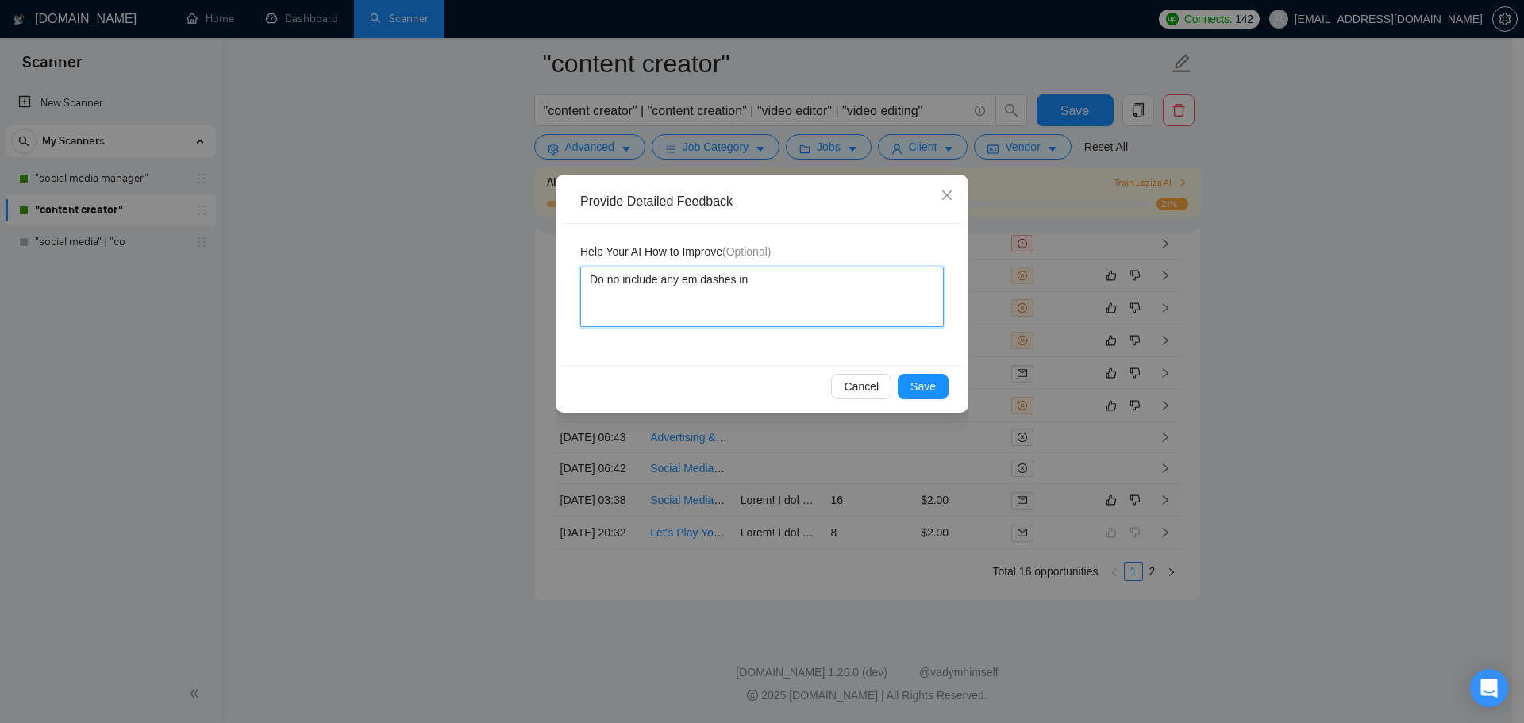
type textarea "Do no include any em dashes in c"
type textarea "Do no include any em dashes in co"
type textarea "Do no include any em dashes in cov"
type textarea "Do no include any em dashes in cove"
type textarea "Do no include any em dashes in cover"
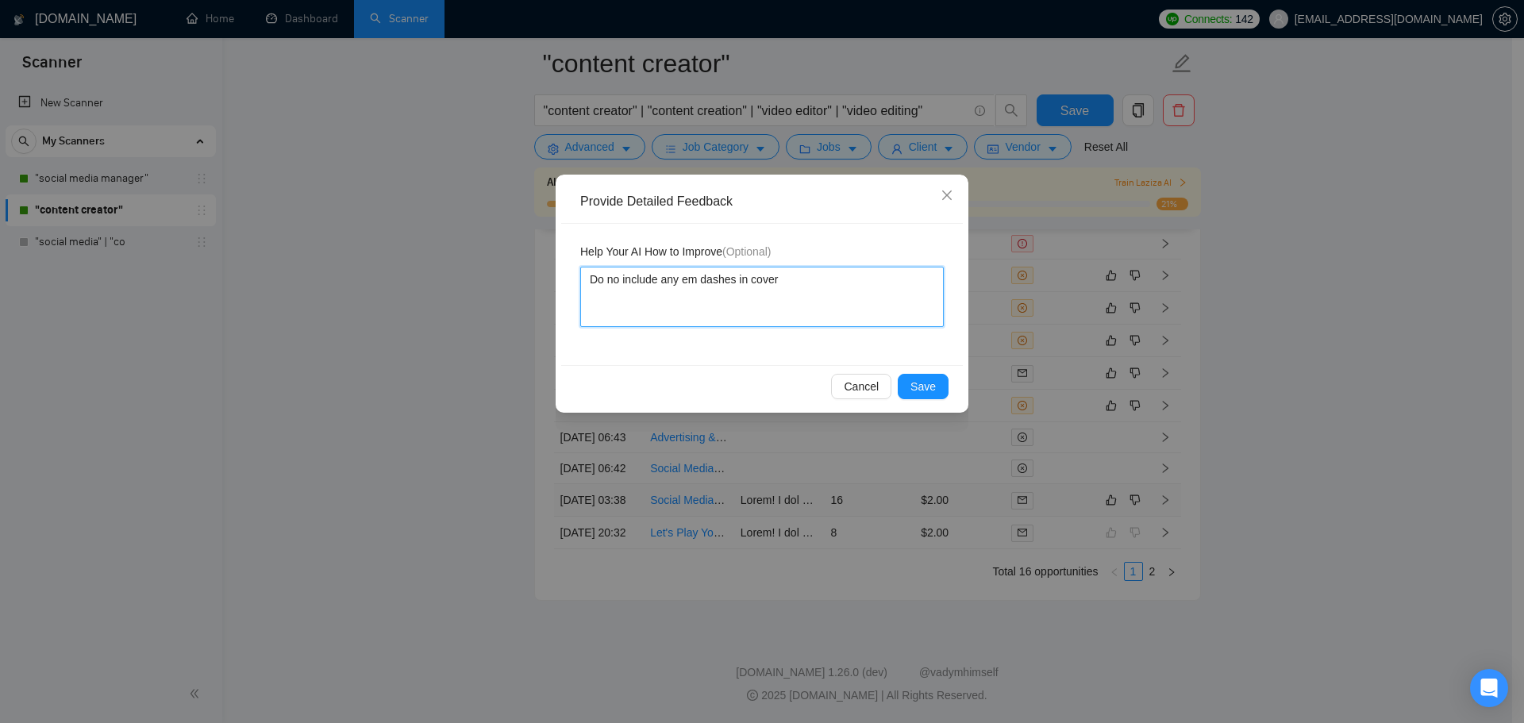
type textarea "Do no include any em dashes in cover"
type textarea "Do no include any em dashes in cover l"
type textarea "Do no include any em dashes in cover le"
type textarea "Do no include any em dashes in cover let"
type textarea "Do no include any em dashes in cover lett"
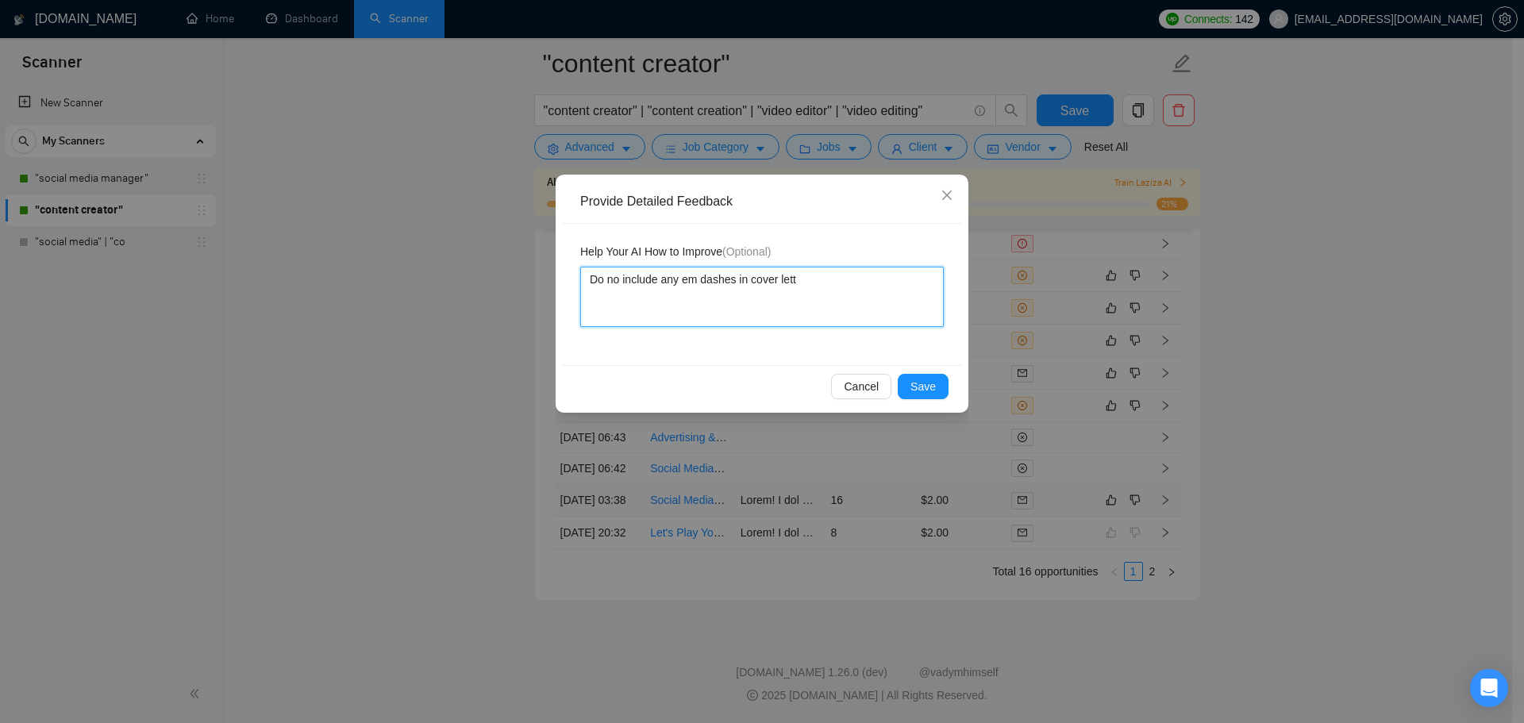
type textarea "Do no include any em dashes in cover lette"
type textarea "Do no include any em dashes in cover letter"
type textarea "Do no include any em dashes in cover letters"
type textarea "Do no include any em dashes in cover letters o"
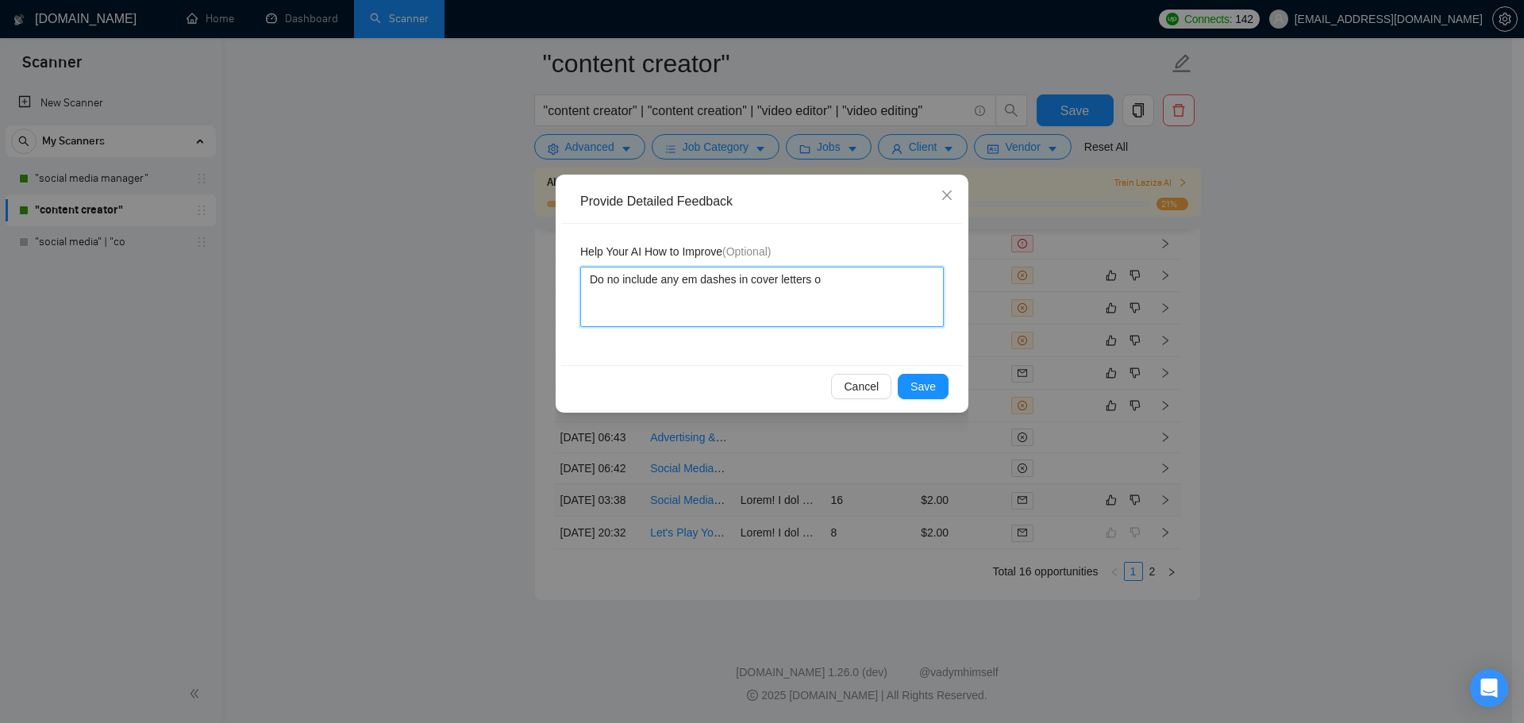
type textarea "Do no include any em dashes in cover letters or"
type textarea "Do no include any em dashes in cover letters or a"
type textarea "Do no include any em dashes in cover letters or an"
type textarea "Do no include any em dashes in cover letters or any"
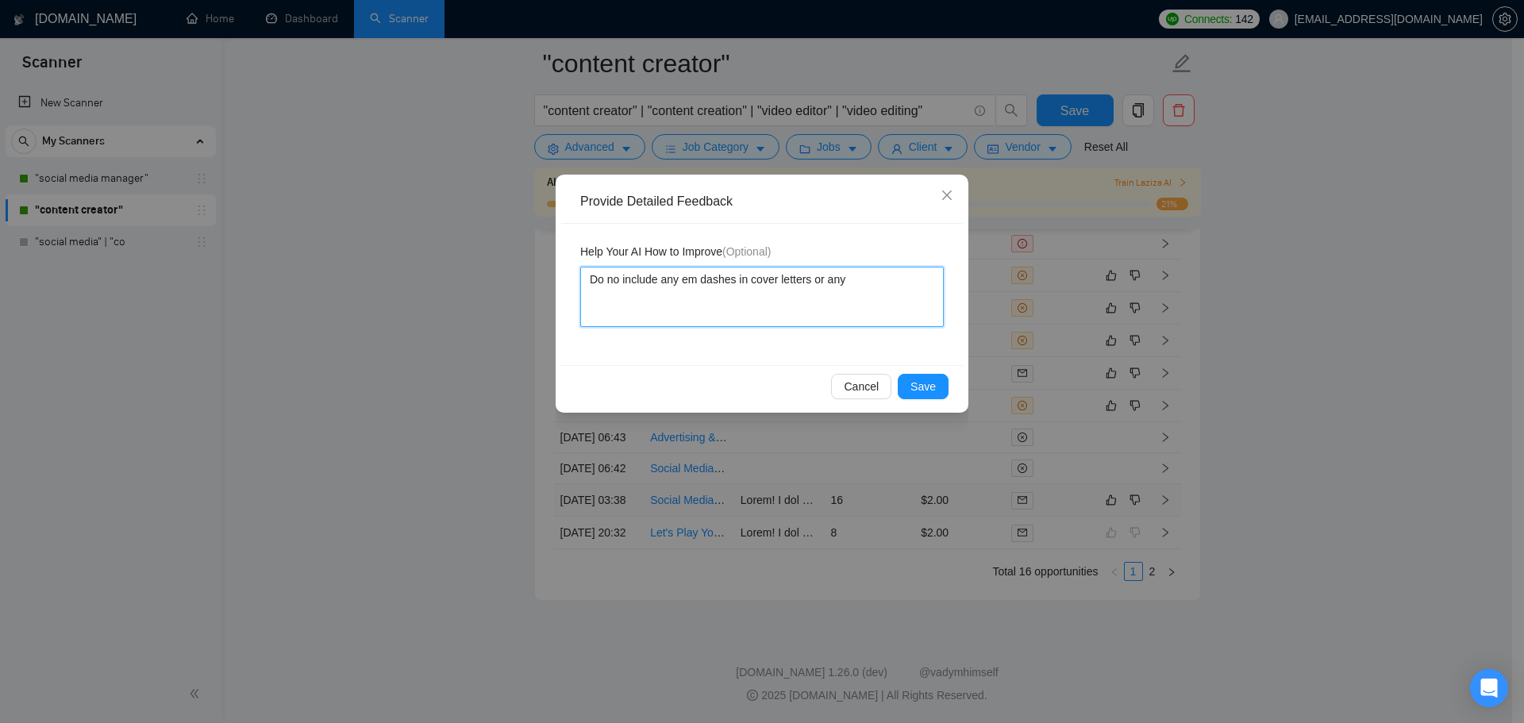
type textarea "Do no include any em dashes in cover letters or any"
type textarea "Do no include any em dashes in cover letters or any ot"
type textarea "Do no include any em dashes in cover letters or any othe"
type textarea "Do no include any em dashes in cover letters or any other"
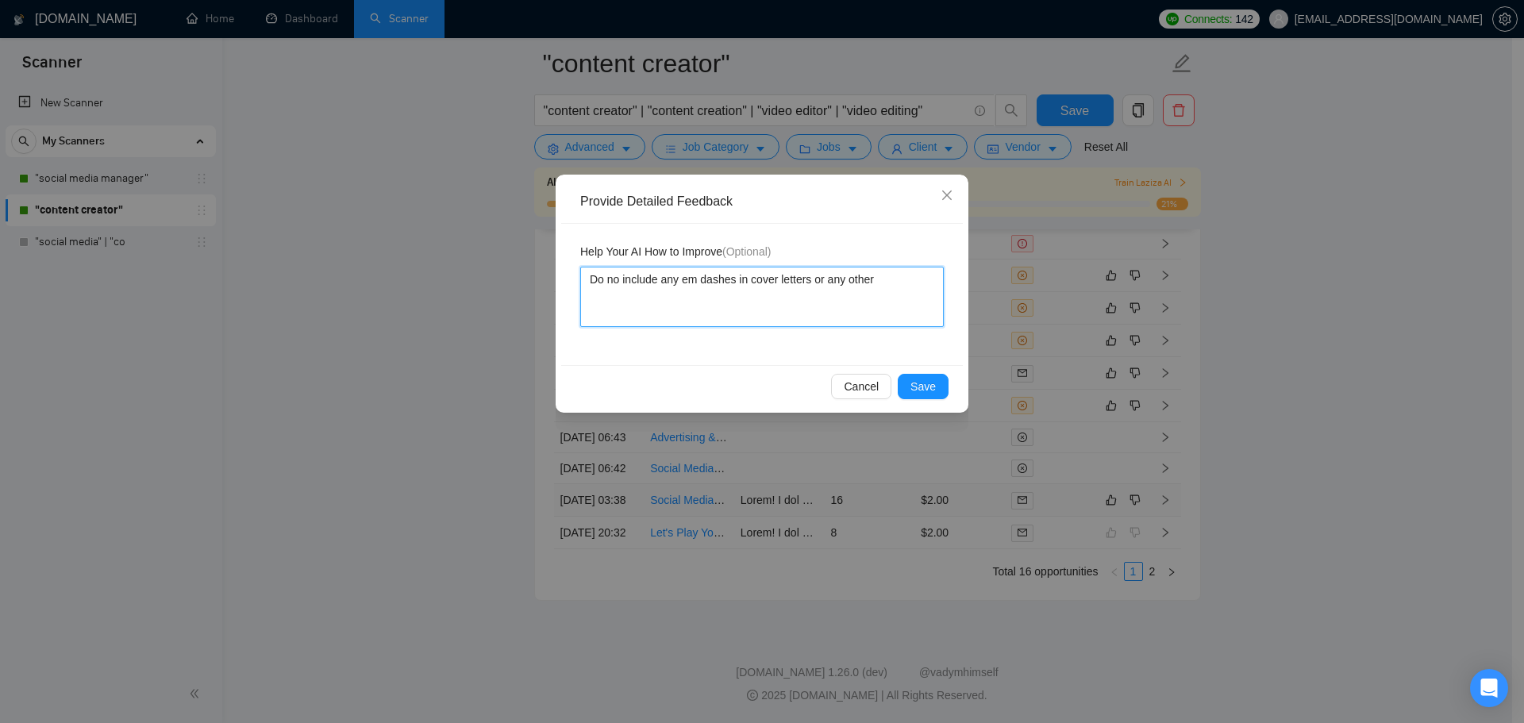
type textarea "Do no include any em dashes in cover letters or any other f"
type textarea "Do no include any em dashes in cover letters or any other for"
type textarea "Do no include any em dashes in cover letters or any other form"
type textarea "Do no include any em dashes in cover letters or any other form o"
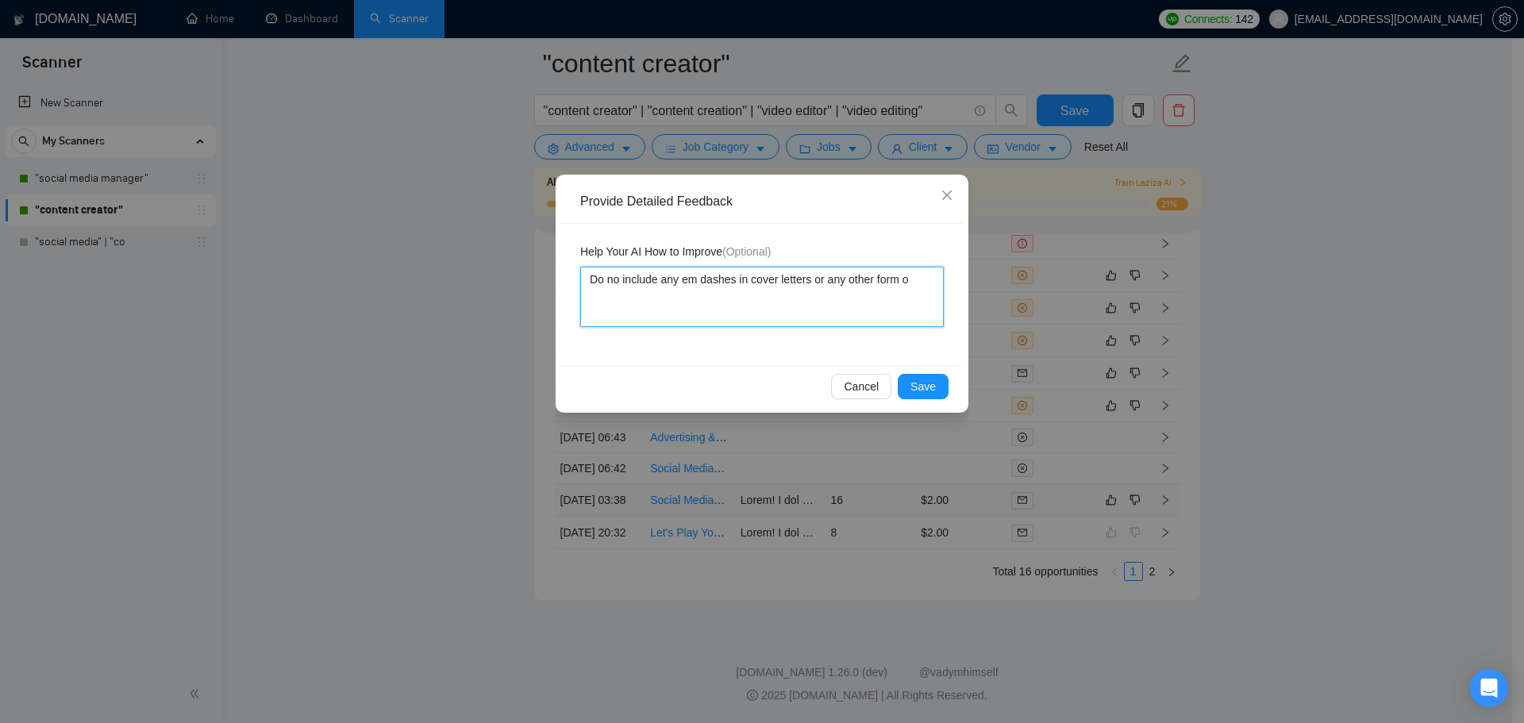
type textarea "Do no include any em dashes in cover letters or any other form of"
type textarea "Do no include any em dashes in cover letters or any other form of w"
type textarea "Do no include any em dashes in cover letters or any other form of wr"
type textarea "Do no include any em dashes in cover letters or any other form of wri"
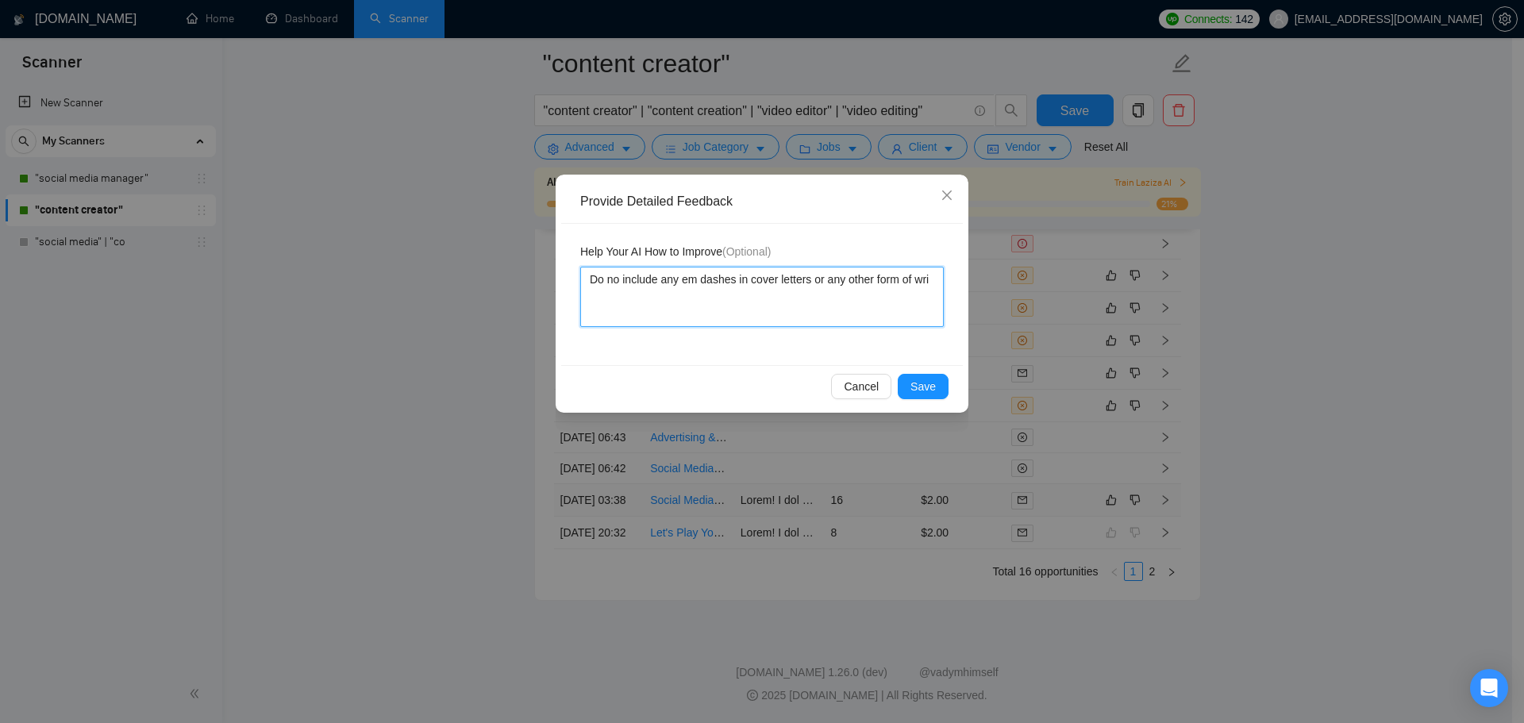
type textarea "Do no include any em dashes in cover letters or any other form of writ"
type textarea "Do no include any em dashes in cover letters or any other form of writi"
type textarea "Do no include any em dashes in cover letters or any other form of writin"
type textarea "Do no include any em dashes in cover letters or any other form of writing"
type textarea "Do no include any em dashes in cover letters or any other form of writing."
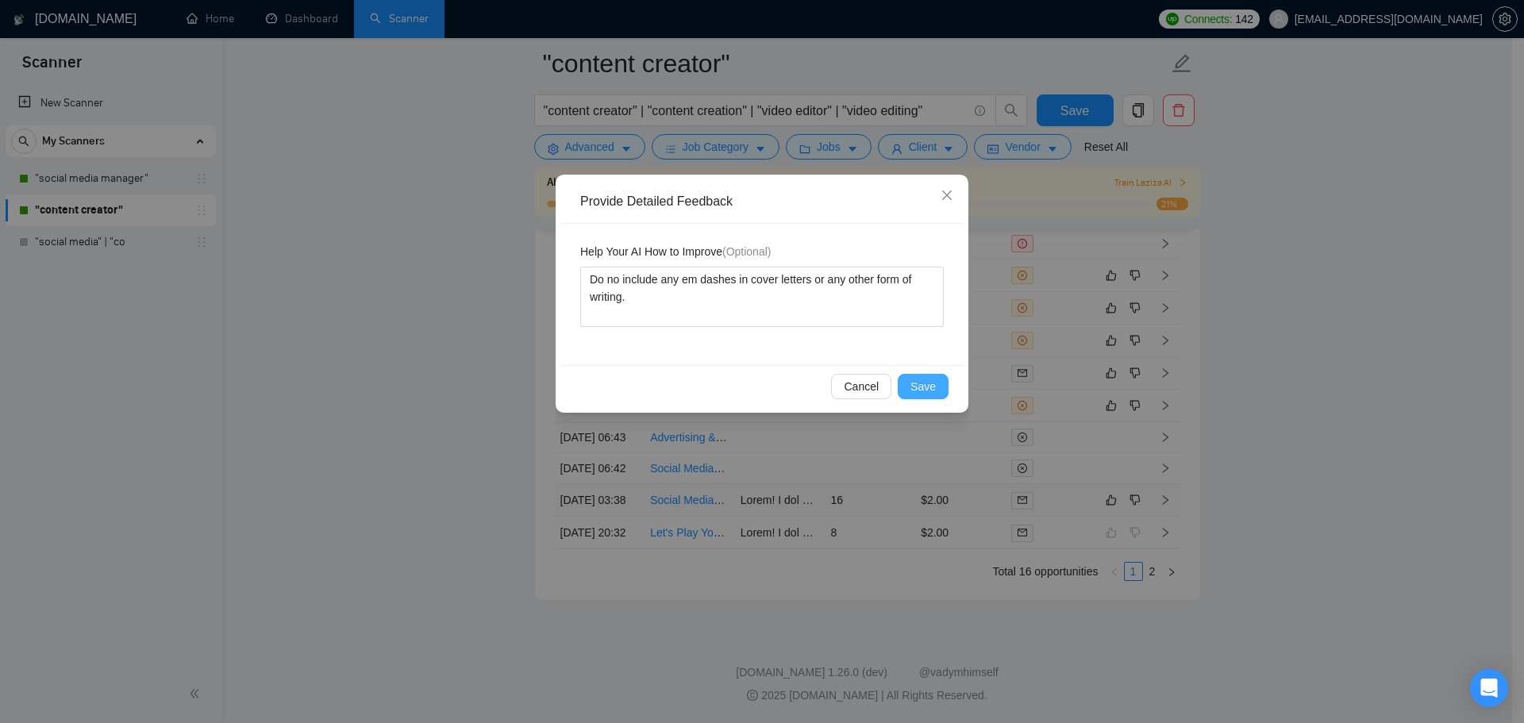
click at [925, 379] on span "Save" at bounding box center [922, 386] width 25 height 17
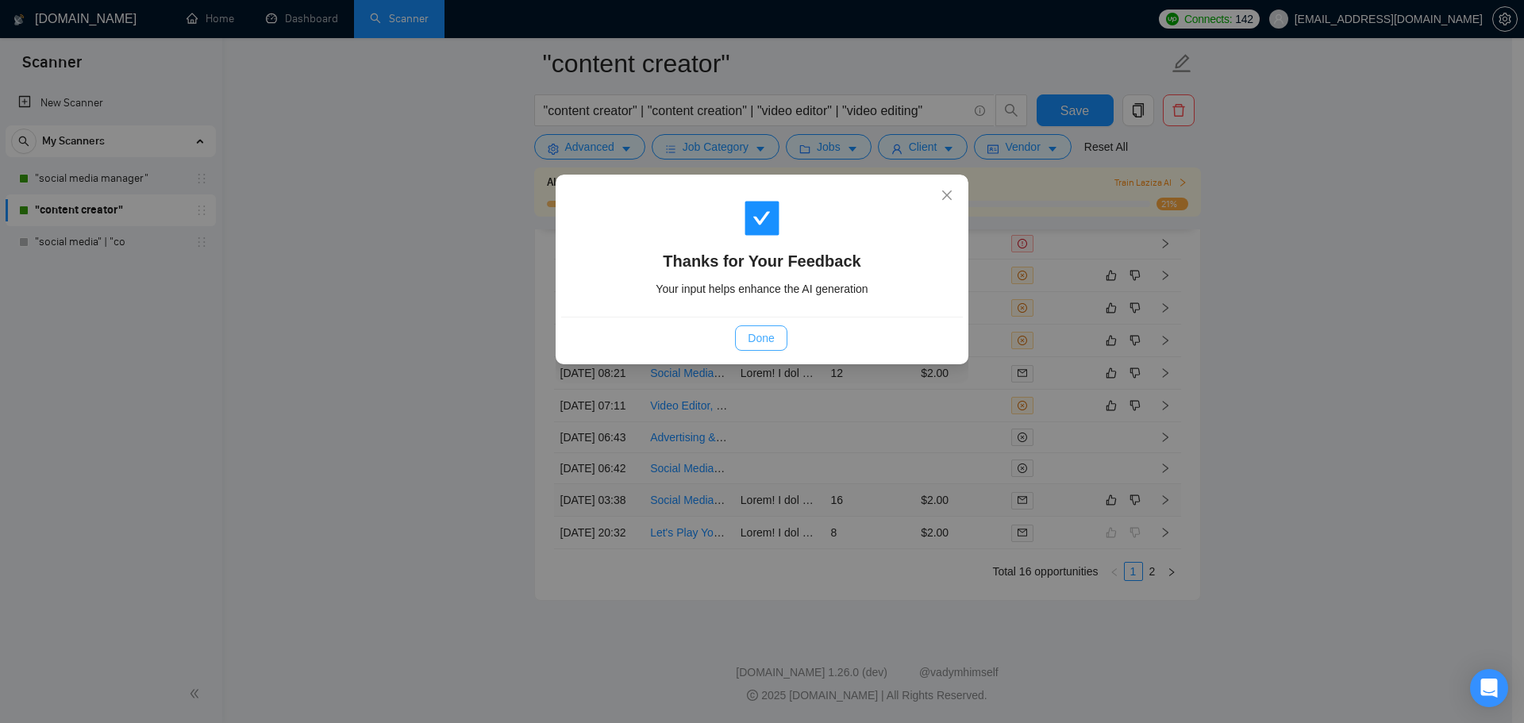
click at [771, 338] on span "Done" at bounding box center [761, 337] width 26 height 17
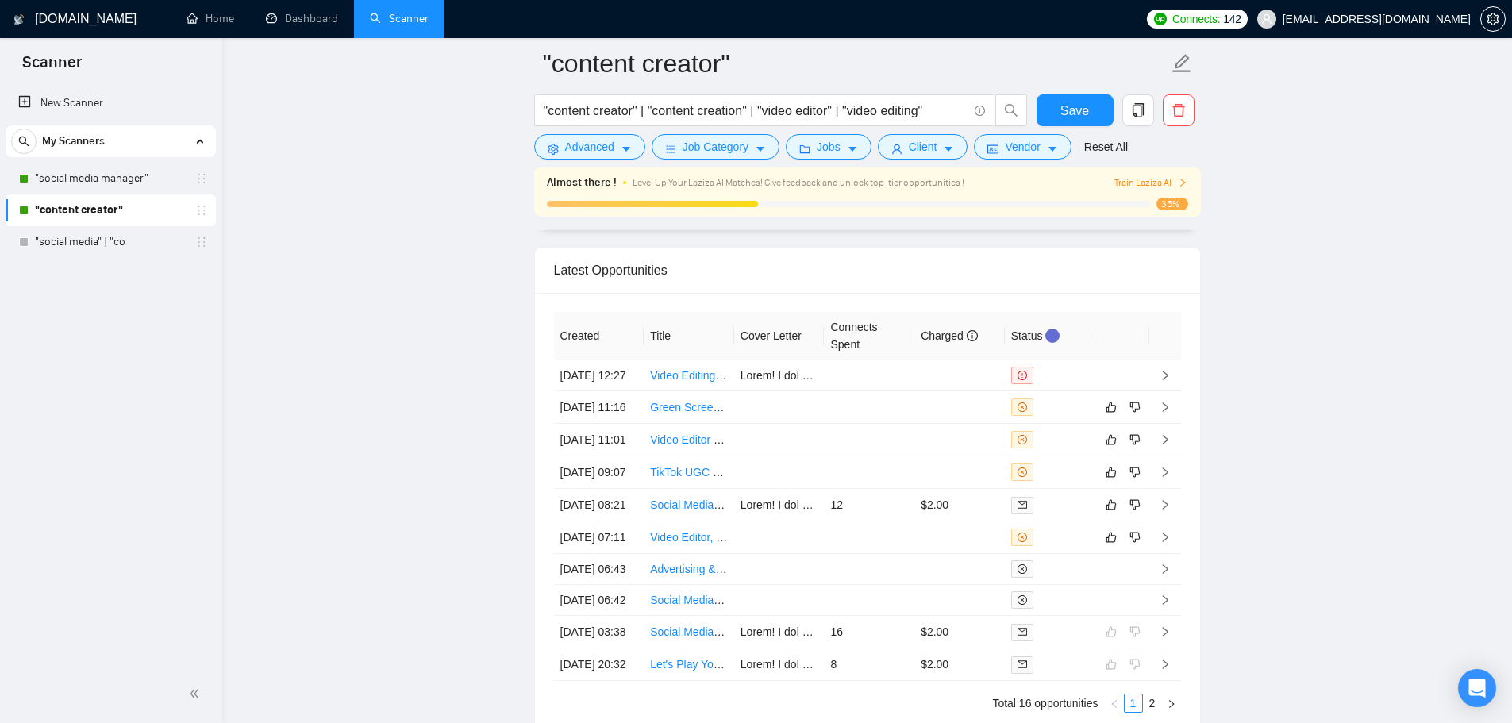
scroll to position [4360, 0]
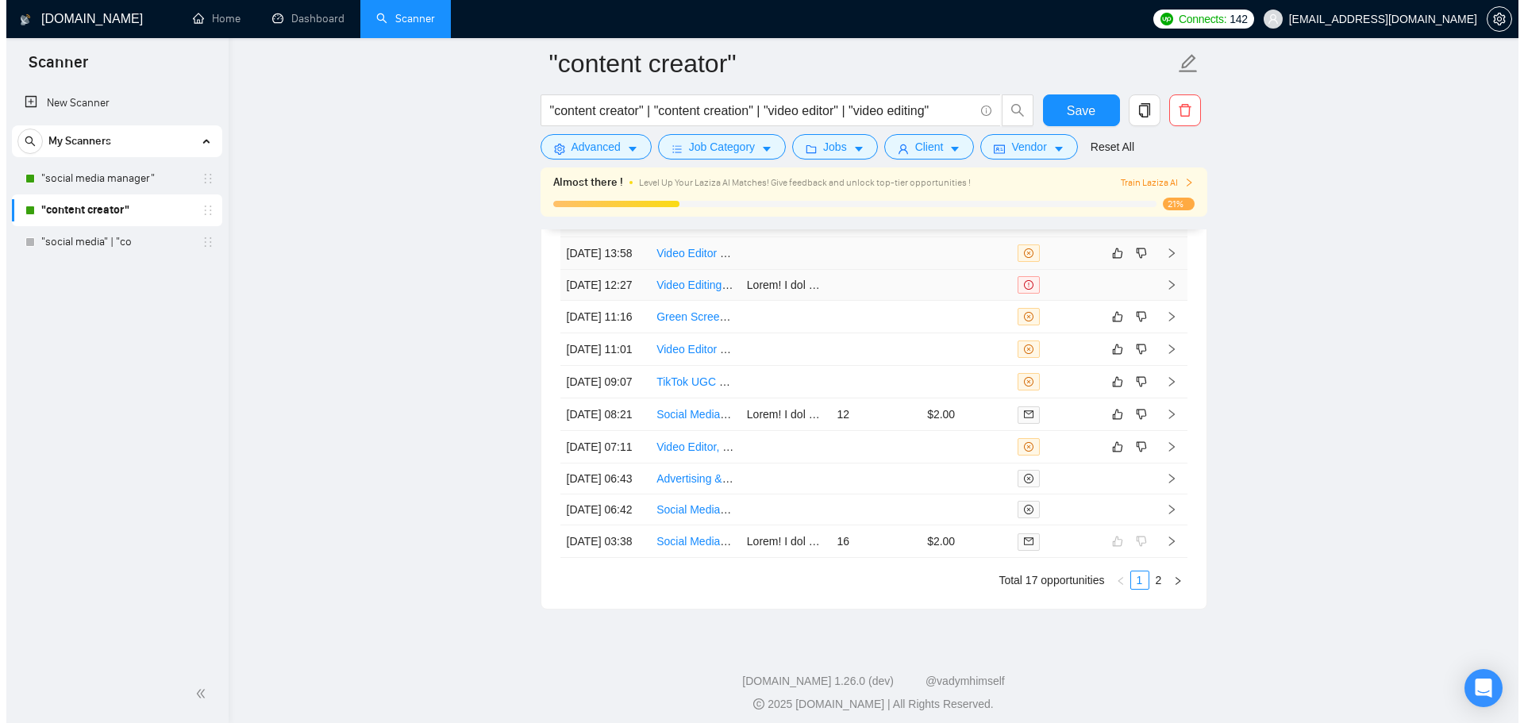
scroll to position [4122, 0]
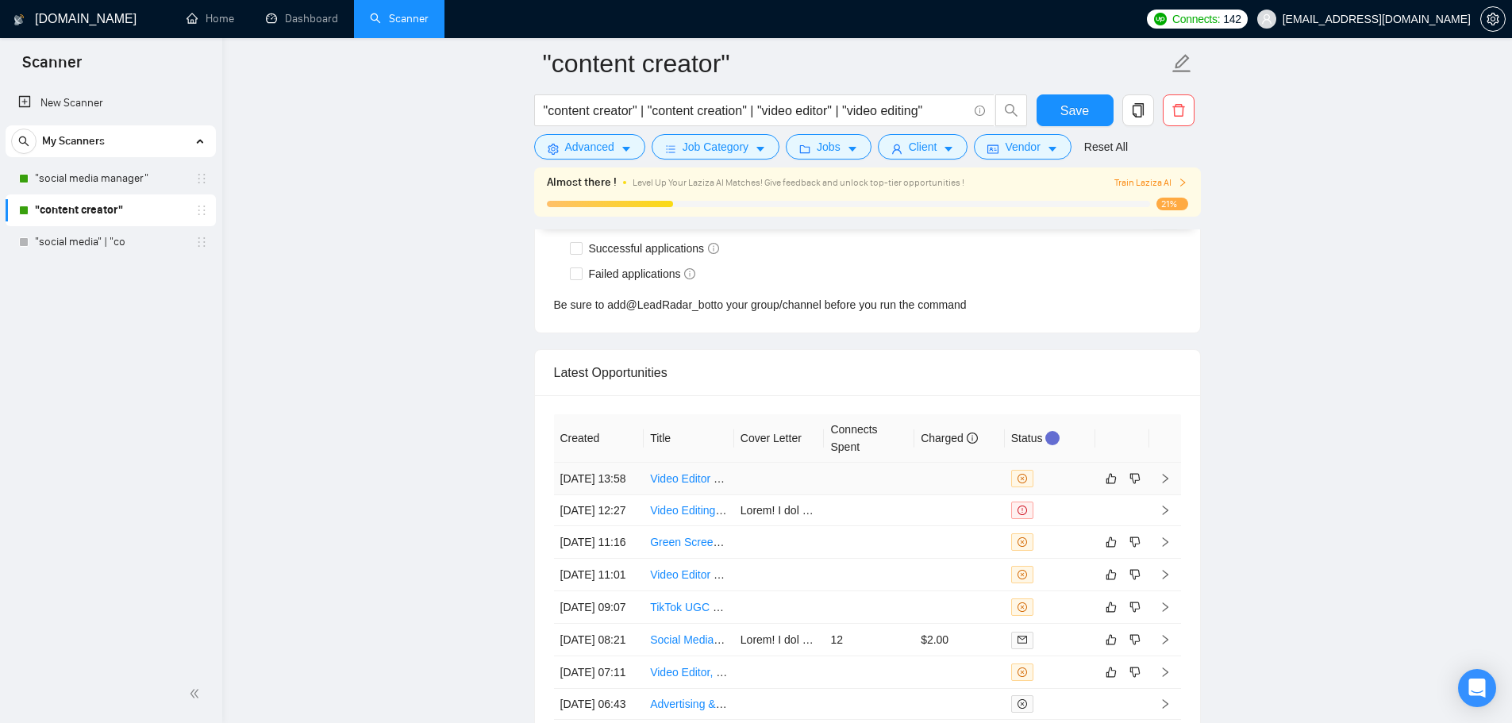
click at [829, 495] on td at bounding box center [869, 479] width 90 height 33
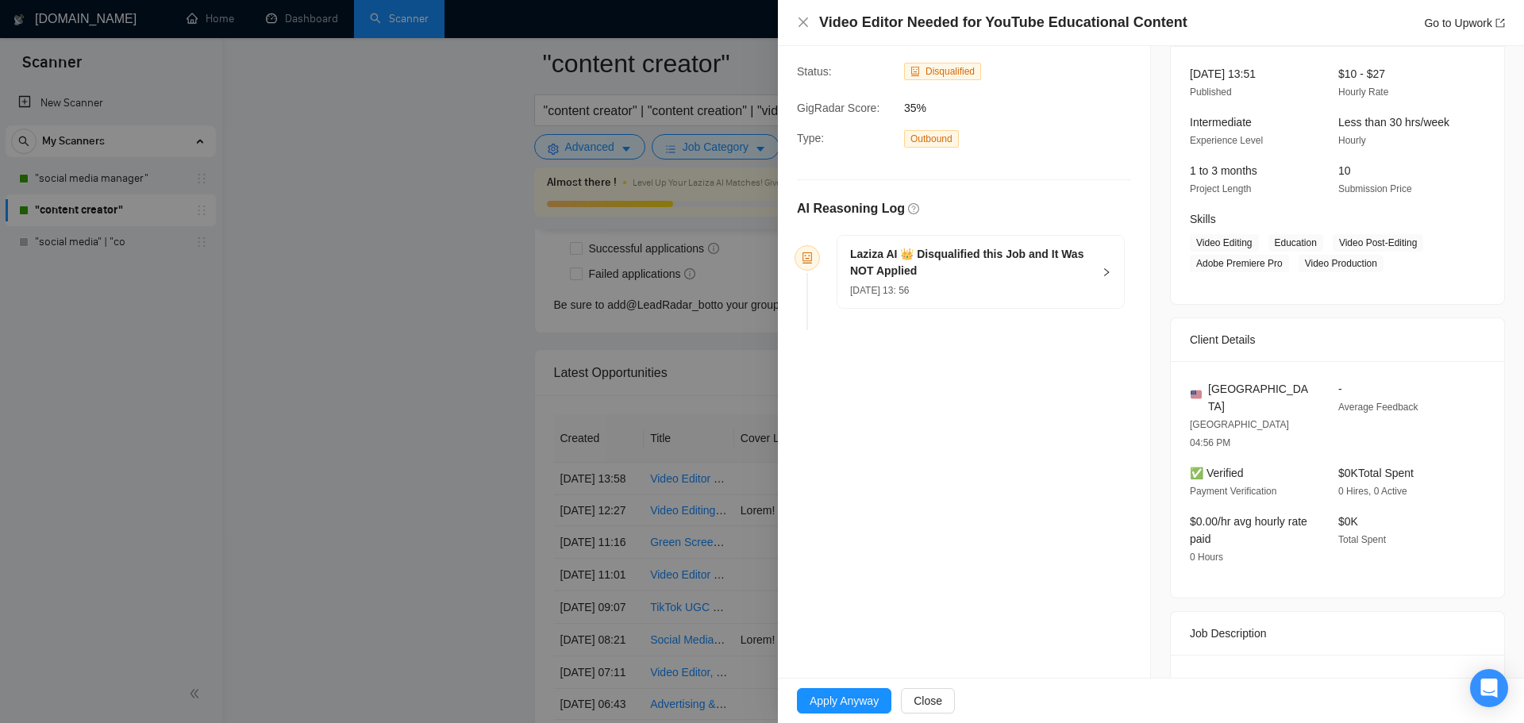
scroll to position [97, 0]
click at [978, 286] on div "[DATE] 13: 56" at bounding box center [971, 290] width 242 height 17
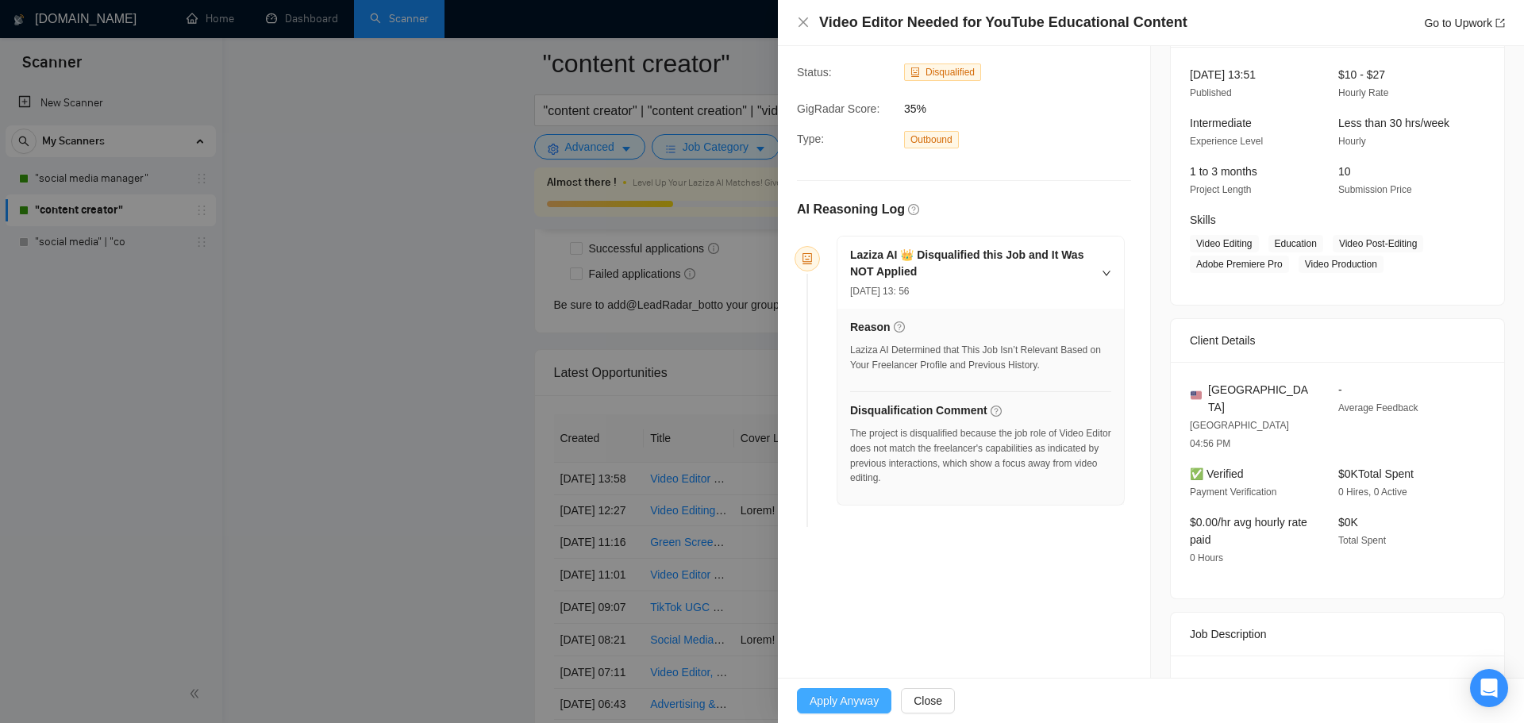
click at [840, 713] on button "Apply Anyway" at bounding box center [844, 700] width 94 height 25
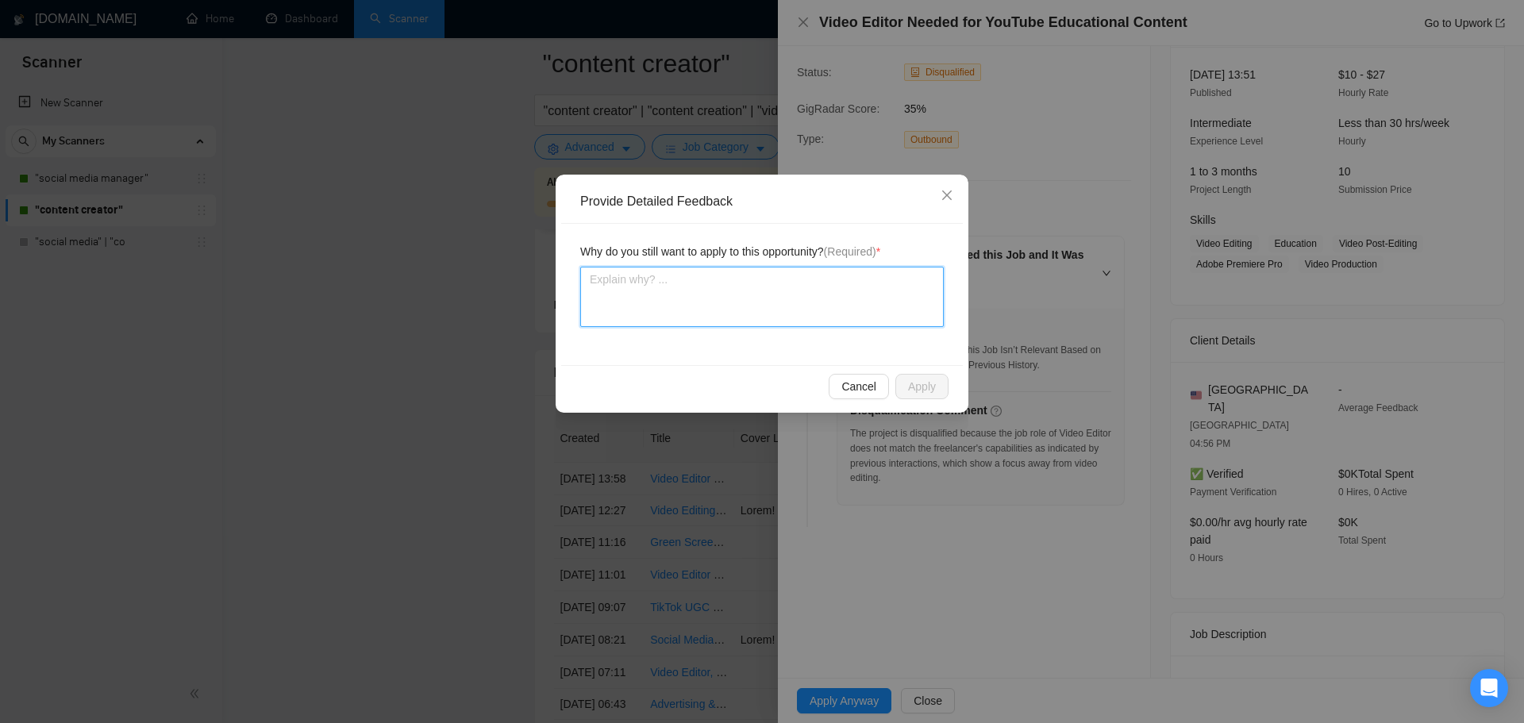
click at [725, 296] on textarea at bounding box center [761, 297] width 363 height 60
type textarea "V"
type textarea "Vi"
type textarea "Vid"
type textarea "Vide"
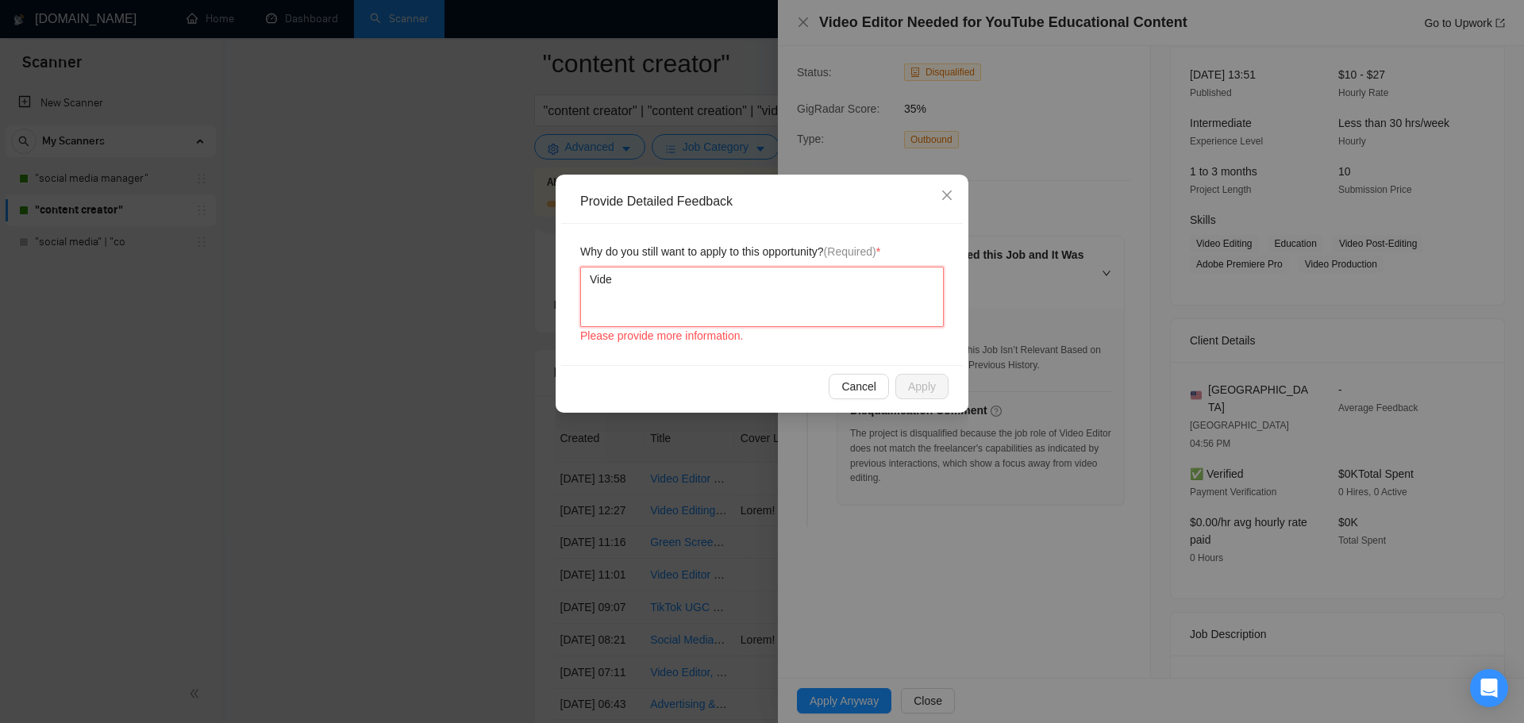
type textarea "Video"
type textarea "Video e"
type textarea "Video ed"
type textarea "Video edi"
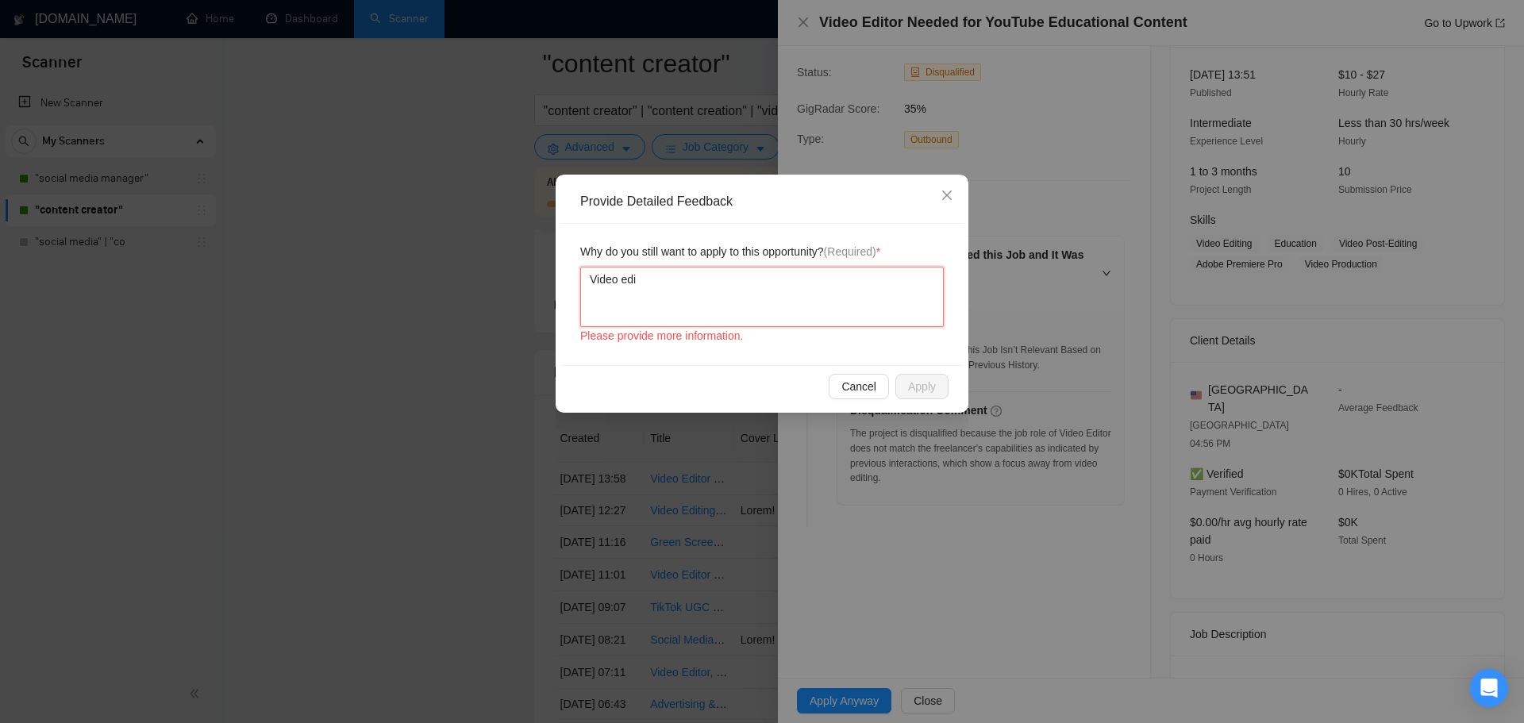
type textarea "Video edit"
type textarea "Video edito"
type textarea "Video editor"
type textarea "Video editor i"
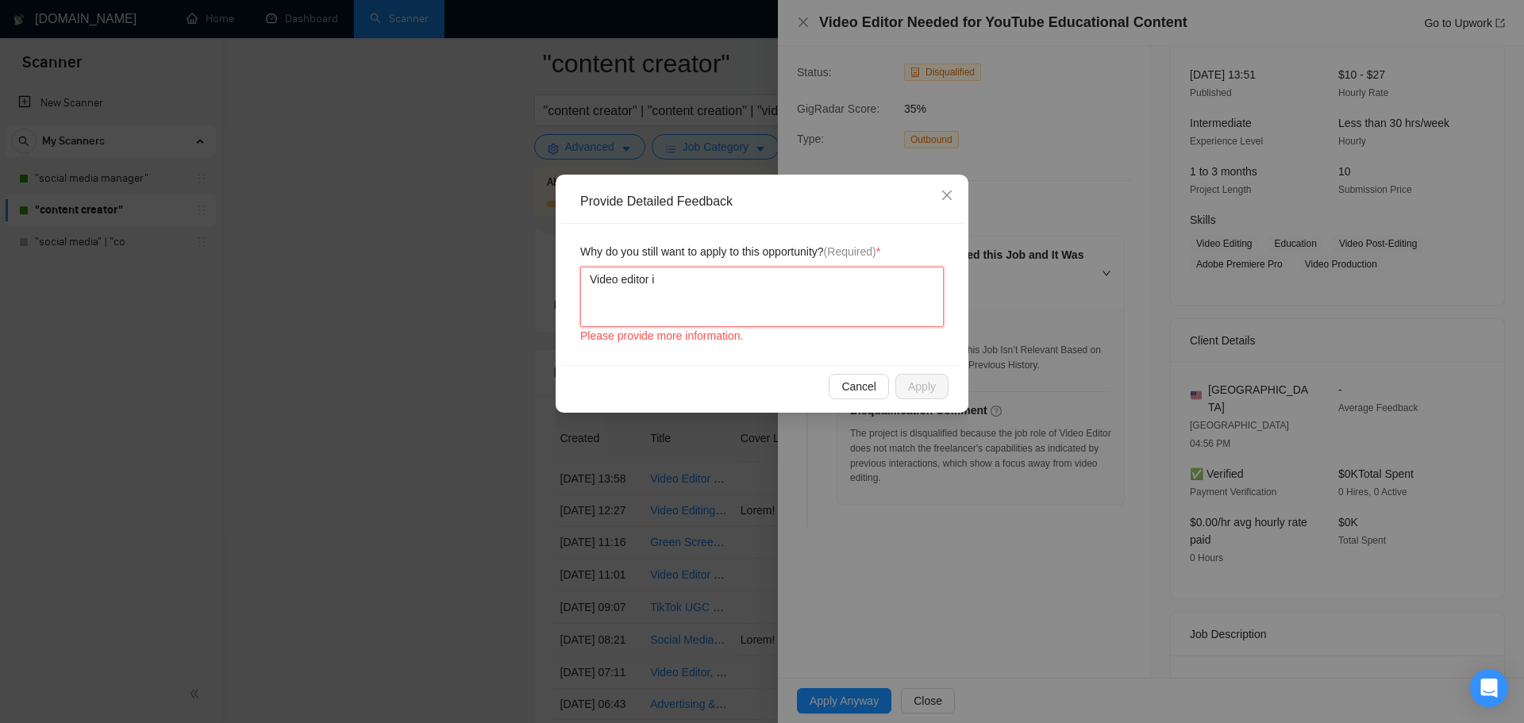
type textarea "Video editor is"
type textarea "Video editor is a"
type textarea "Video editor is a r"
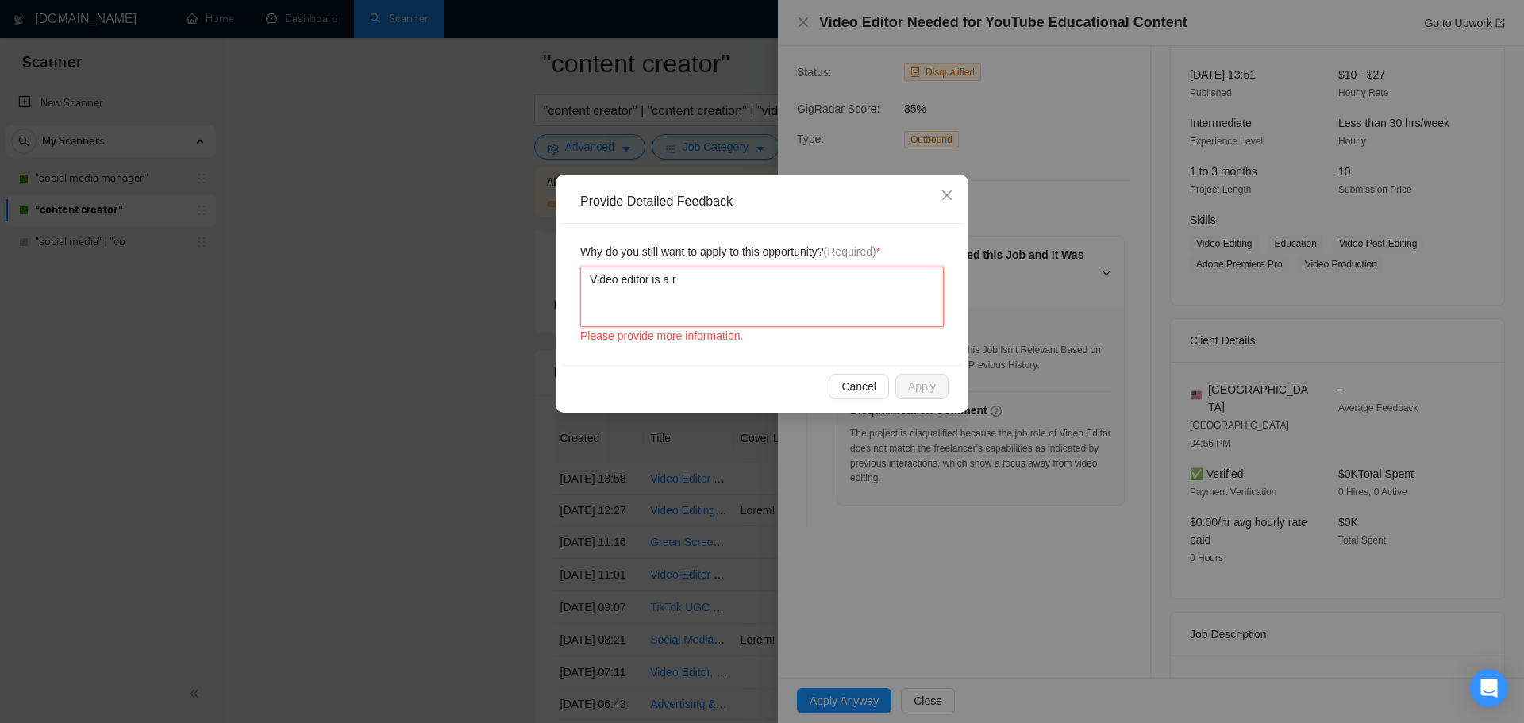
type textarea "Video editor is a ro"
type textarea "Video editor is a rol"
type textarea "Video editor is a role"
type textarea "Video editor is a role t"
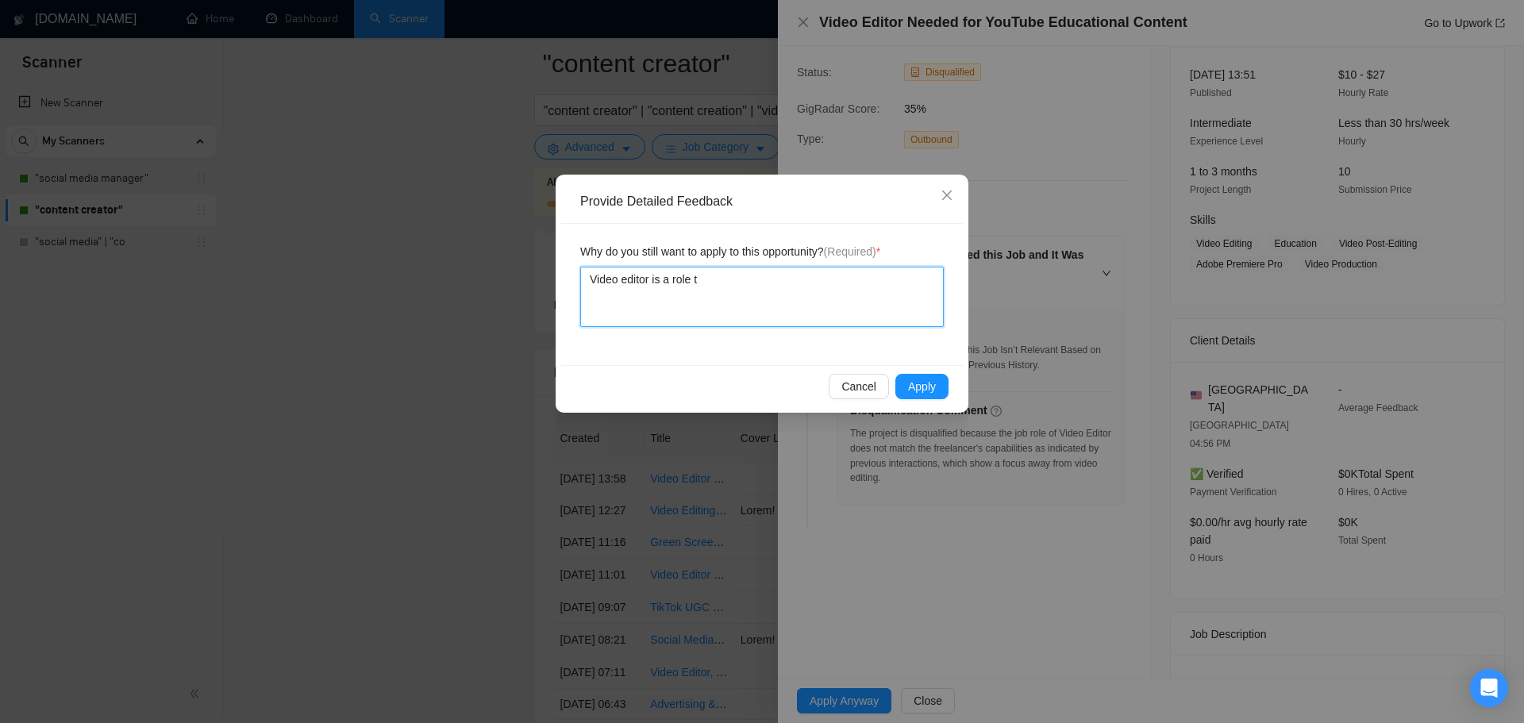
type textarea "Video editor is a role th"
type textarea "Video editor is a role tha"
type textarea "Video editor is a role that"
type textarea "Video editor is a role that I"
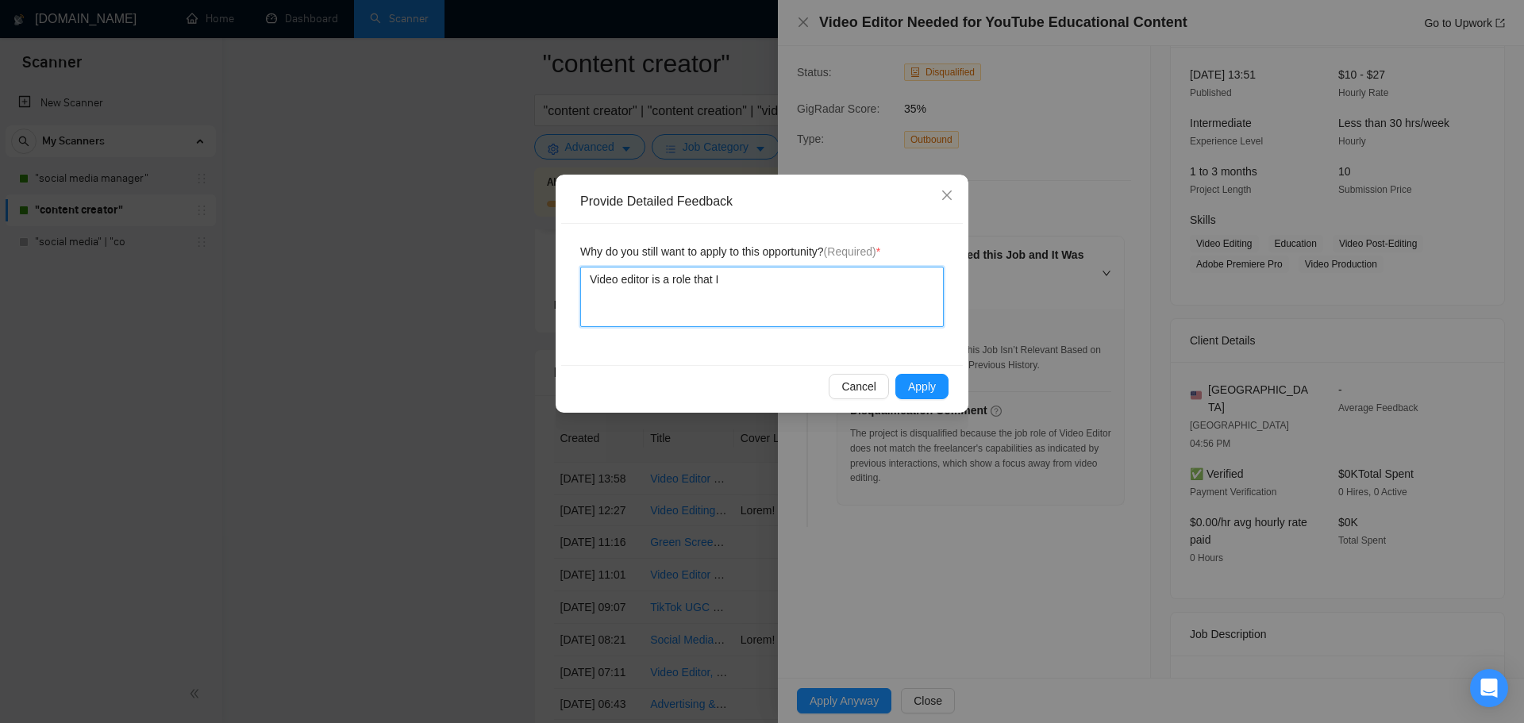
type textarea "Video editor is a role that I"
type textarea "Video editor is a role that I ("
type textarea "Video editor is a role that I (S"
type textarea "Video editor is a role that I (SU"
type textarea "Video editor is a role that I (SUn"
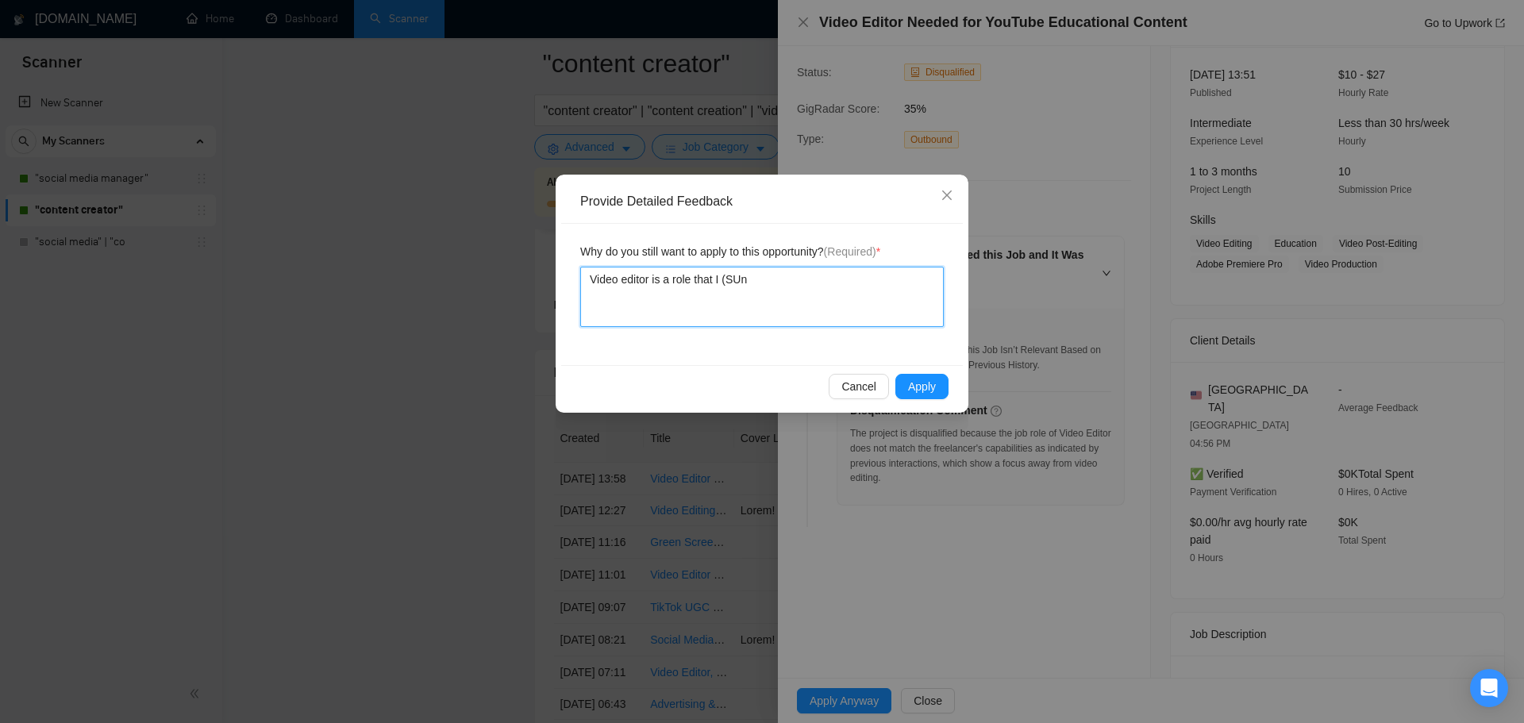
type textarea "Video editor is a role that I (SUnn"
type textarea "Video editor is a role that I ([PERSON_NAME]"
type textarea "Video editor is a role that I (SUnn"
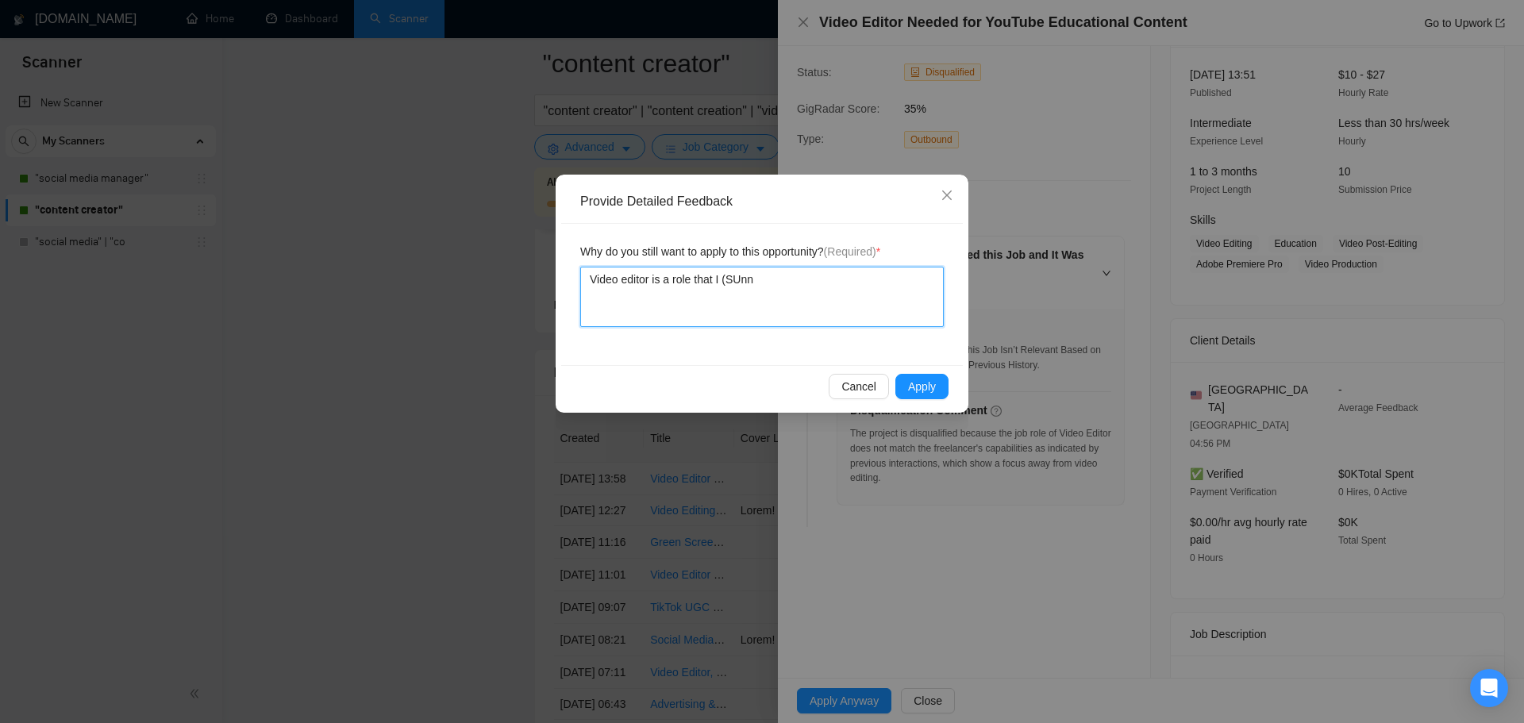
type textarea "Video editor is a role that I (SUn"
type textarea "Video editor is a role that I (SU"
type textarea "Video editor is a role that I (S"
type textarea "Video editor is a role that I (Su"
type textarea "Video editor is a role that I (Sun"
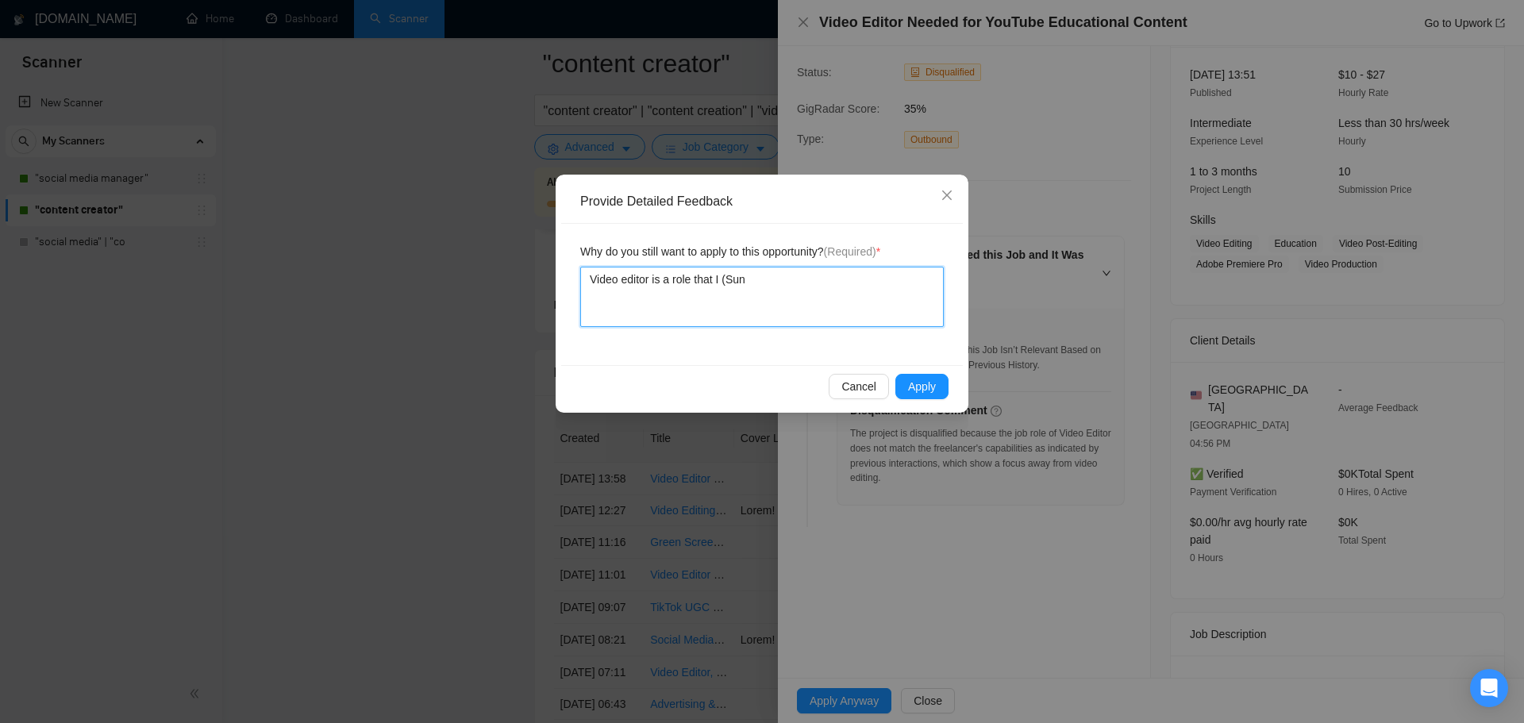
type textarea "Video editor is a role that I (Sunn"
type textarea "Video editor is a role that I (Sunny"
type textarea "Video editor is a role that I ([PERSON_NAME]"
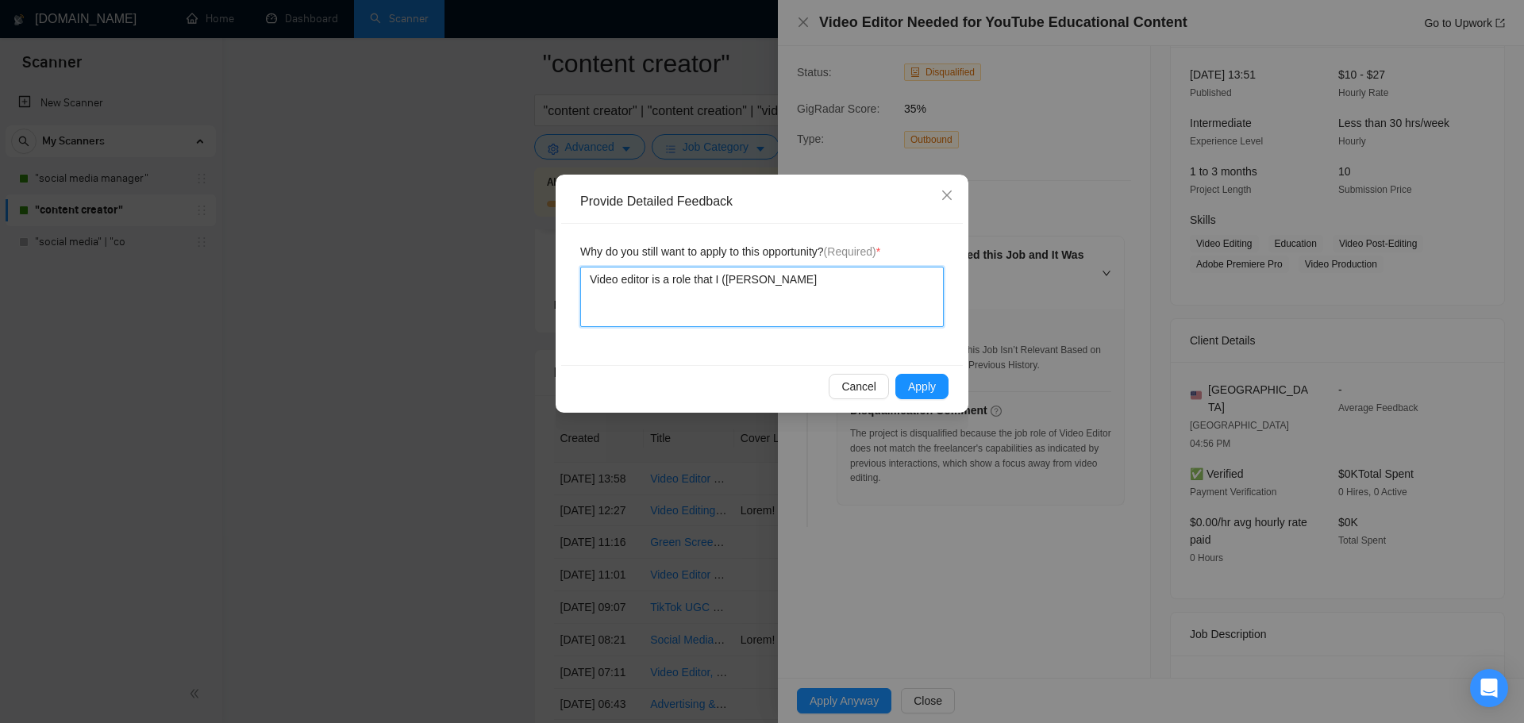
type textarea "Video editor is a role that I ([PERSON_NAME]"
type textarea "Video editor is a role that I ([PERSON_NAME])"
type textarea "Video editor is a role that I ([PERSON_NAME]) a"
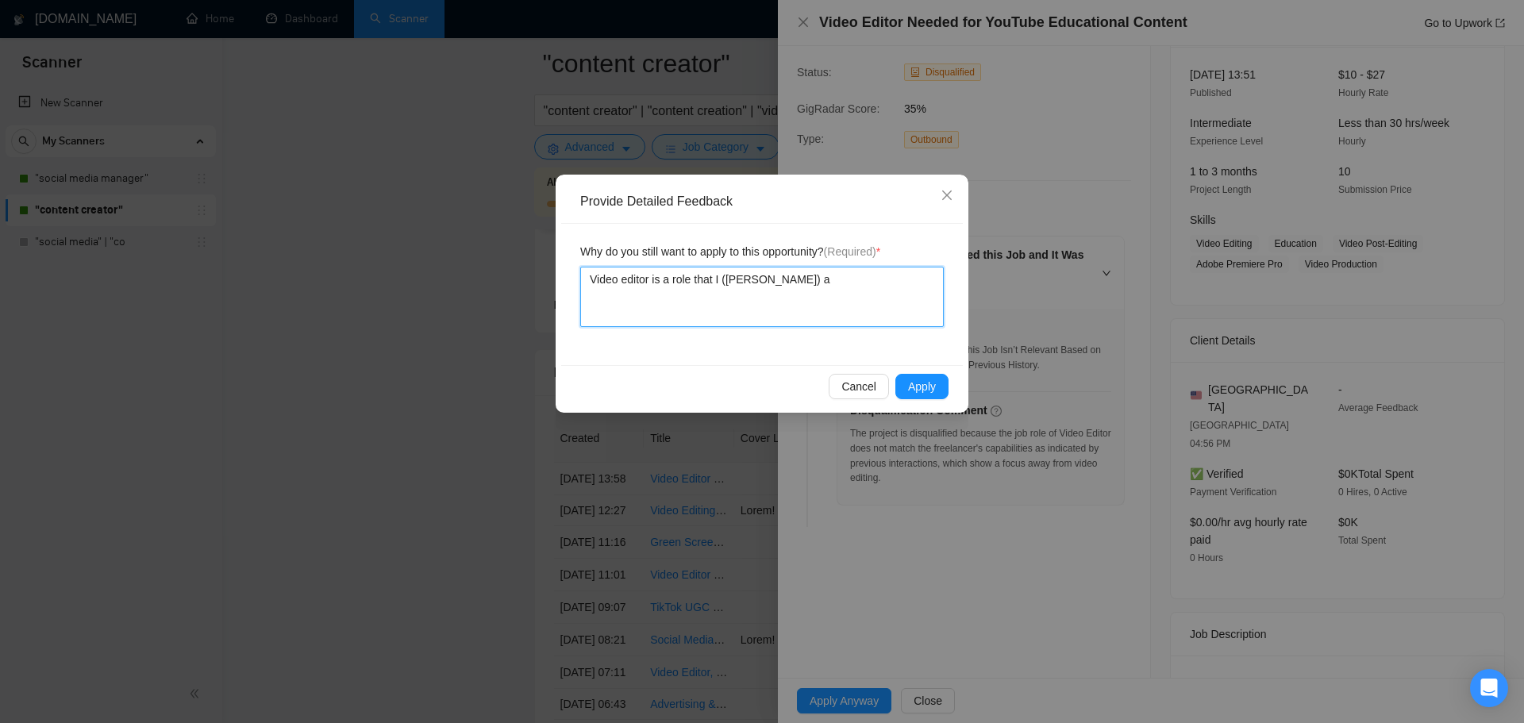
type textarea "Video editor is a role that I ([PERSON_NAME]) am"
type textarea "Video editor is a role that I ([PERSON_NAME]) am ;"
type textarea "Video editor is a role that I ([PERSON_NAME]) am ;l"
type textarea "Video editor is a role that I ([PERSON_NAME]) am ;"
type textarea "Video editor is a role that I ([PERSON_NAME]) am"
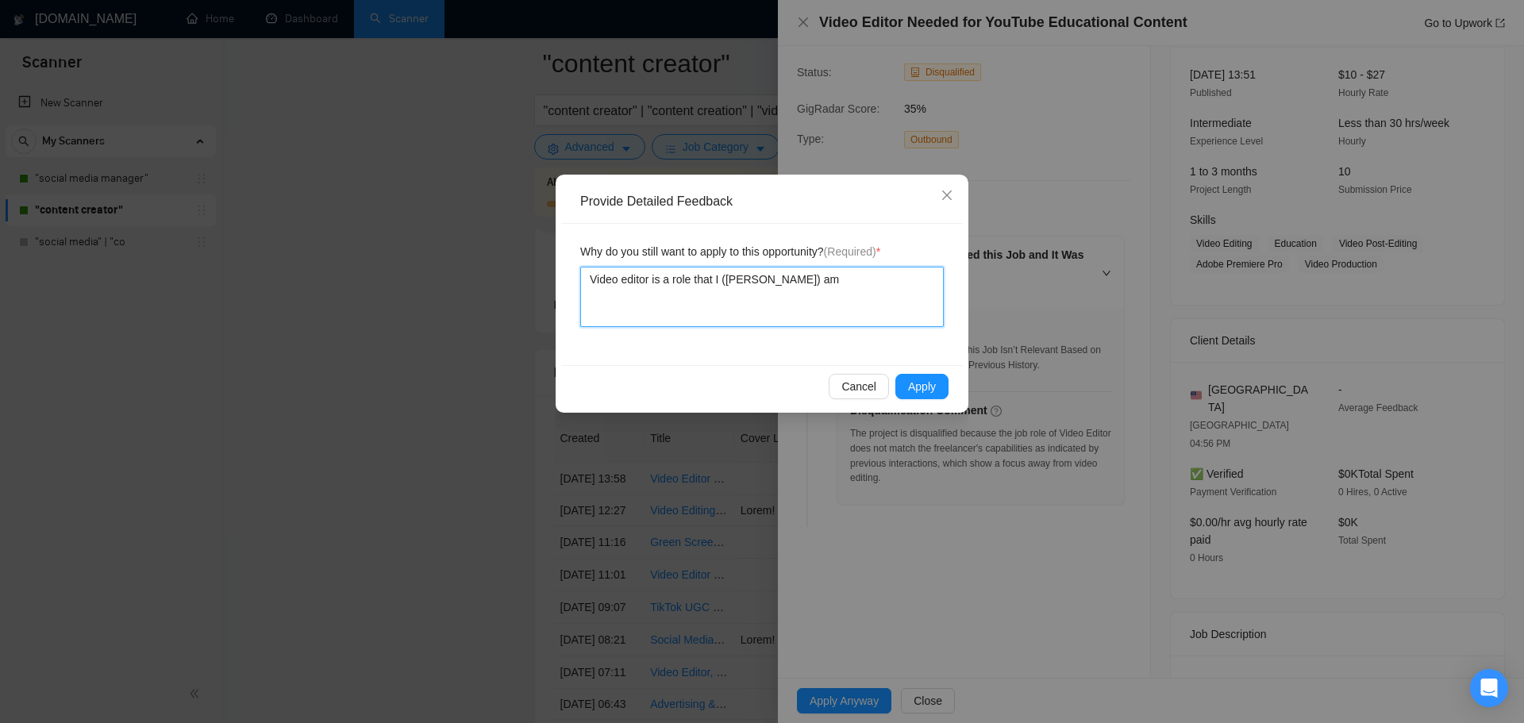
type textarea "Video editor is a role that I ([PERSON_NAME]) am l"
type textarea "Video editor is a role that I ([PERSON_NAME]) am lo"
type textarea "Video editor is a role that I ([PERSON_NAME]) am loo"
type textarea "Video editor is a role that I ([PERSON_NAME]) am look"
type textarea "Video editor is a role that I ([PERSON_NAME]) am looki"
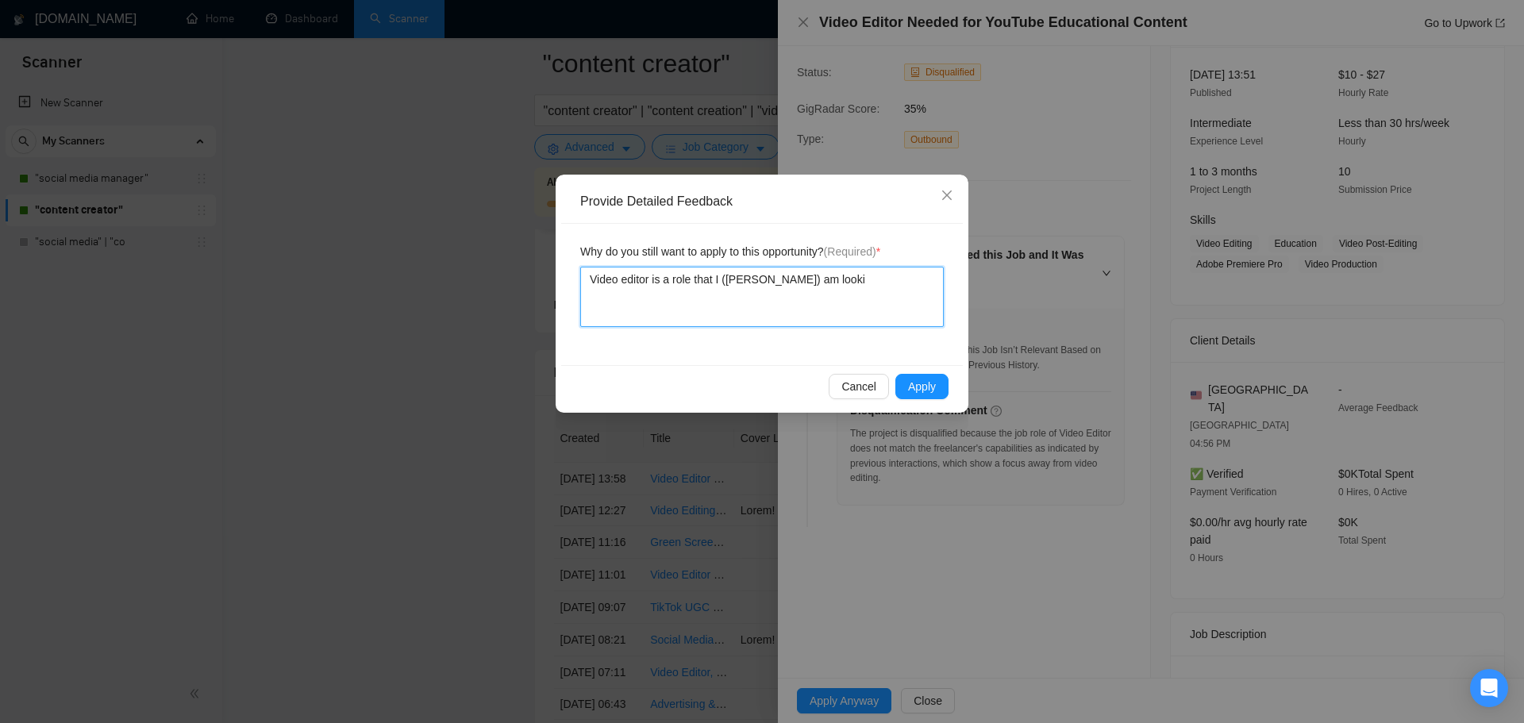
type textarea "Video editor is a role that I ([PERSON_NAME]) am lookin"
type textarea "Video editor is a role that I ([PERSON_NAME]) am looking"
type textarea "Video editor is a role that I ([PERSON_NAME]) am looking fo"
type textarea "Video editor is a role that I ([PERSON_NAME]) am looking for"
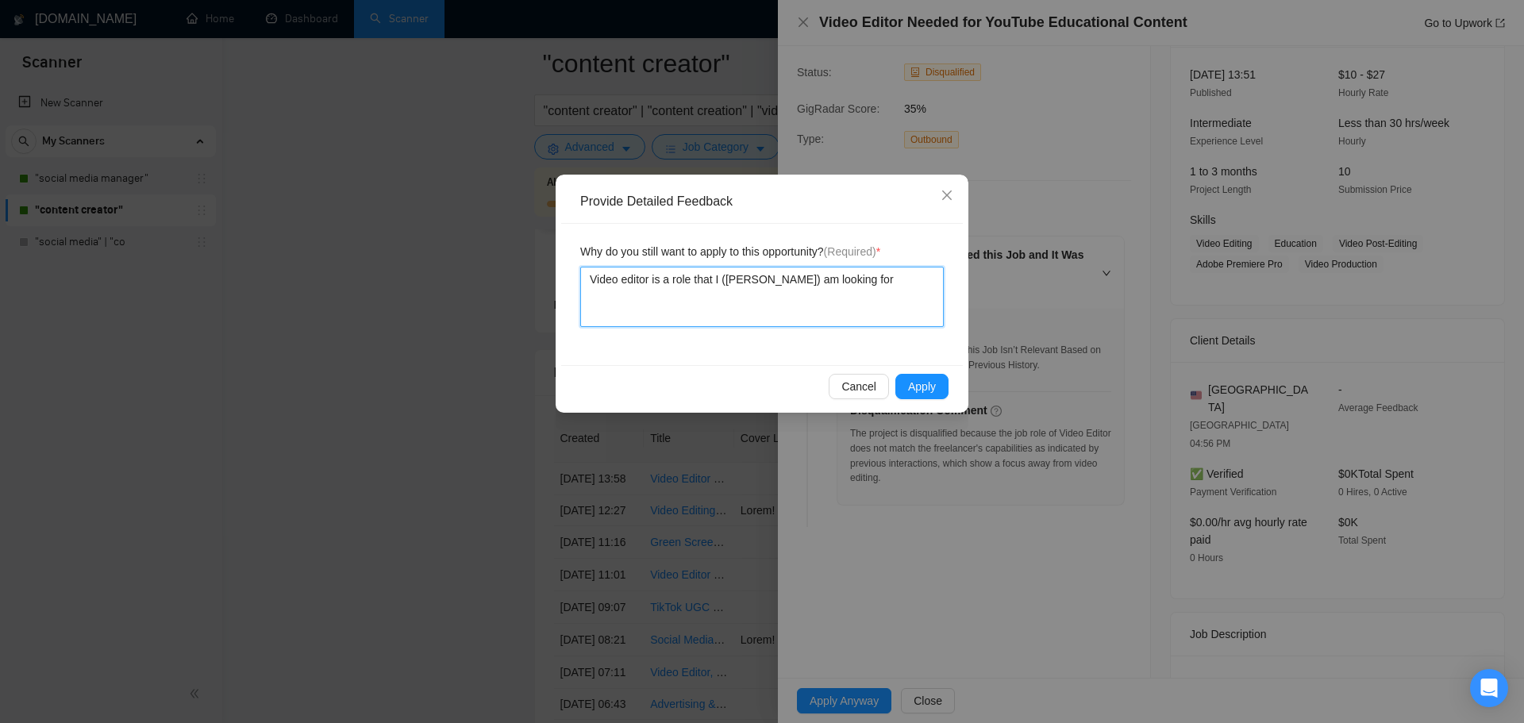
type textarea "Video editor is a role that I ([PERSON_NAME]) am looking for."
type textarea "Video editor is a role that I ([PERSON_NAME]) am looking for. V"
type textarea "Video editor is a role that I ([PERSON_NAME]) am looking for. Vi"
type textarea "Video editor is a role that I ([PERSON_NAME]) am looking for. Vid"
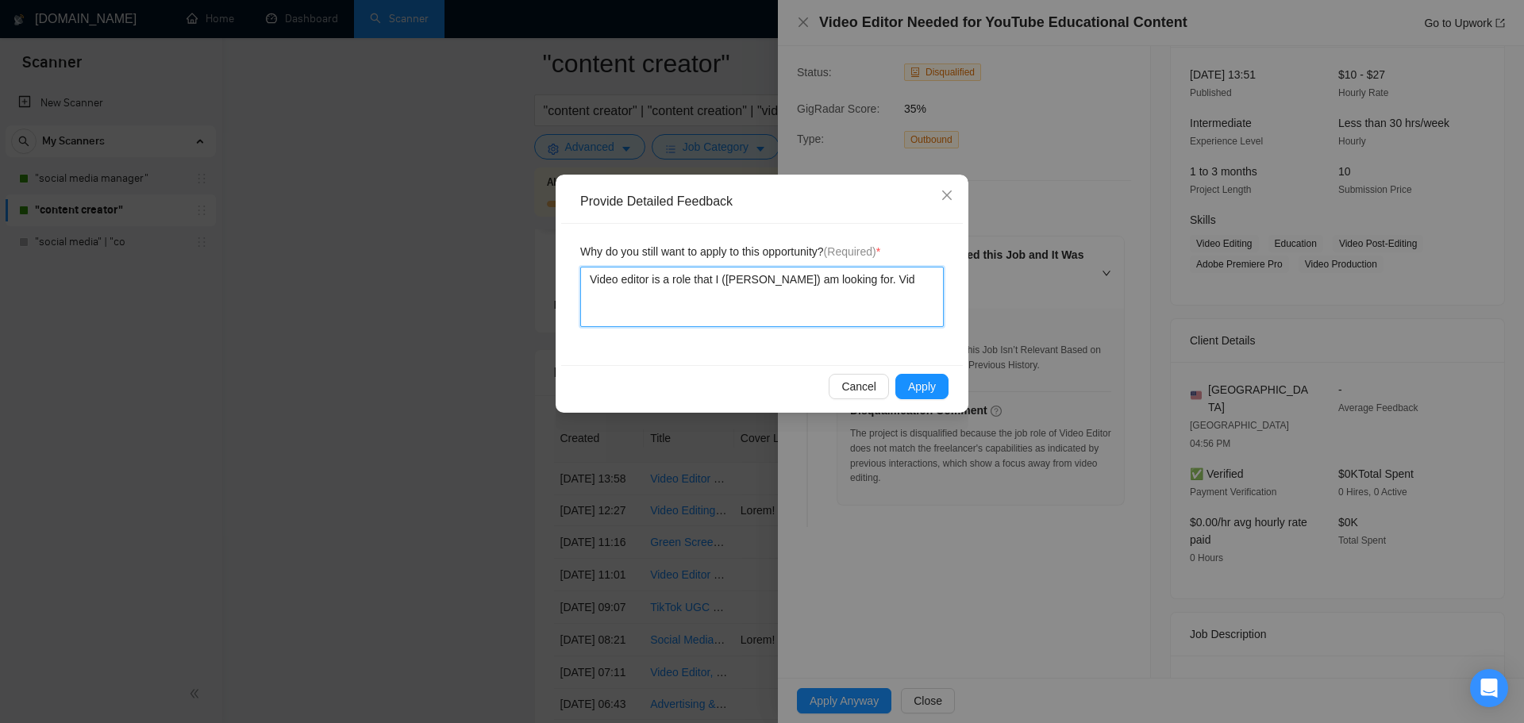
type textarea "Video editor is a role that I ([PERSON_NAME]) am looking for. Vide"
type textarea "Video editor is a role that I ([PERSON_NAME]) am looking for. Video"
type textarea "Video editor is a role that I ([PERSON_NAME]) am looking for. Video e"
type textarea "Video editor is a role that I ([PERSON_NAME]) am looking for. Video ed"
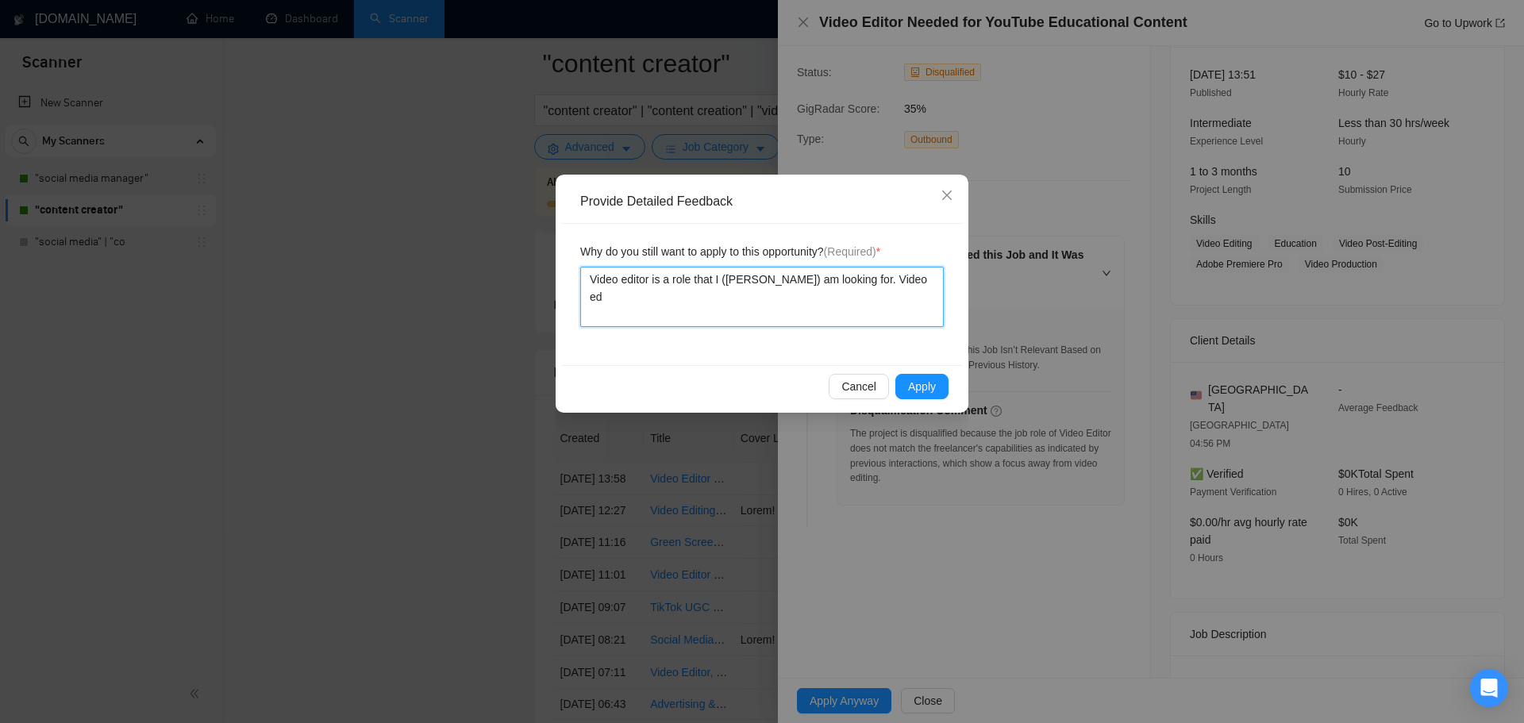
type textarea "Video editor is a role that I ([PERSON_NAME]) am looking for. Video edi"
type textarea "Video editor is a role that I ([PERSON_NAME]) am looking for. Video edit"
type textarea "Video editor is a role that I ([PERSON_NAME]) am looking for. Video editi"
type textarea "Video editor is a role that I ([PERSON_NAME]) am looking for. Video editin"
type textarea "Video editor is a role that I ([PERSON_NAME]) am looking for. Video editing"
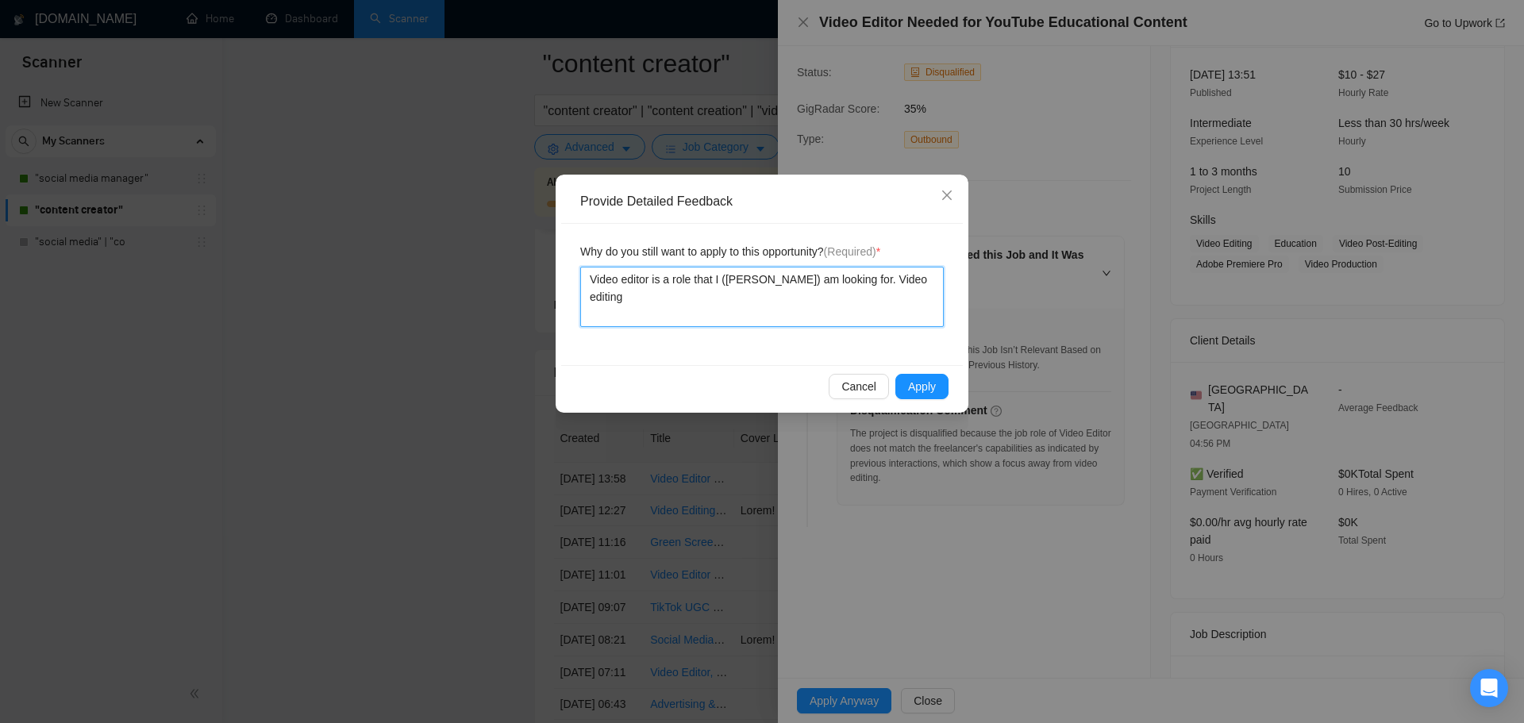
type textarea "Video editor is a role that I ([PERSON_NAME]) am looking for. Video editing"
type textarea "Video editor is a role that I ([PERSON_NAME]) am looking for. Video editing d"
type textarea "Video editor is a role that I ([PERSON_NAME]) am looking for. Video editing di"
type textarea "Video editor is a role that I ([PERSON_NAME]) am looking for. Video editing dir"
type textarea "Video editor is a role that I ([PERSON_NAME]) am looking for. Video editing dire"
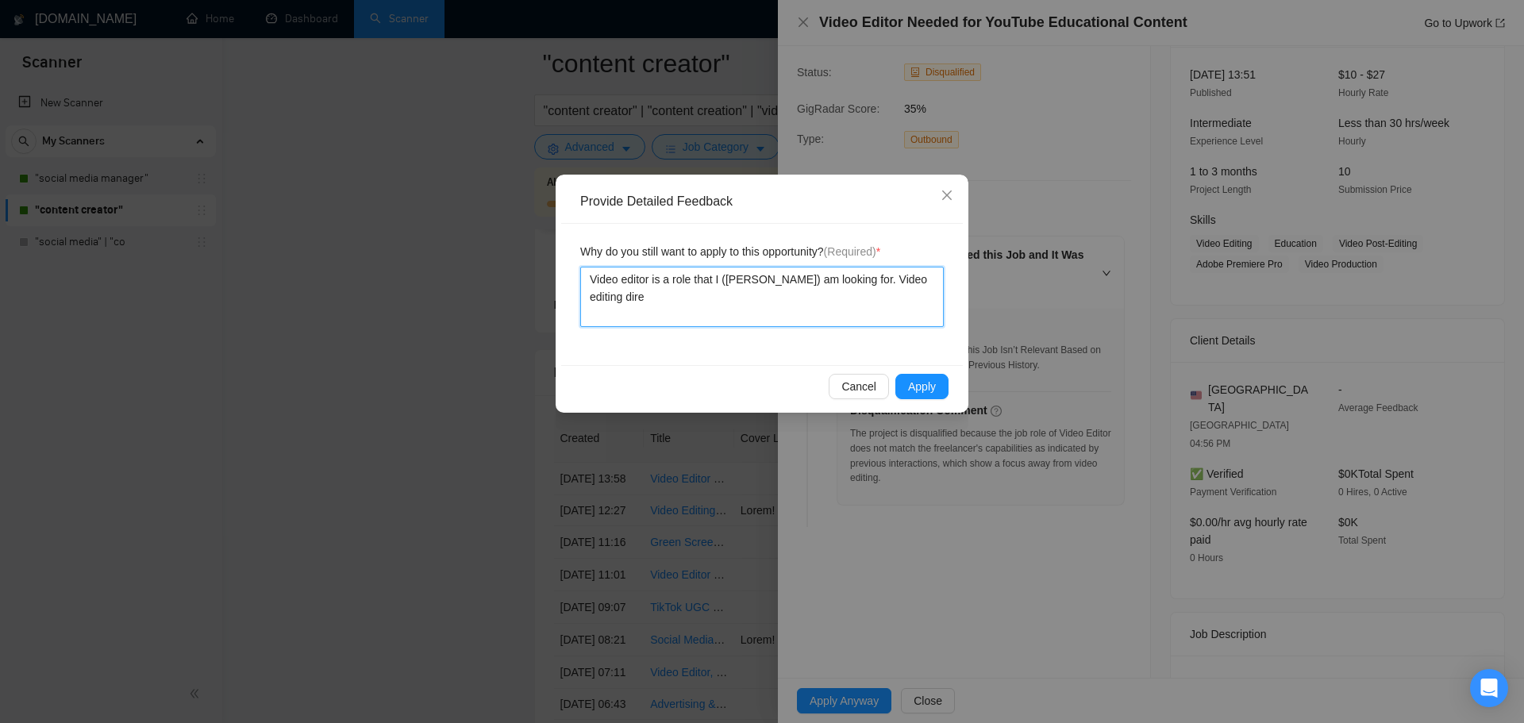
type textarea "Video editor is a role that I ([PERSON_NAME]) am looking for. Video editing dir…"
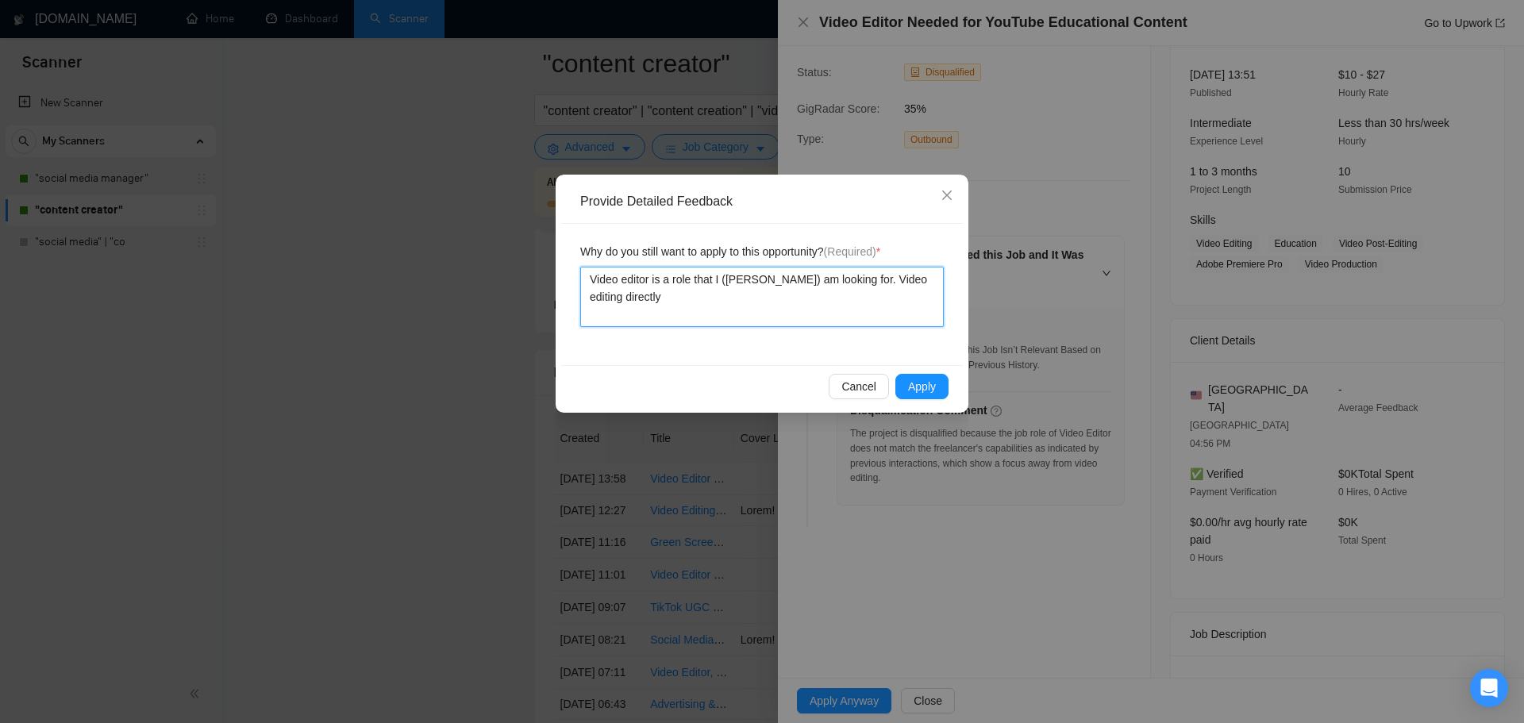
type textarea "Video editor is a role that I ([PERSON_NAME]) am looking for. Video editing dir…"
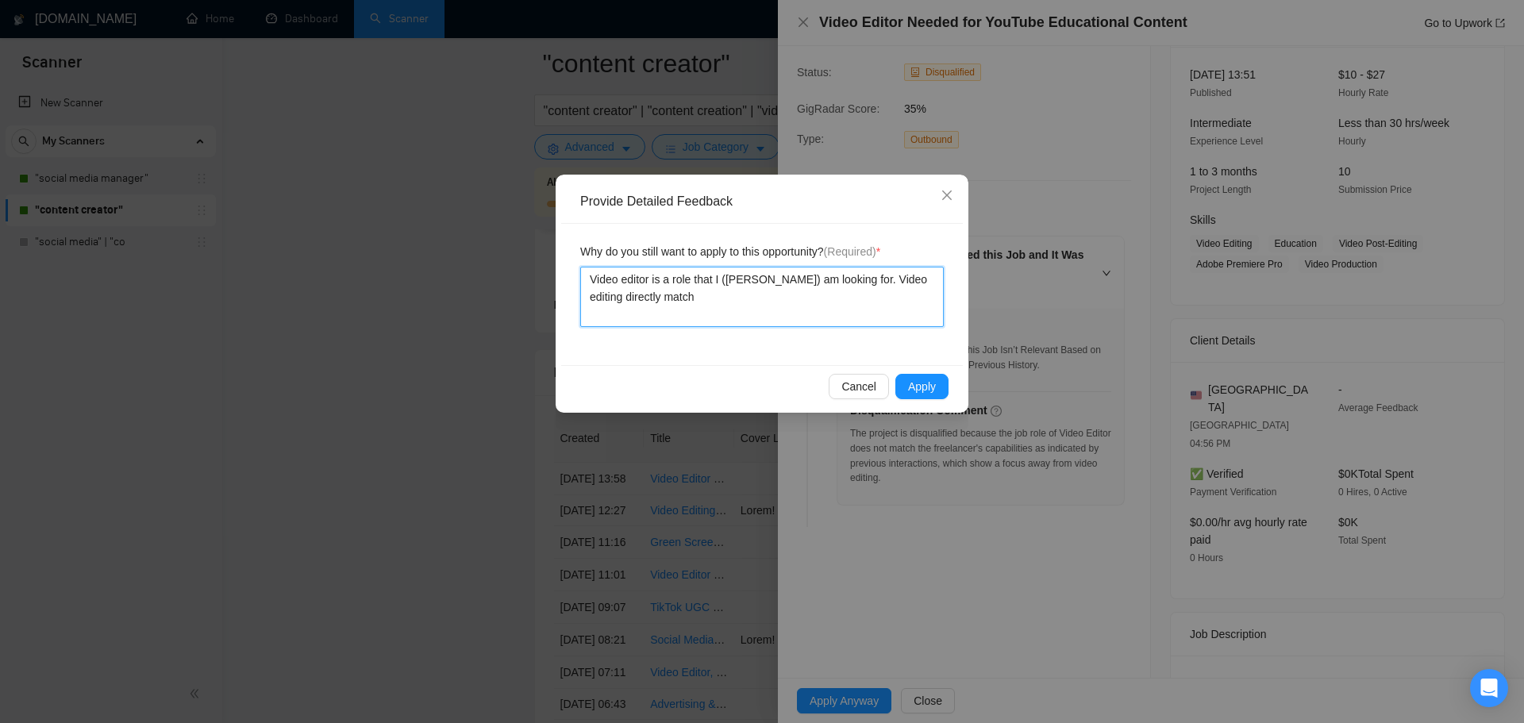
type textarea "Video editor is a role that I ([PERSON_NAME]) am looking for. Video editing dir…"
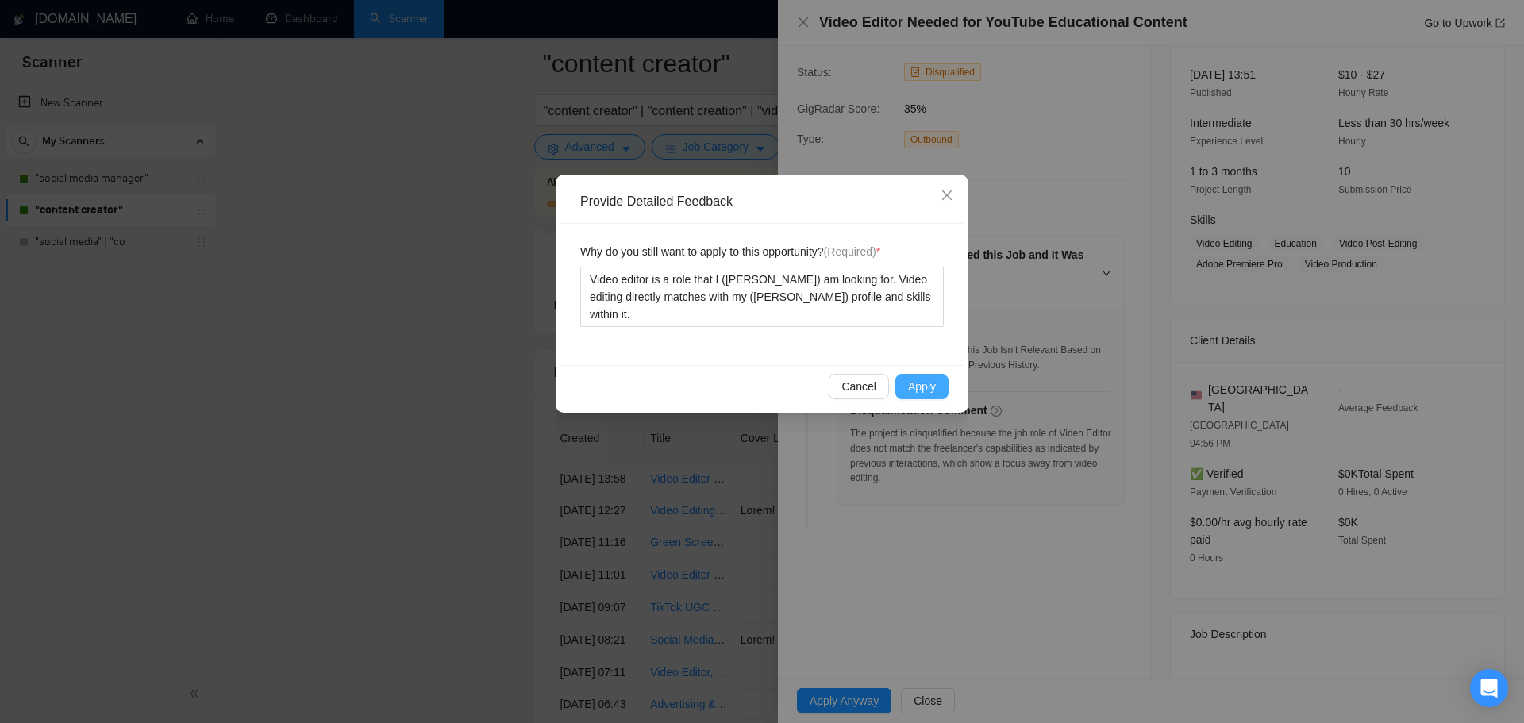
click at [929, 390] on span "Apply" at bounding box center [922, 386] width 28 height 17
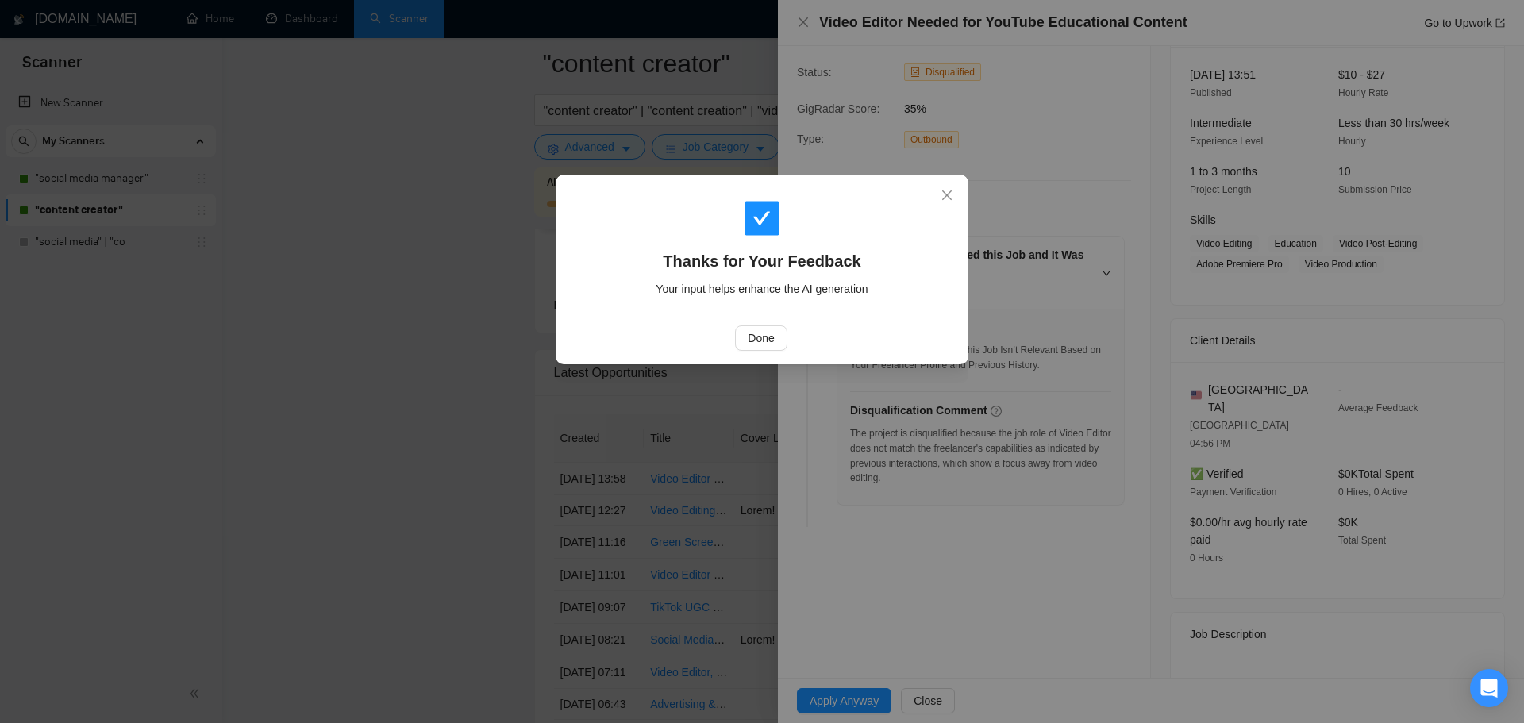
click at [772, 352] on div "Done" at bounding box center [762, 338] width 402 height 42
click at [772, 342] on span "Done" at bounding box center [761, 337] width 26 height 17
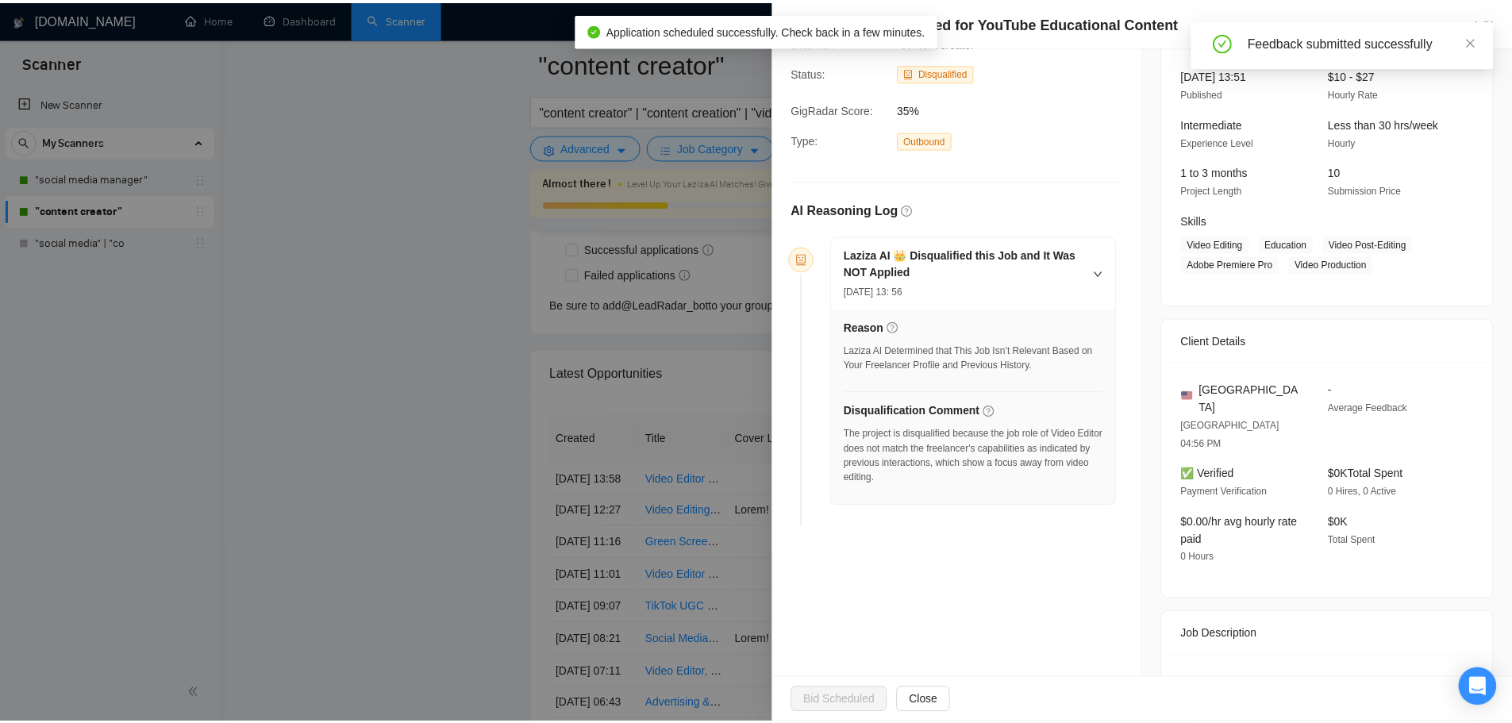
scroll to position [256, 0]
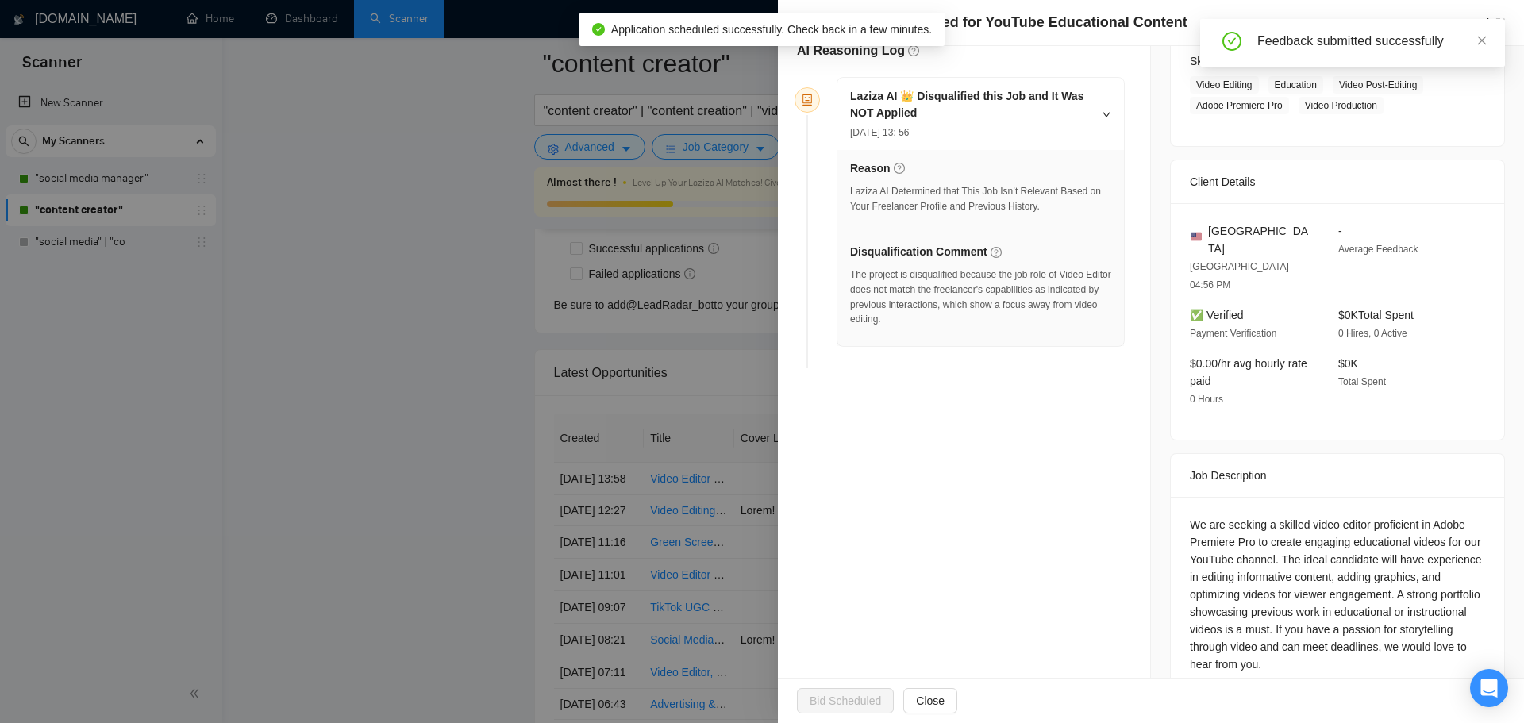
click at [346, 468] on div at bounding box center [762, 361] width 1524 height 723
